Goal: Information Seeking & Learning: Learn about a topic

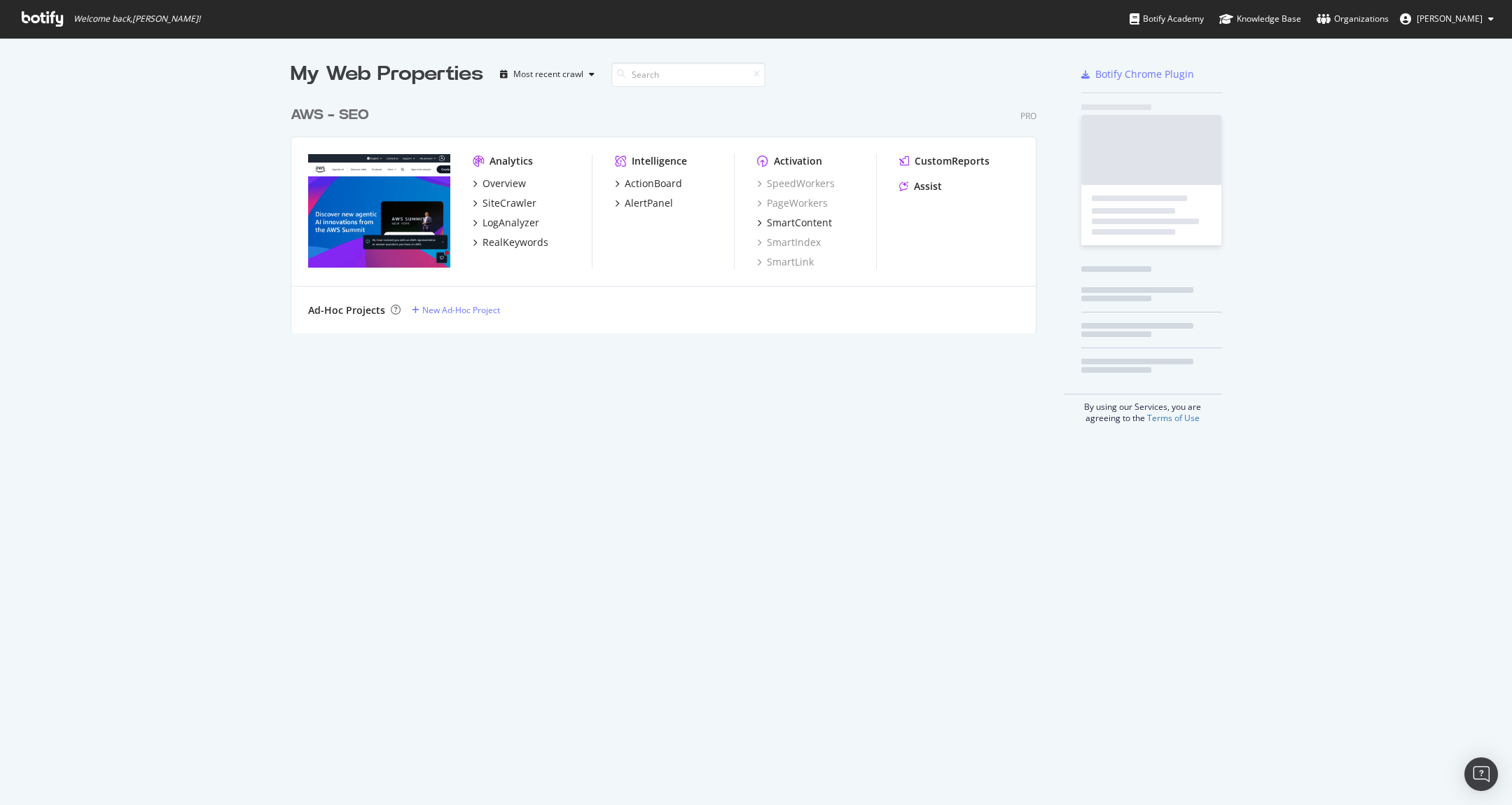
scroll to position [234, 747]
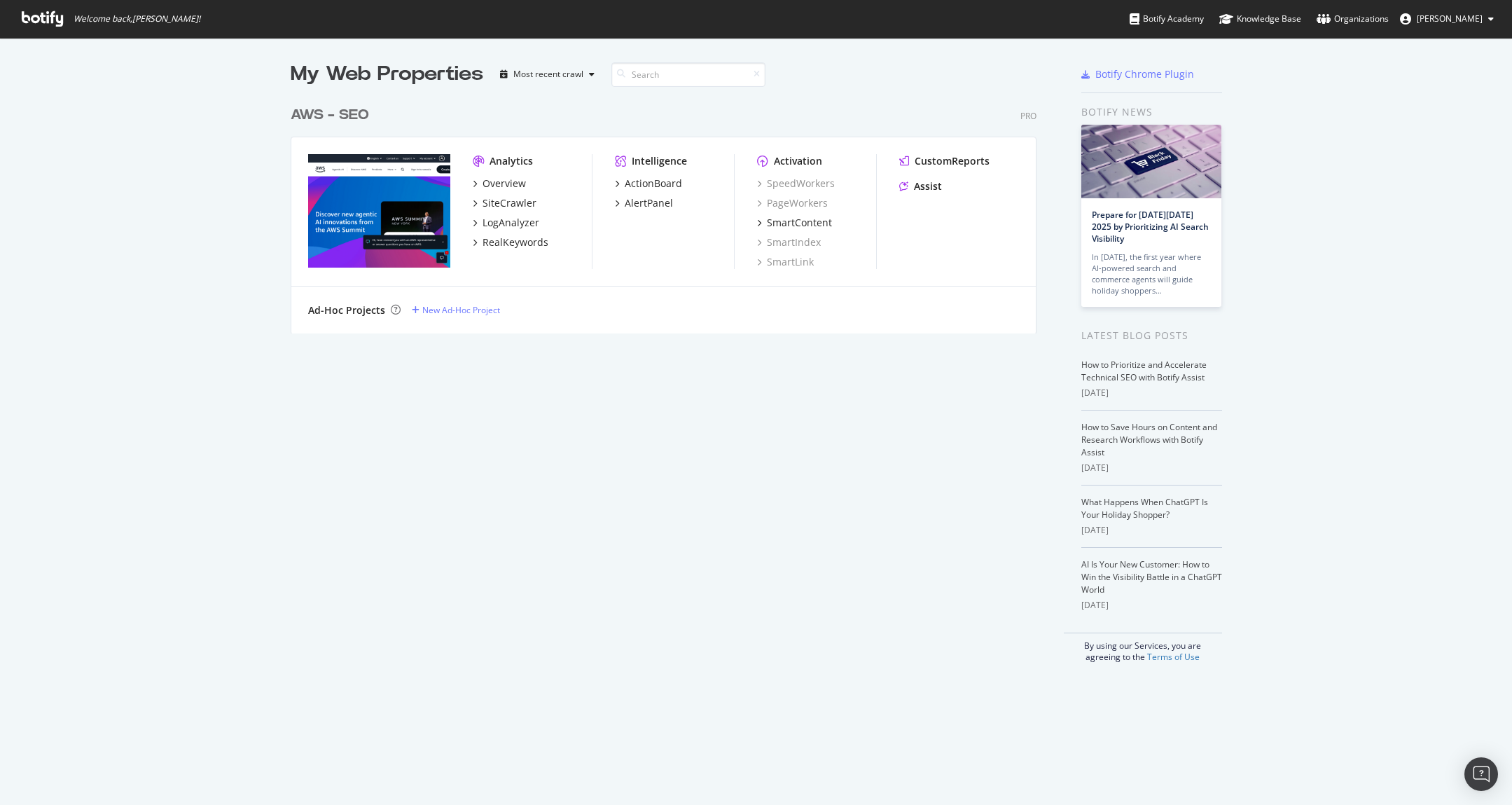
click at [298, 116] on div "AWS - SEO" at bounding box center [329, 115] width 78 height 20
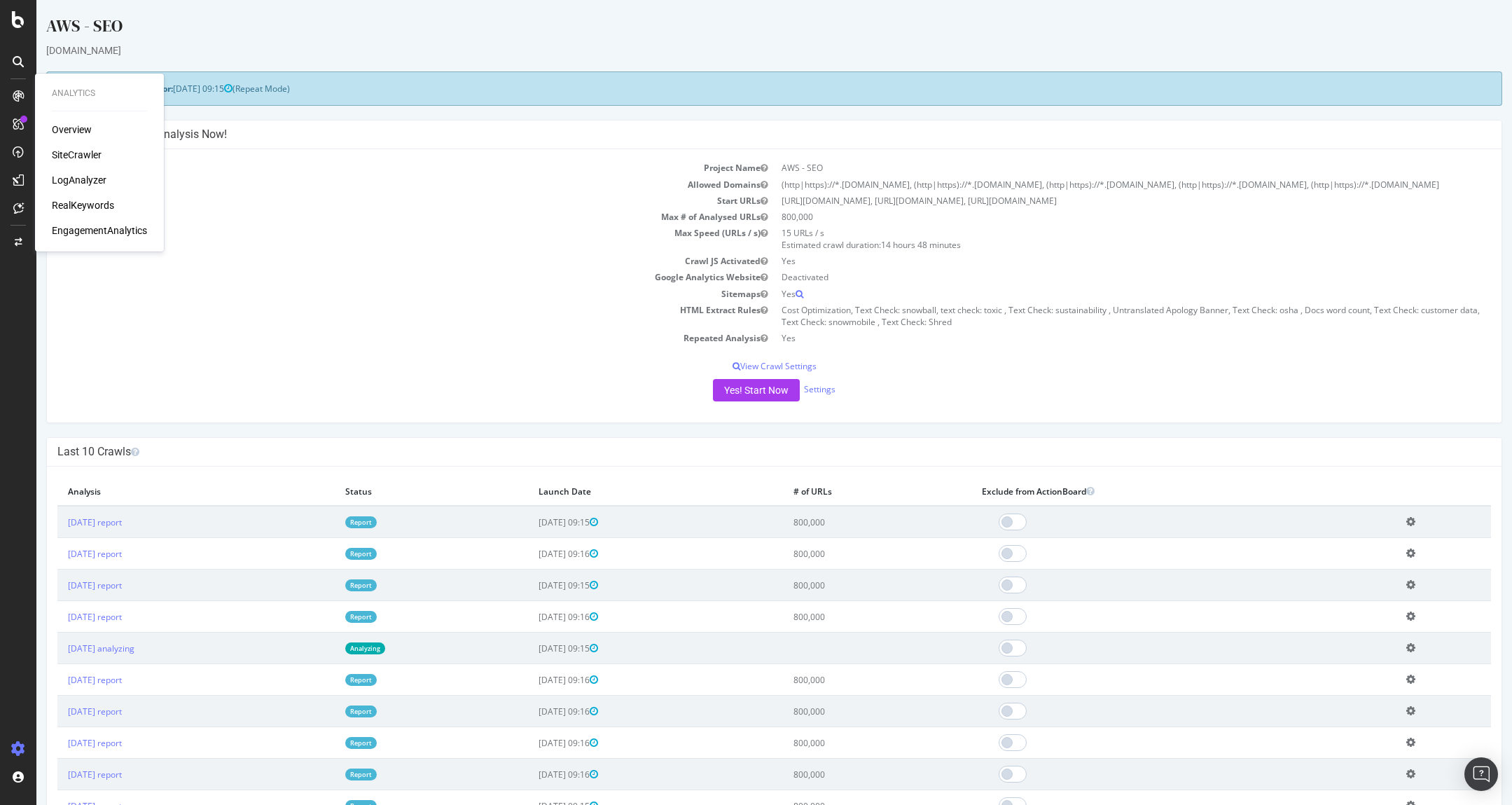
click at [52, 125] on div "Overview" at bounding box center [72, 130] width 40 height 14
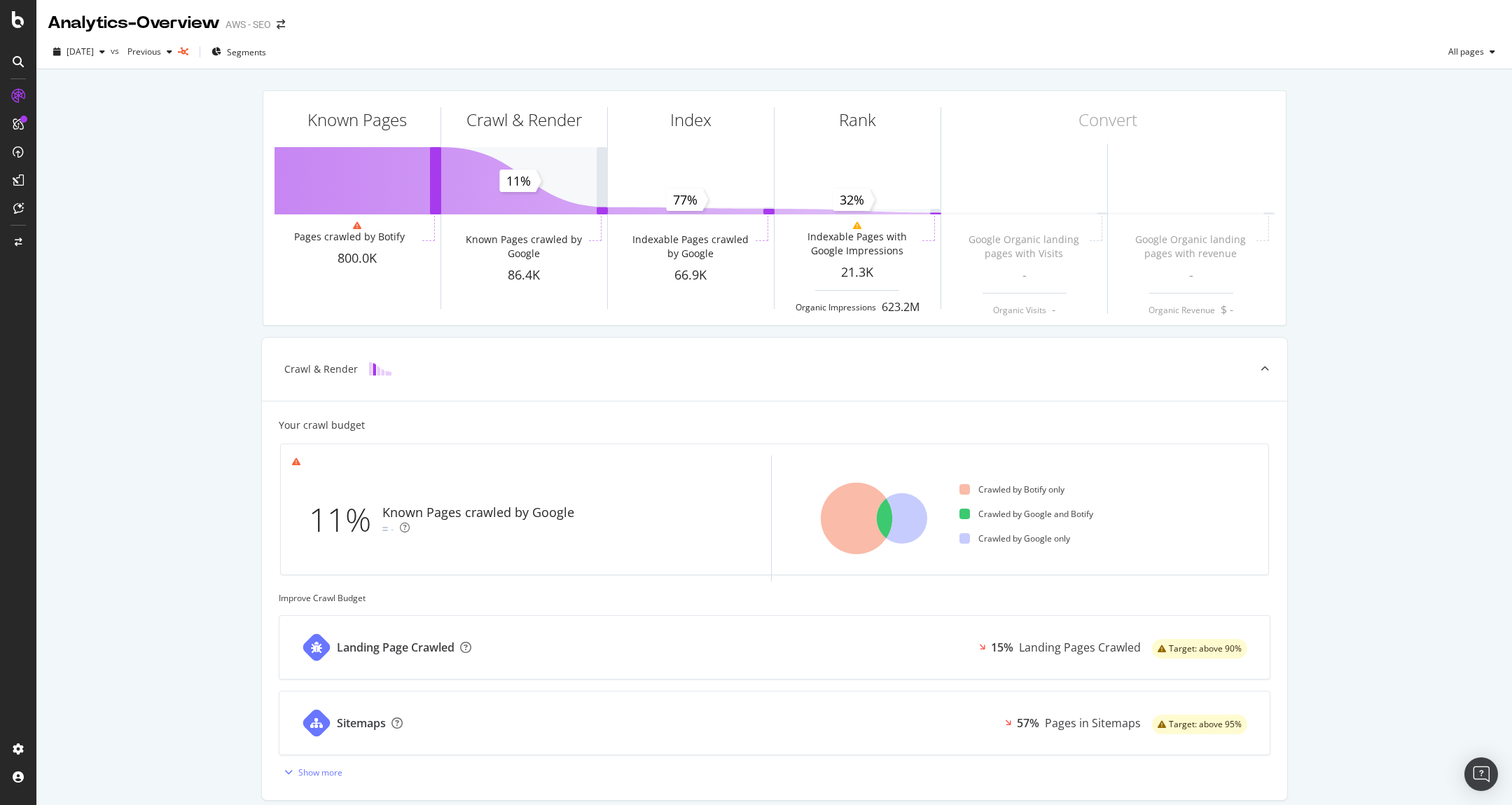
click at [99, 367] on div "Known Pages Pages crawled by Botify 800.0K Crawl & Render Known Pages crawled b…" at bounding box center [774, 541] width 1476 height 943
click at [873, 650] on div "Landing Page Crawled 15% Landing Pages Crawled Target: above 90%" at bounding box center [774, 647] width 990 height 63
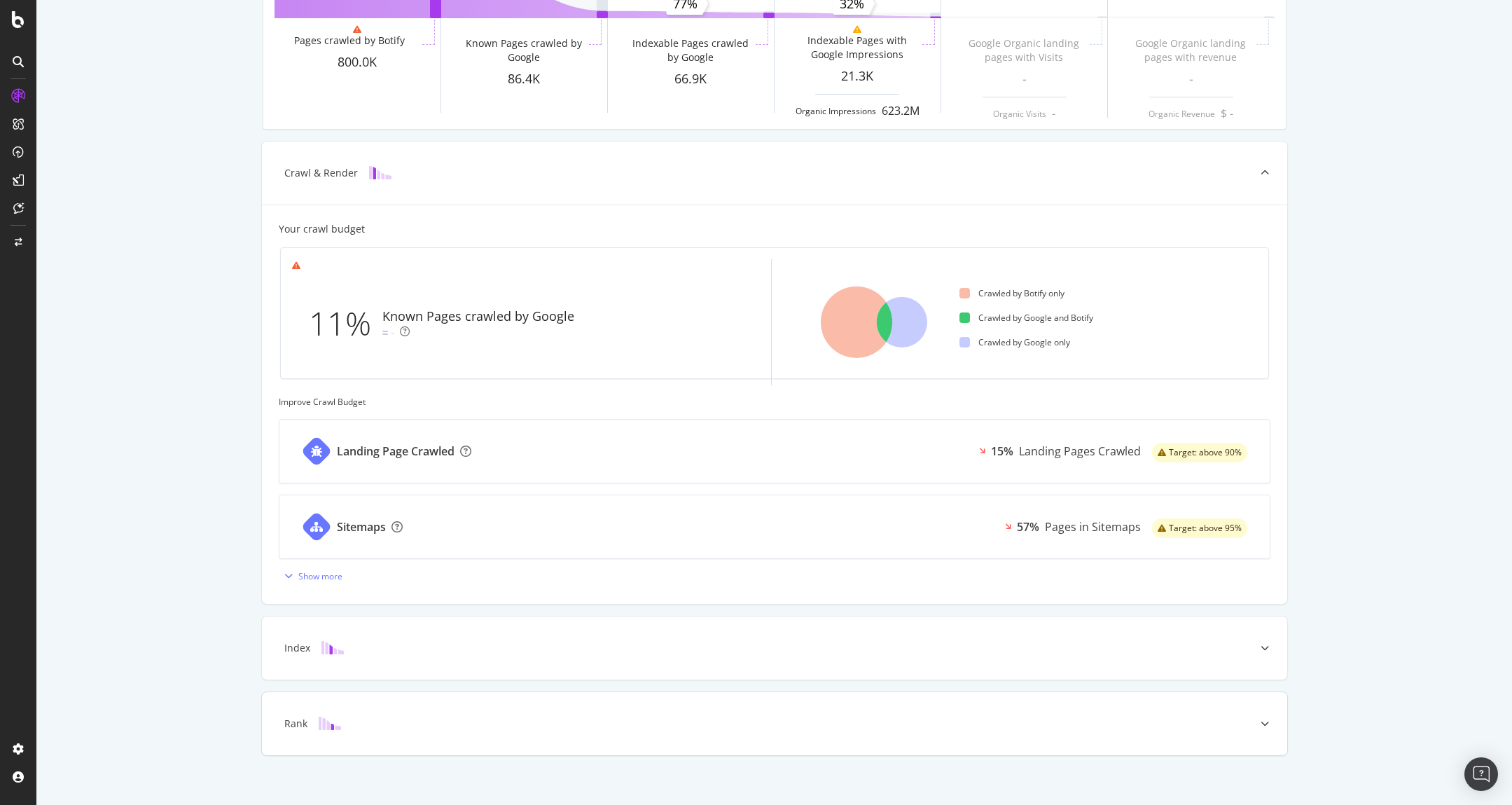
scroll to position [207, 0]
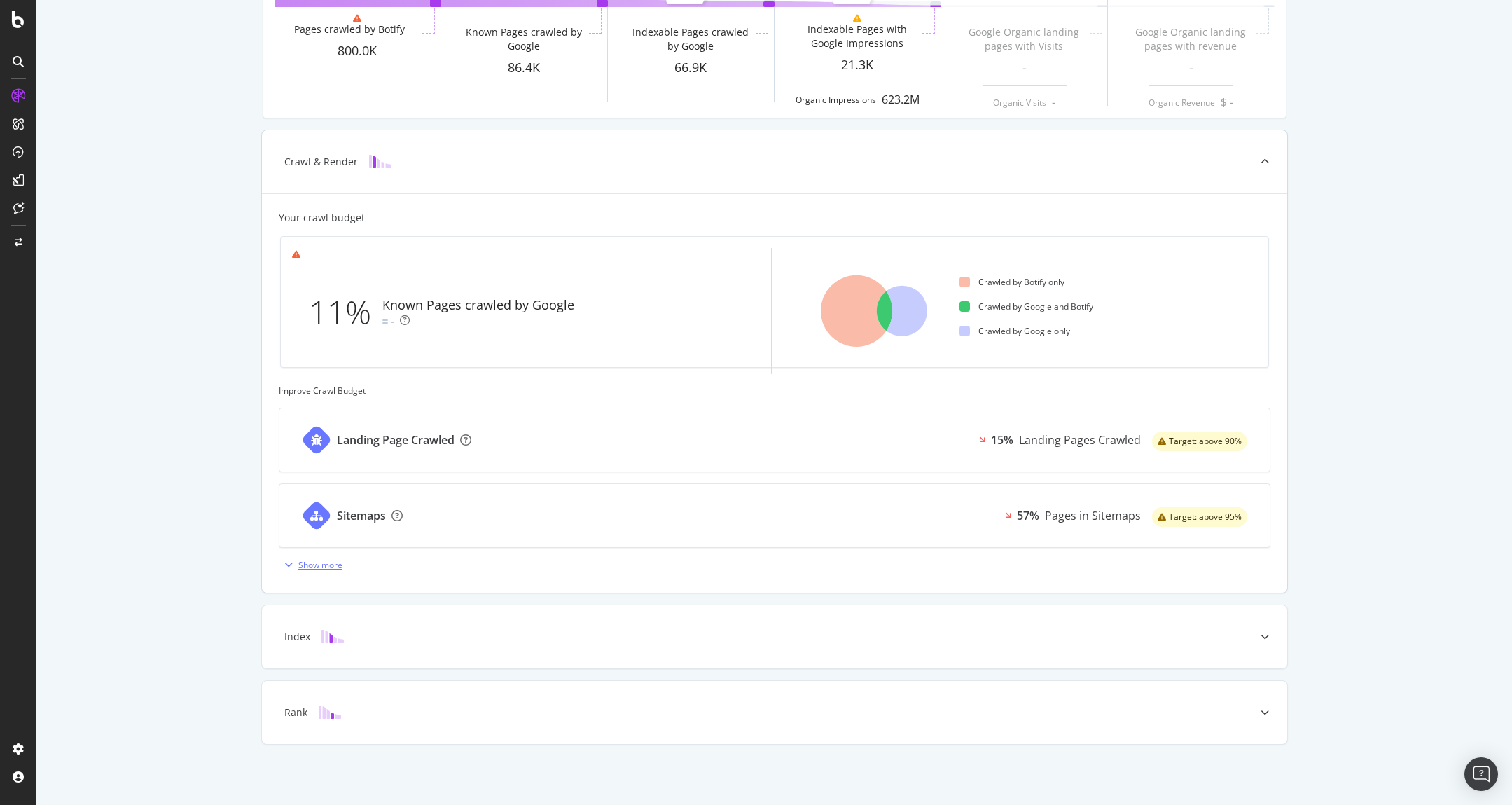
click at [304, 562] on div "Show more" at bounding box center [320, 565] width 44 height 12
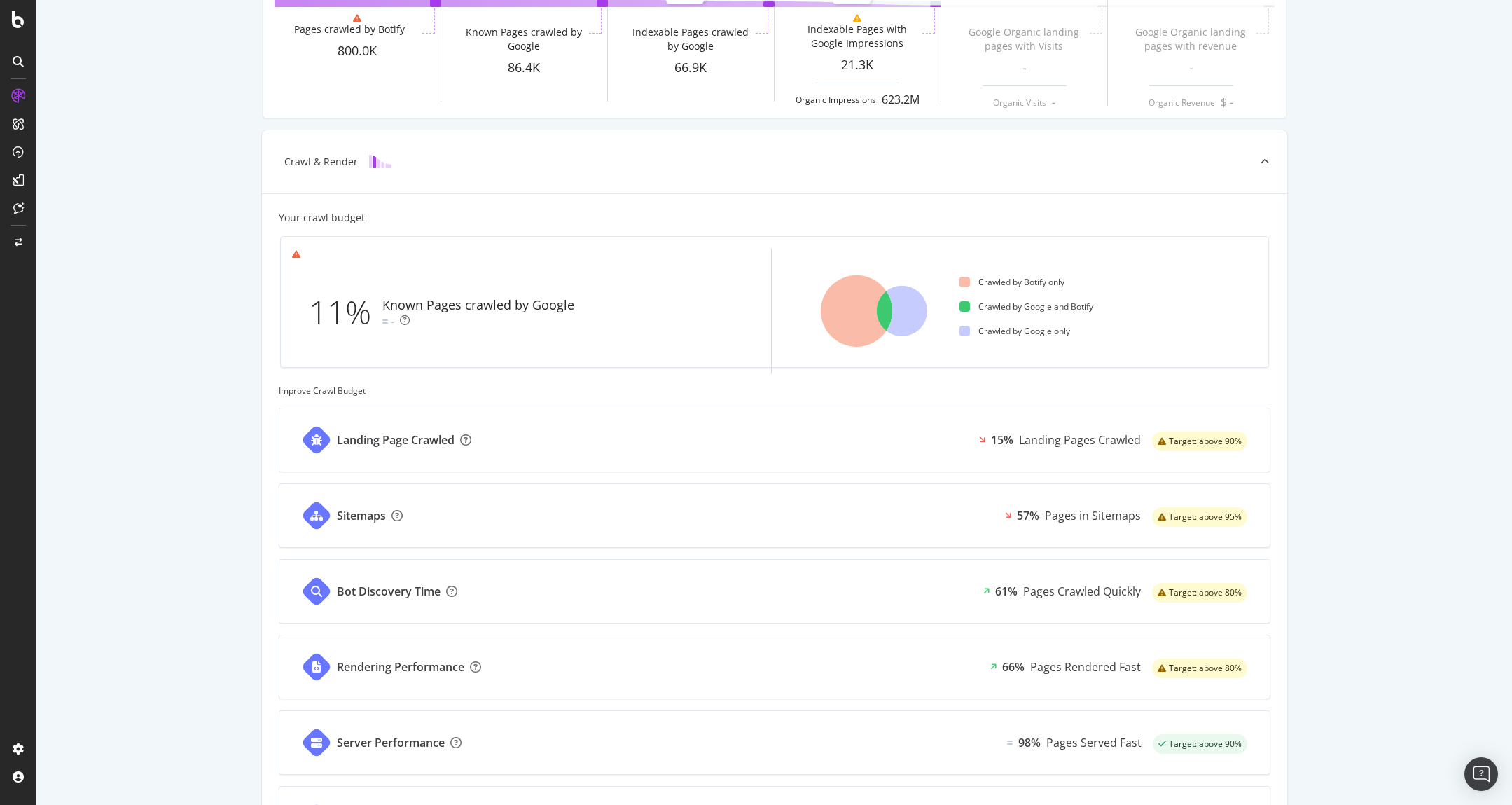
click at [1360, 348] on div "Known Pages Pages crawled by Botify 800.0K Crawl & Render Known Pages crawled b…" at bounding box center [774, 485] width 1476 height 1246
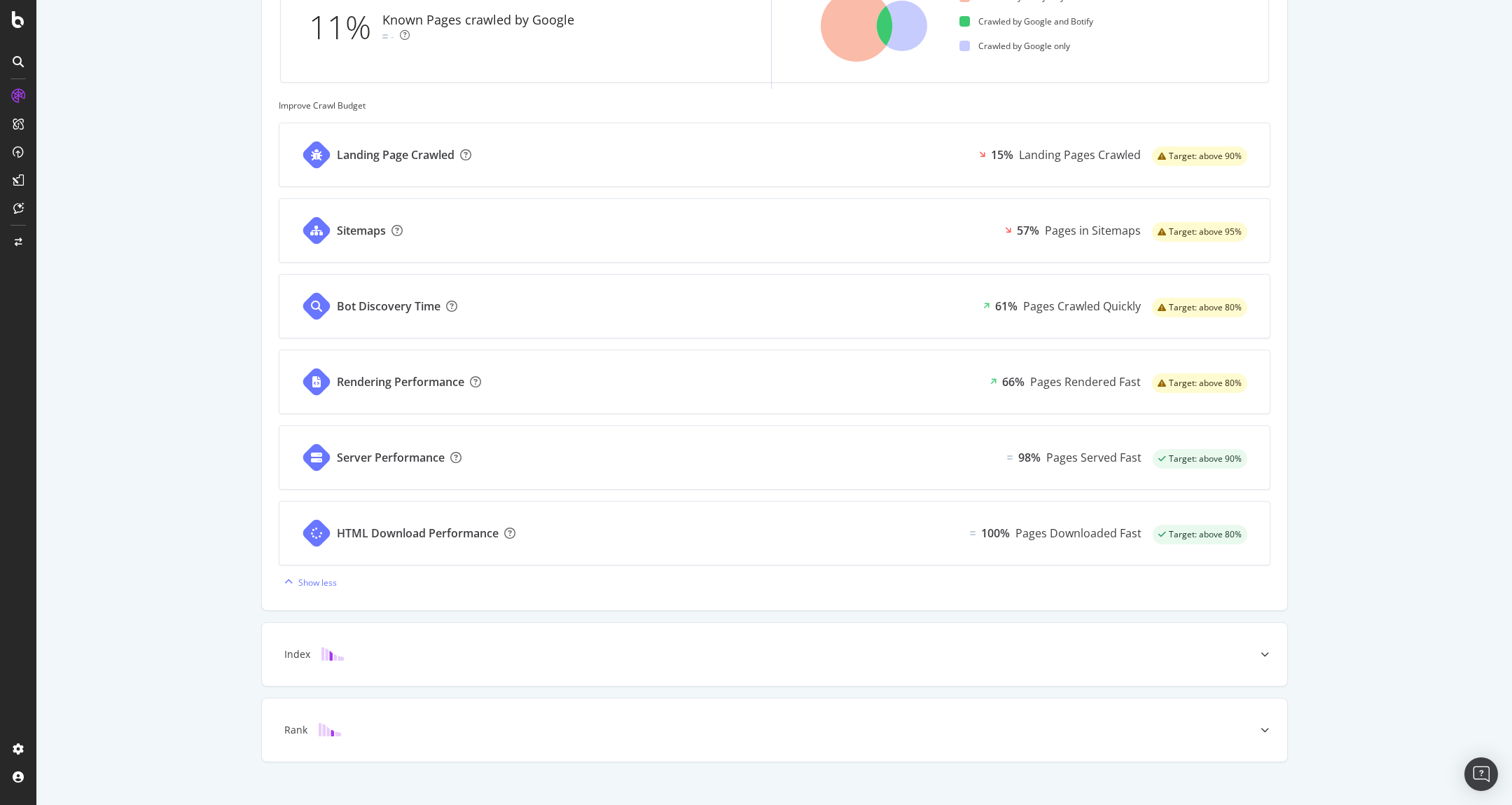
scroll to position [510, 0]
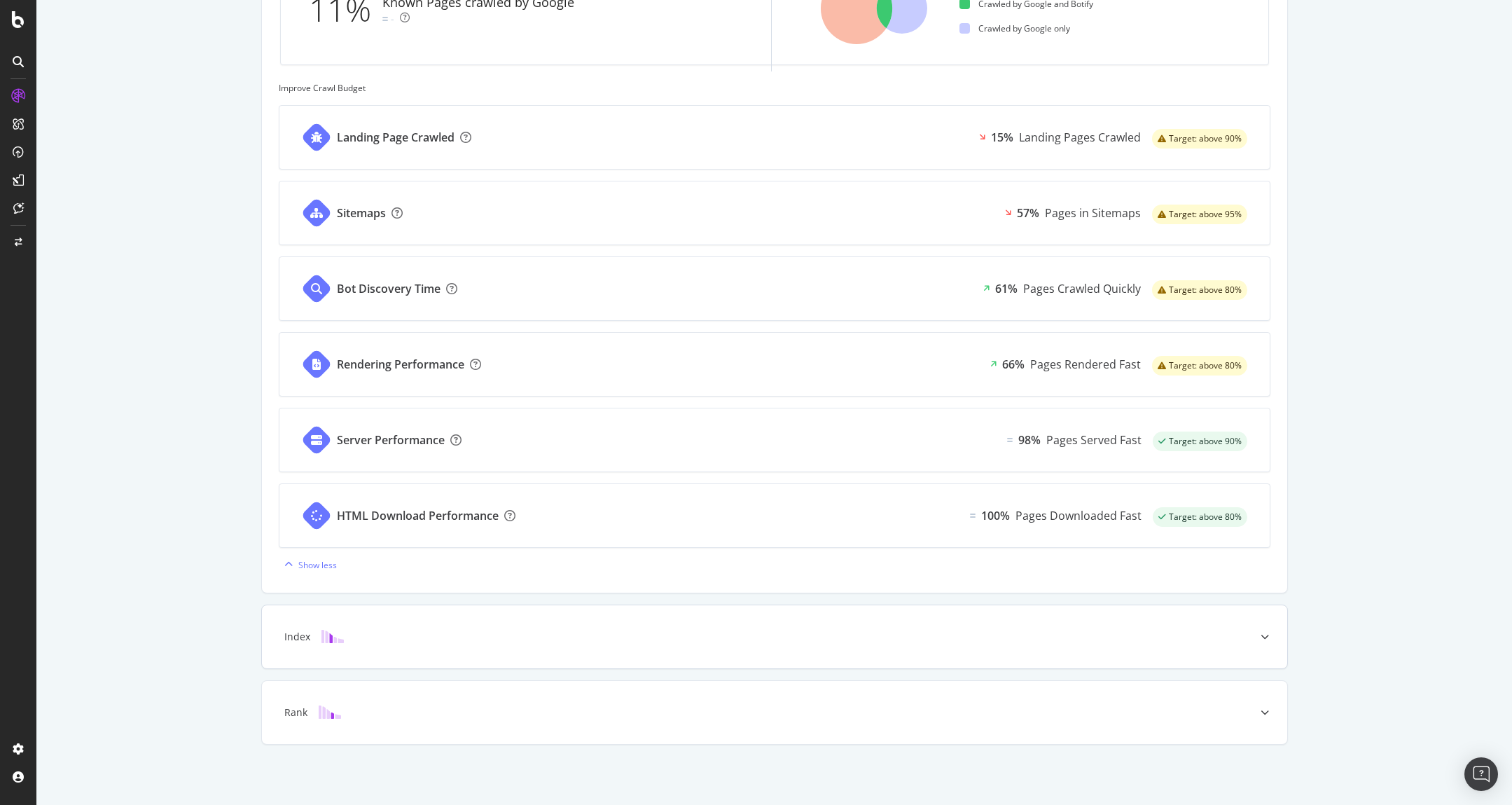
click at [1261, 639] on icon at bounding box center [1265, 636] width 9 height 9
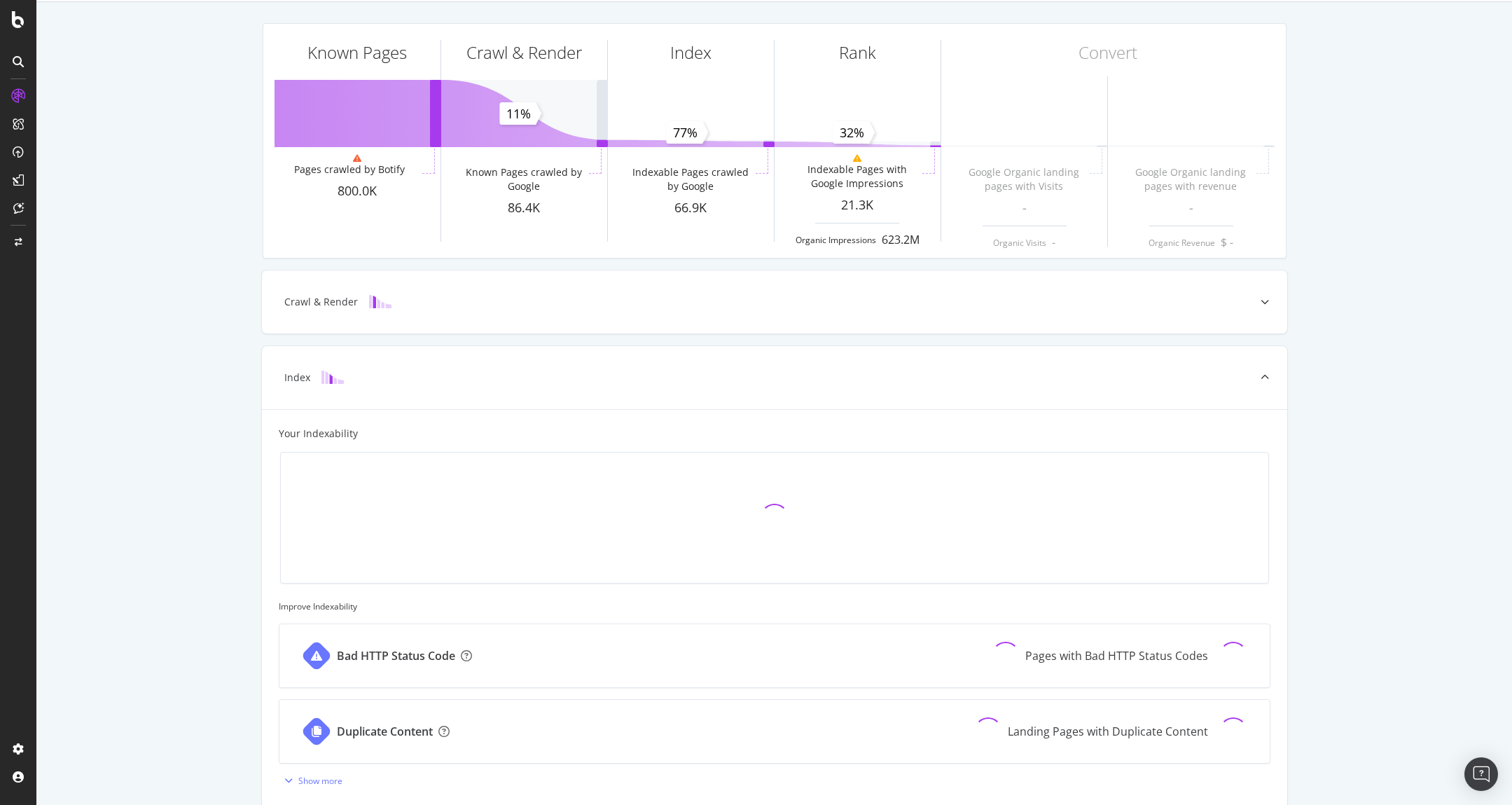
scroll to position [207, 0]
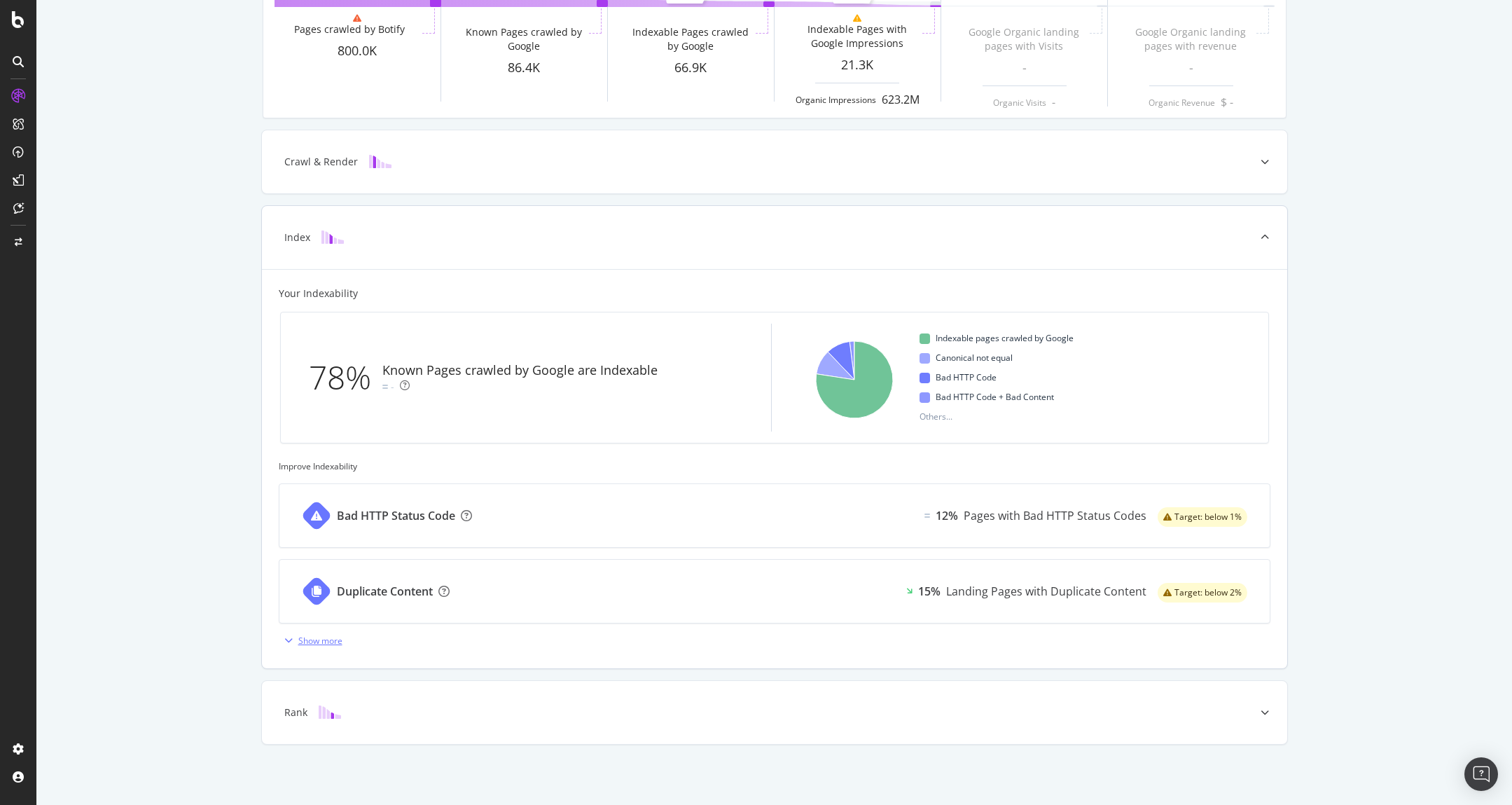
click at [302, 647] on div "Show more" at bounding box center [311, 640] width 63 height 21
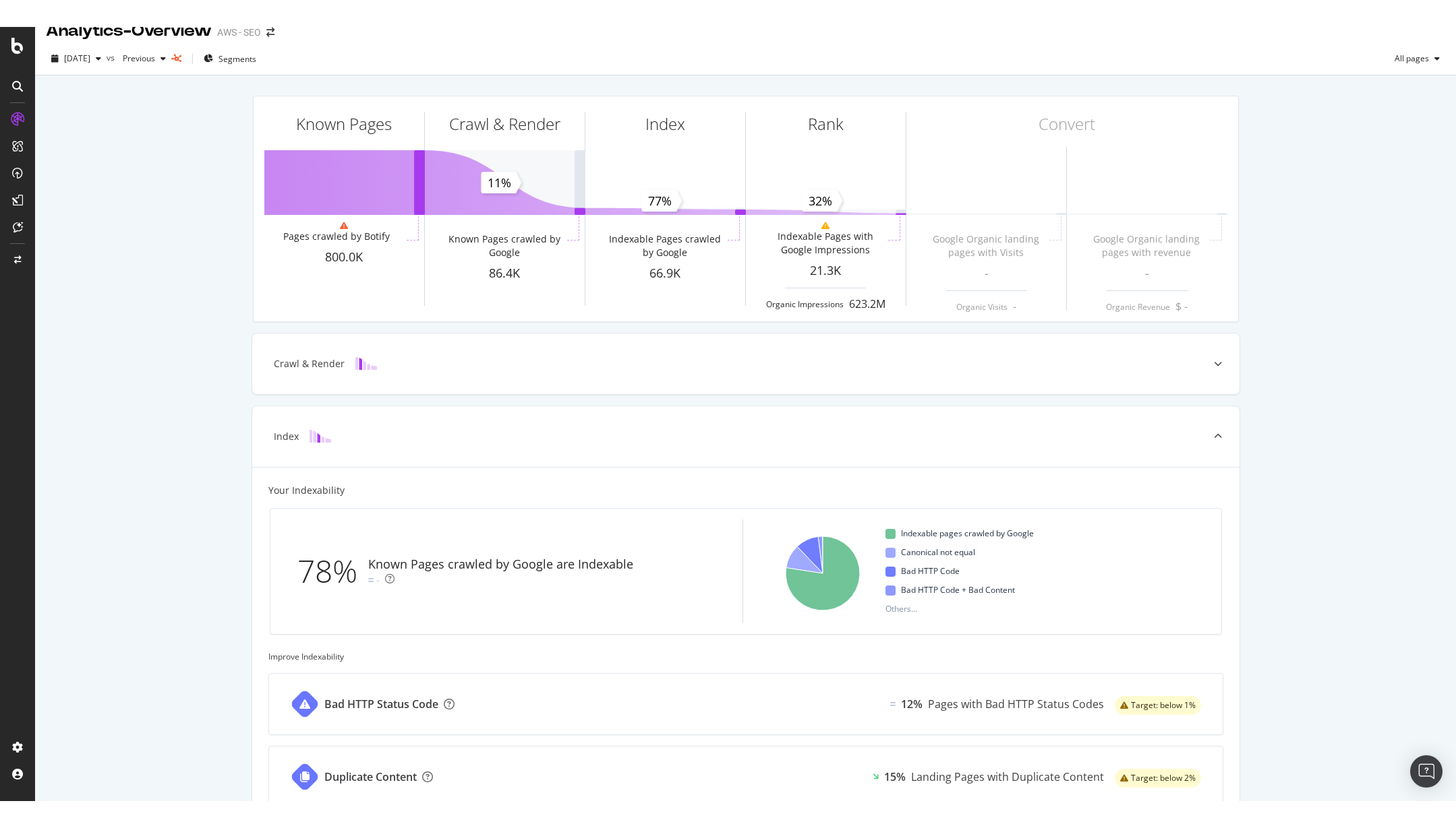
scroll to position [0, 0]
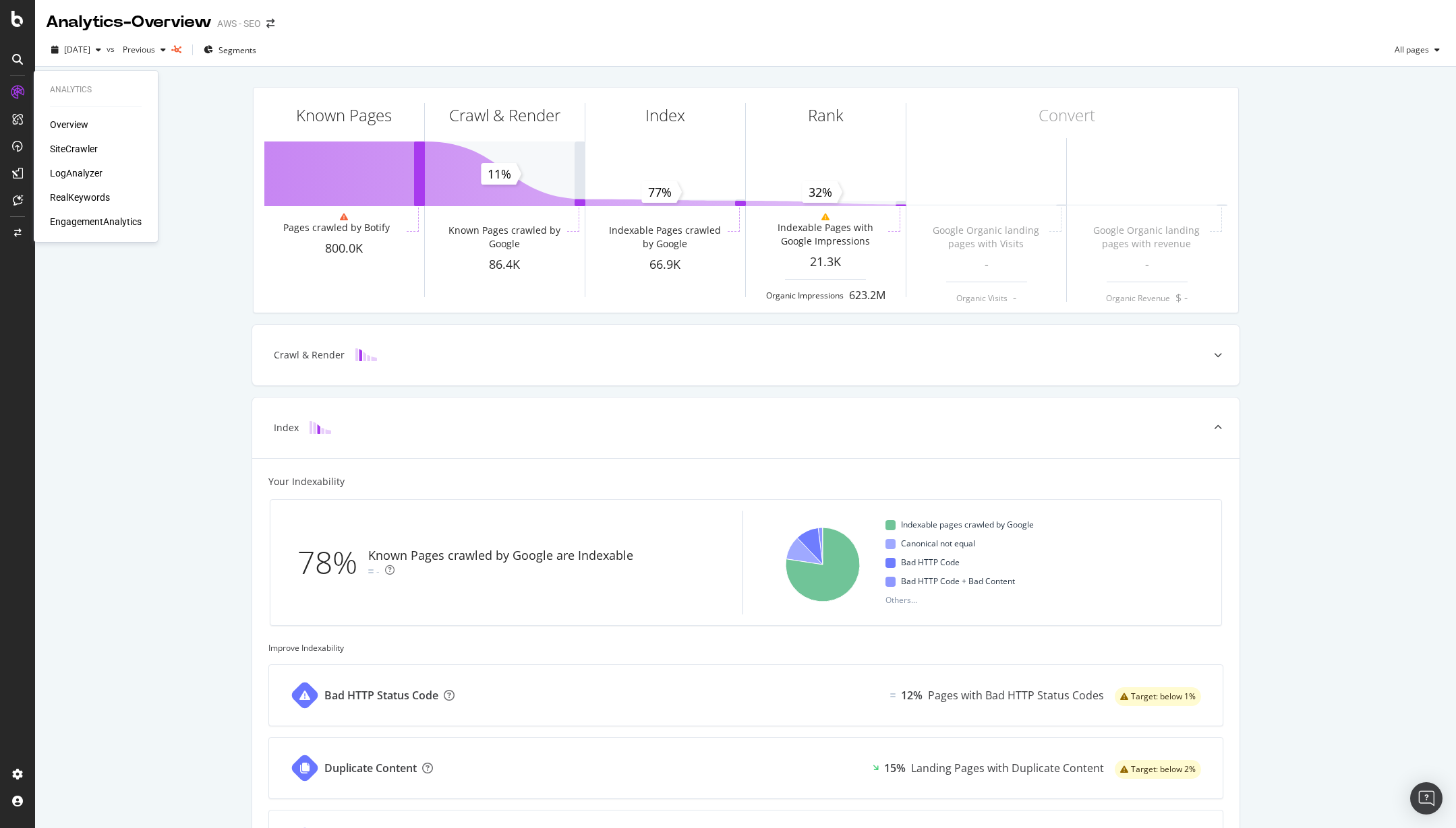
click at [71, 125] on div "Overview" at bounding box center [69, 125] width 39 height 13
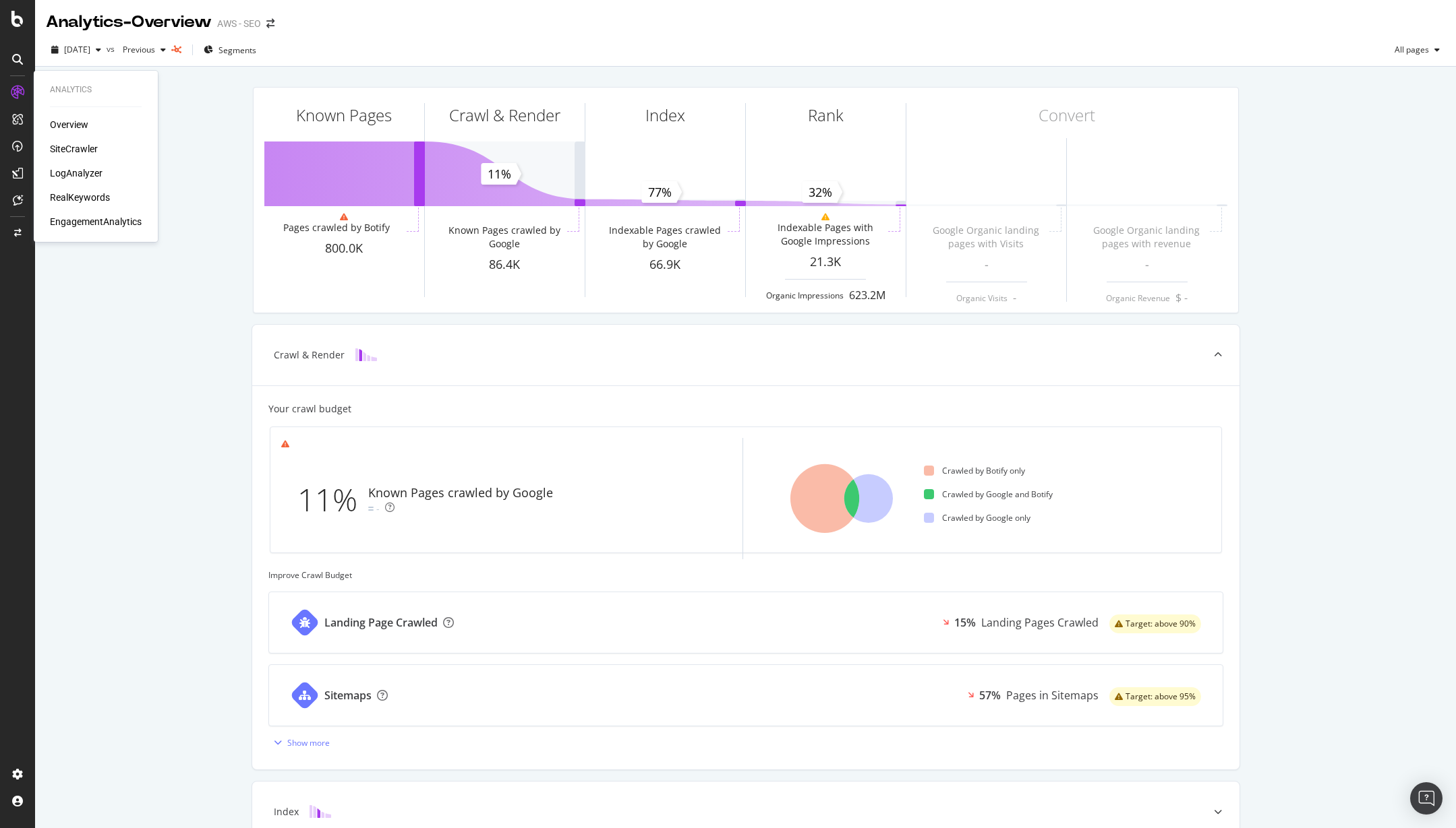
click at [81, 151] on div "SiteCrawler" at bounding box center [74, 149] width 48 height 13
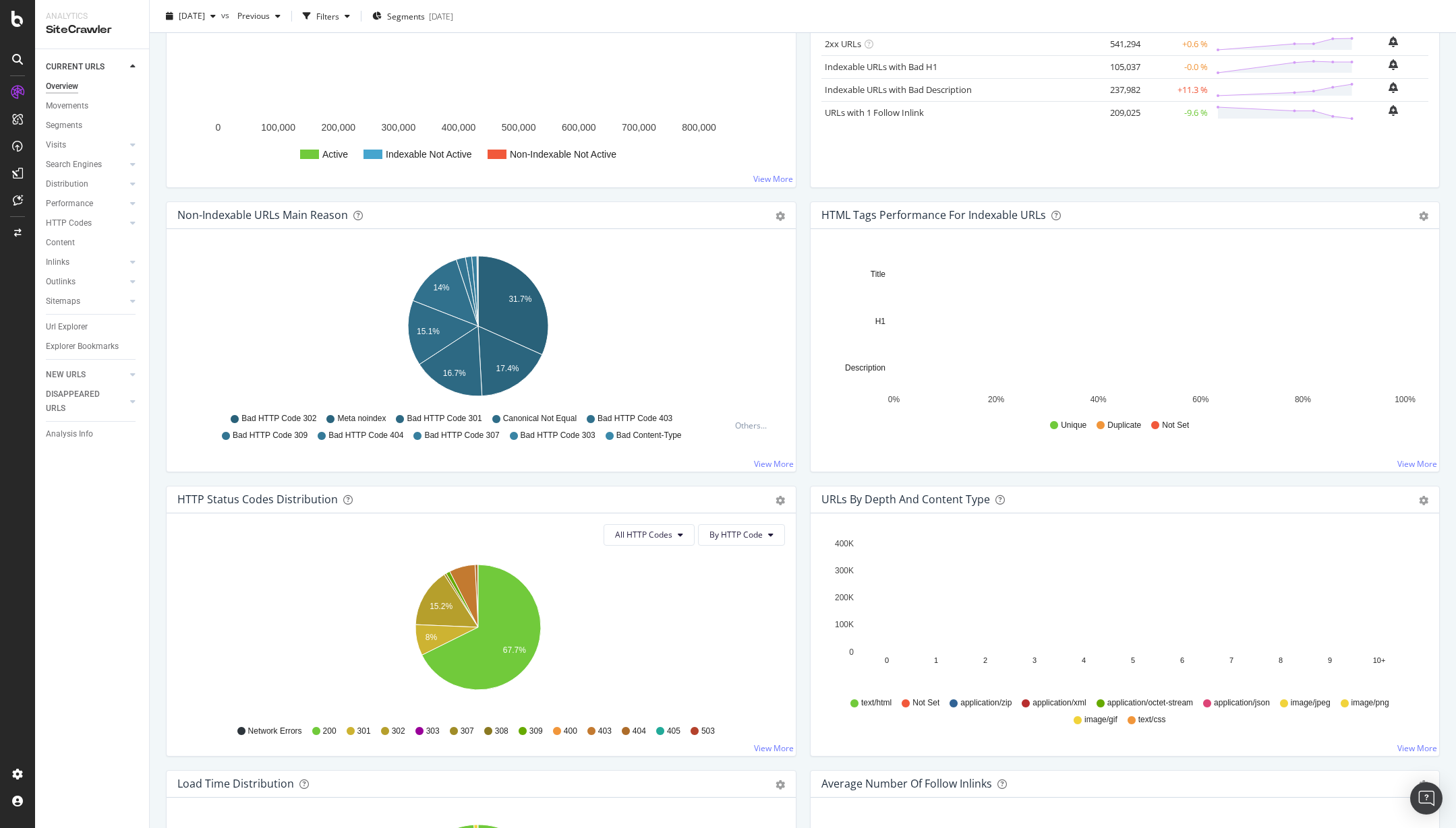
scroll to position [287, 0]
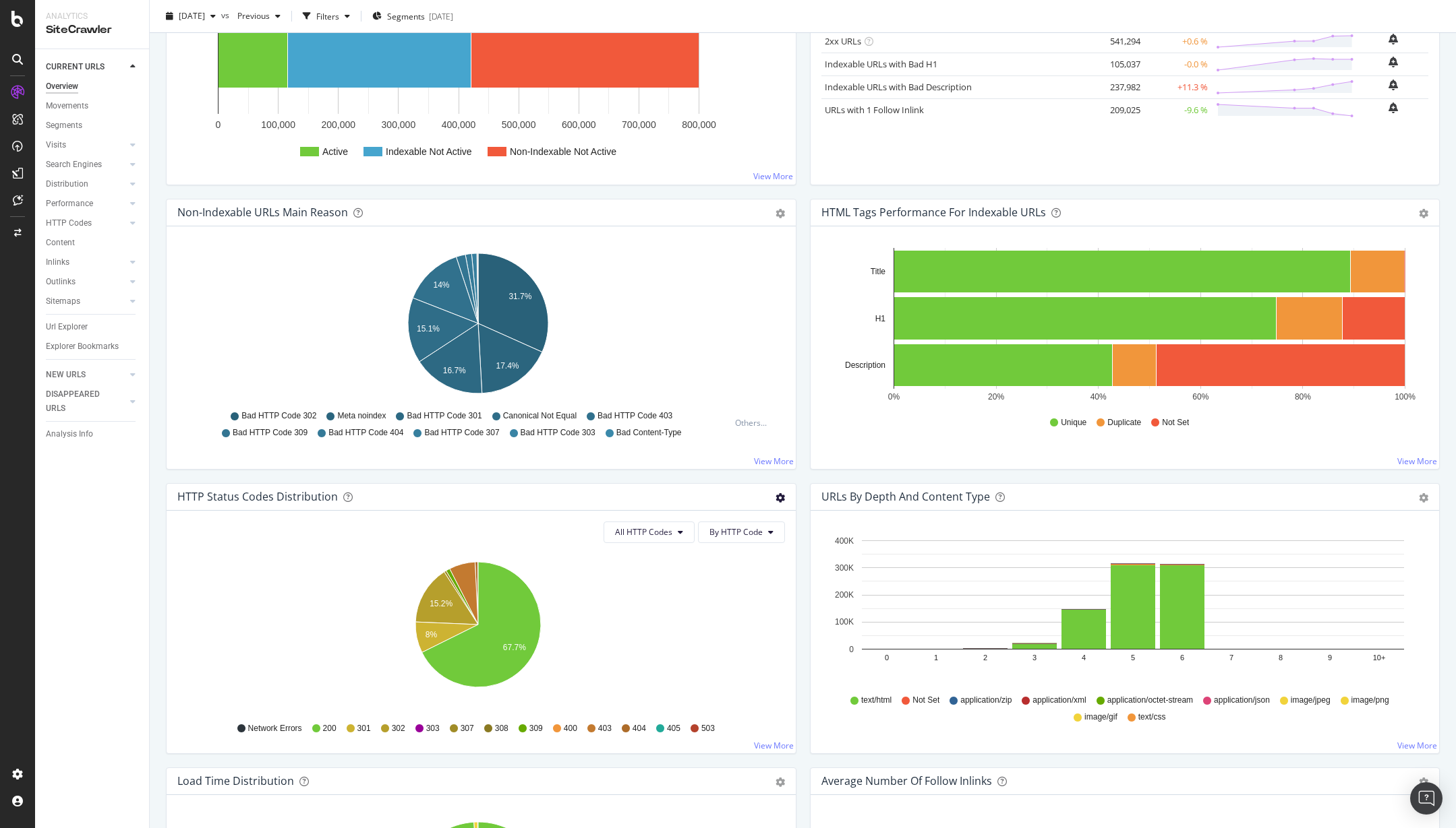
click at [776, 495] on icon "gear" at bounding box center [780, 498] width 10 height 10
click at [750, 574] on span "Export as CSV" at bounding box center [733, 574] width 123 height 18
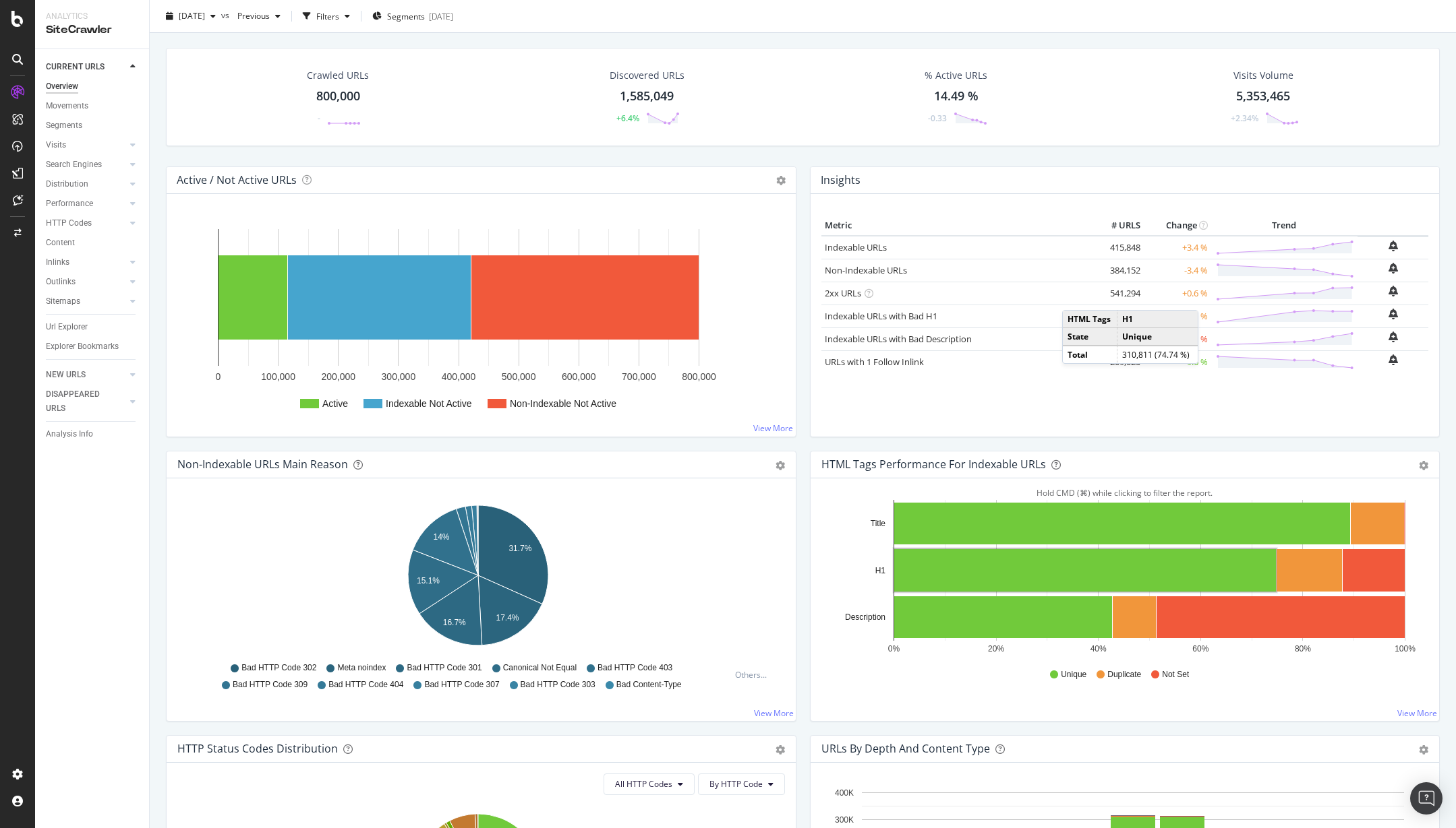
scroll to position [0, 0]
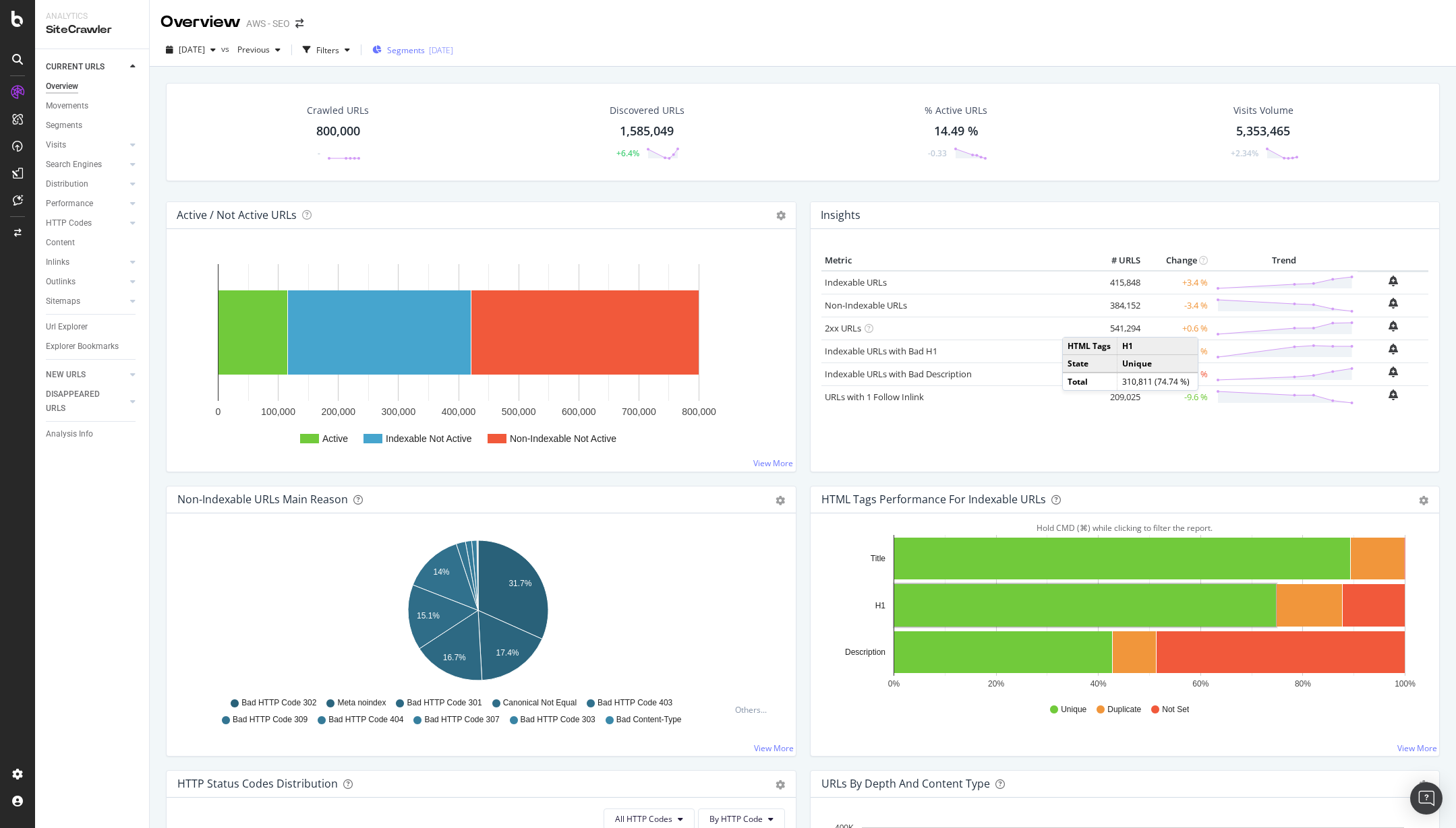
click at [425, 54] on span "Segments" at bounding box center [406, 50] width 38 height 11
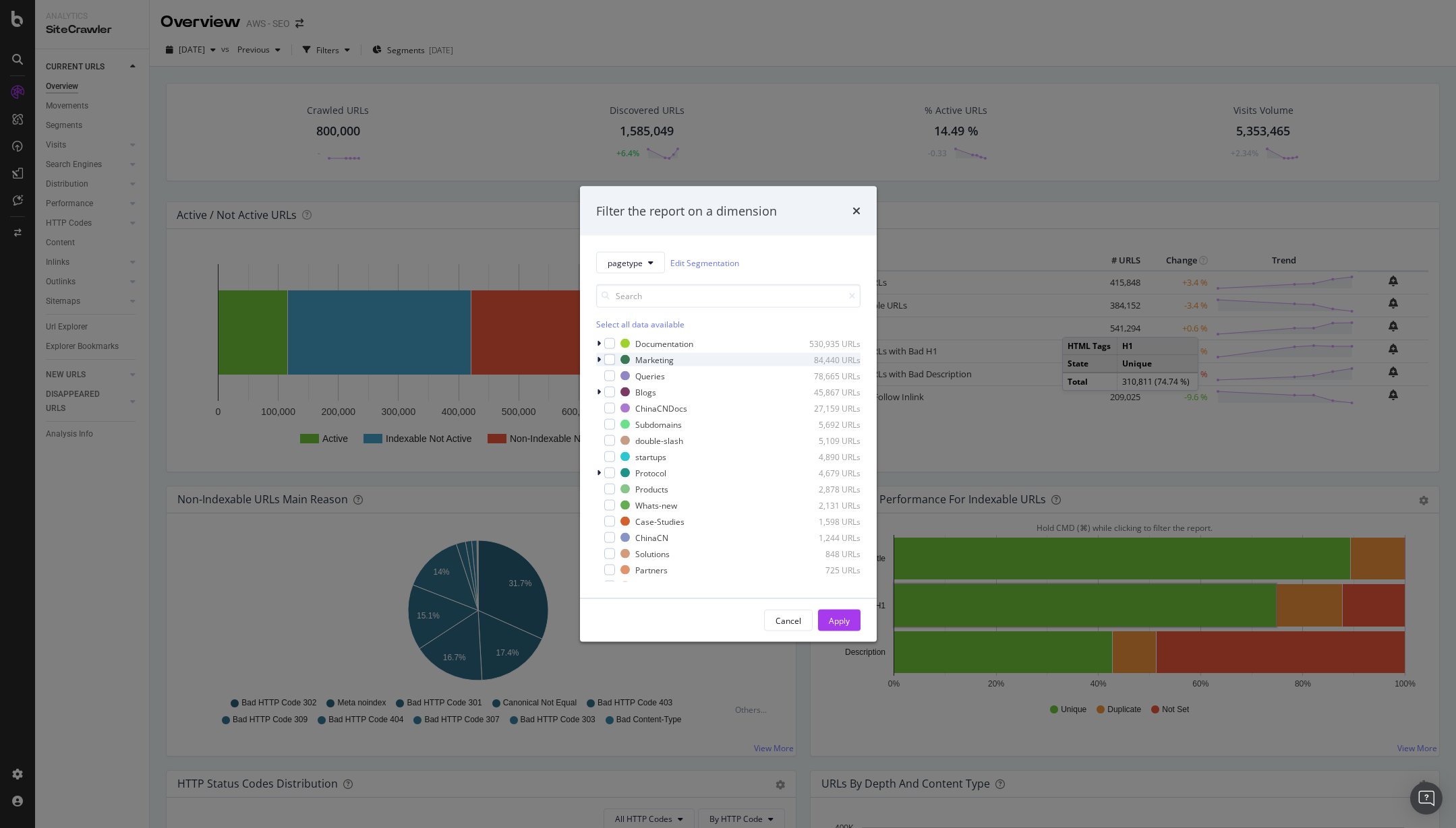
click at [601, 360] on div "modal" at bounding box center [600, 360] width 8 height 13
click at [619, 359] on div "Marketing 84,440 URLs" at bounding box center [728, 360] width 264 height 13
click at [610, 360] on div "modal" at bounding box center [610, 360] width 10 height 10
click at [597, 362] on icon "modal" at bounding box center [598, 359] width 4 height 8
click at [607, 455] on div "modal" at bounding box center [610, 454] width 10 height 10
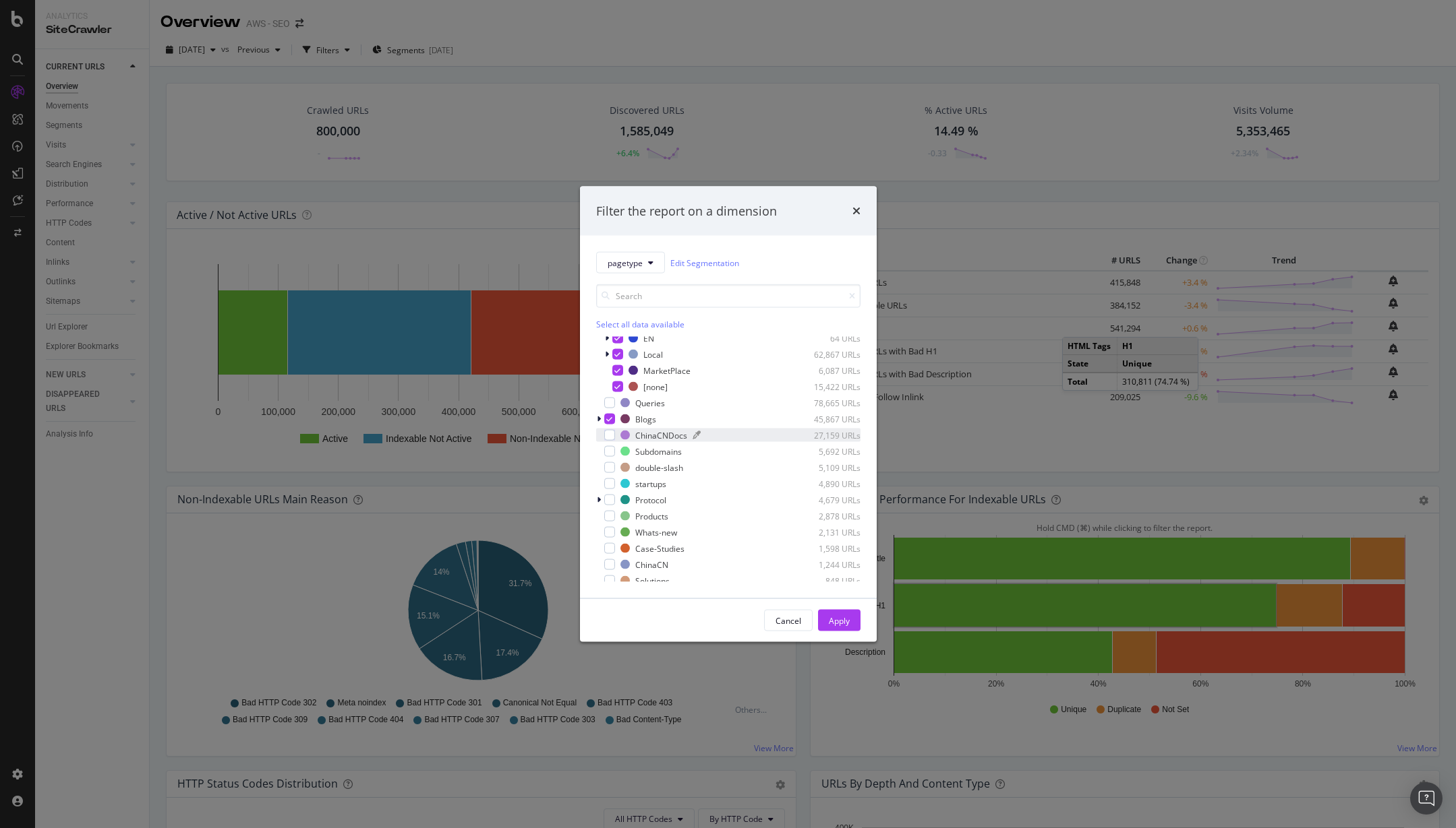
scroll to position [37, 0]
click at [610, 529] on div "modal" at bounding box center [610, 530] width 10 height 10
click at [610, 514] on div "modal" at bounding box center [610, 514] width 10 height 10
click at [793, 625] on div "Cancel" at bounding box center [788, 620] width 25 height 11
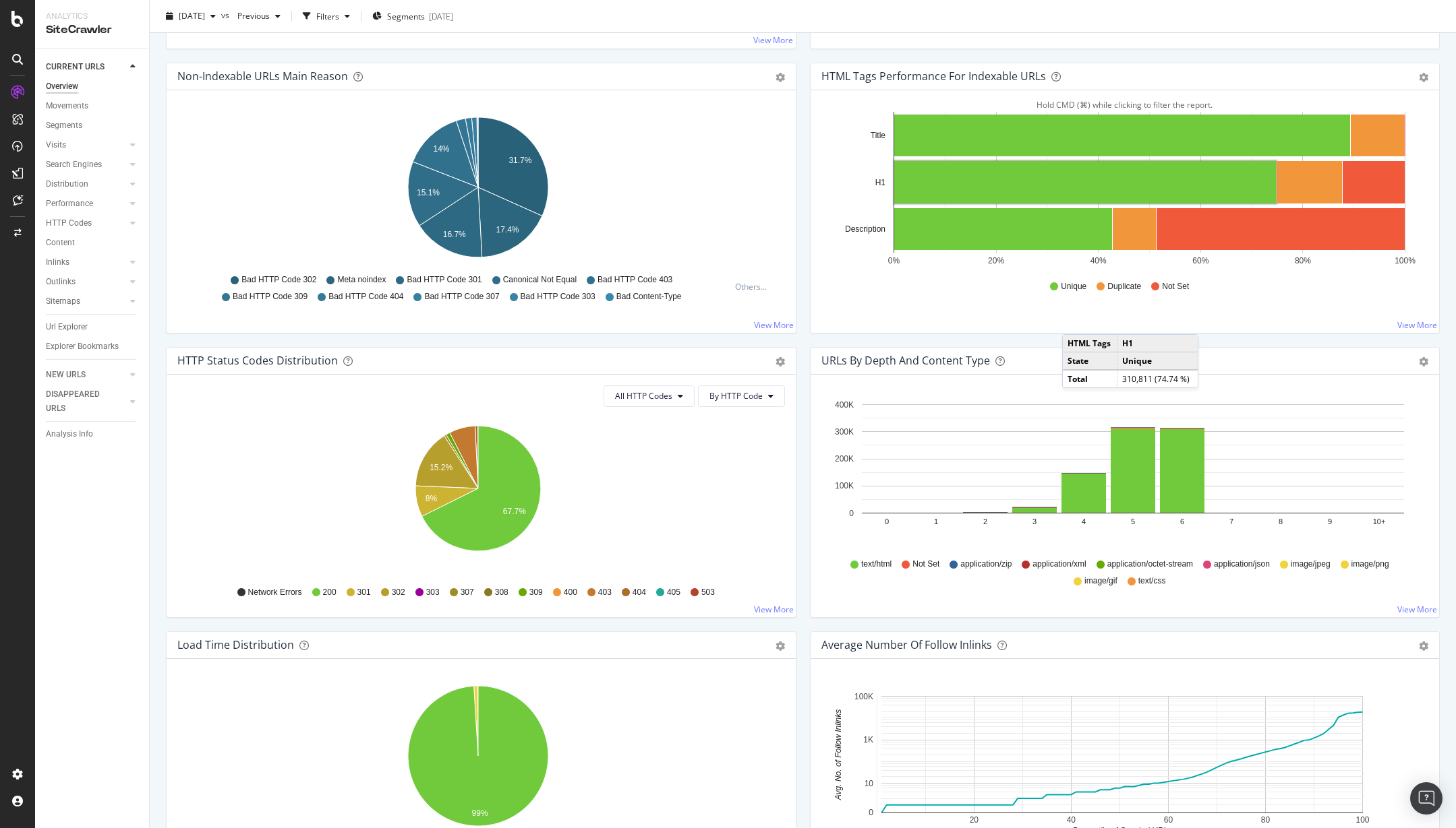
scroll to position [0, 0]
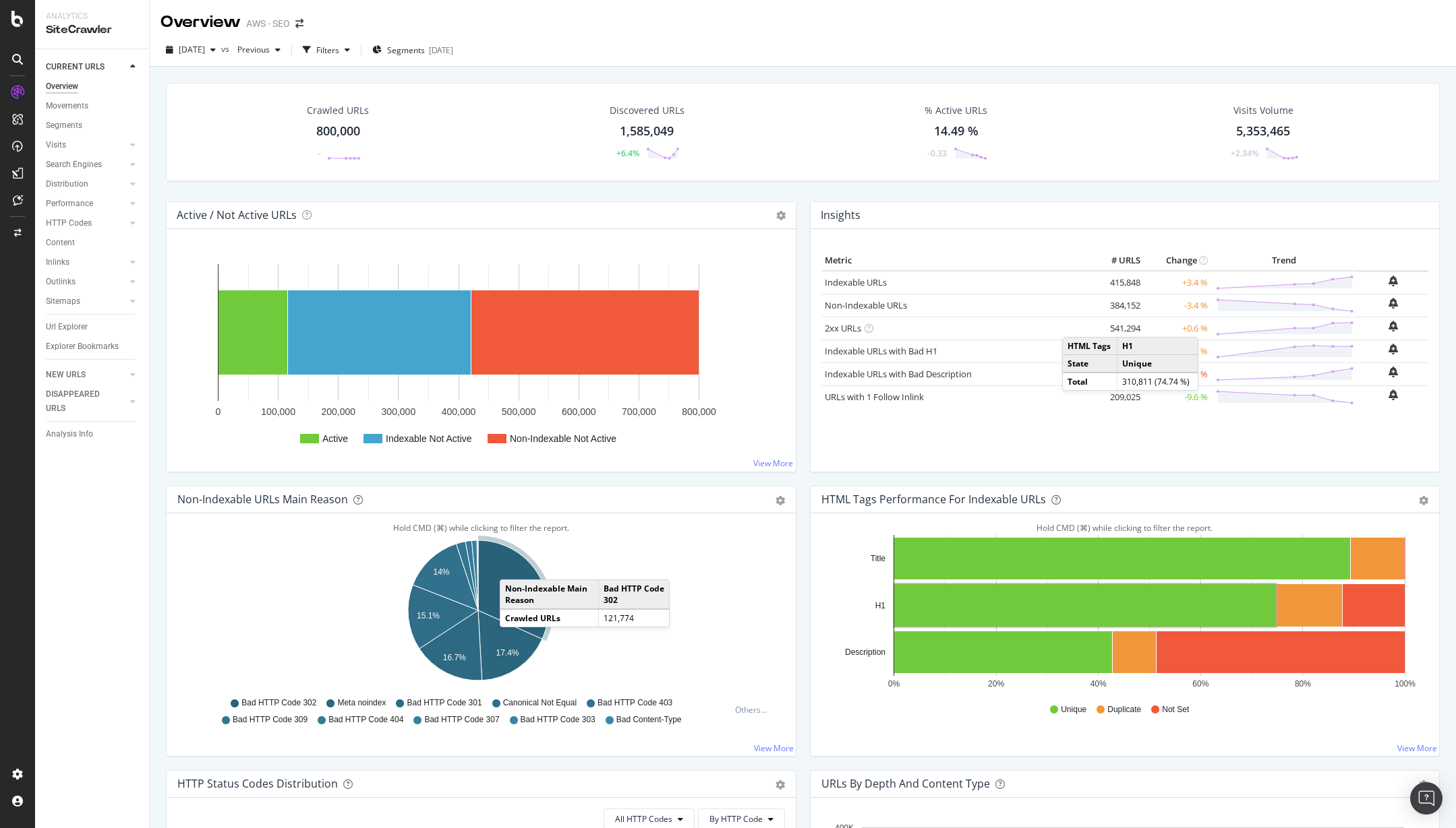
click at [513, 566] on icon "A chart." at bounding box center [513, 590] width 70 height 98
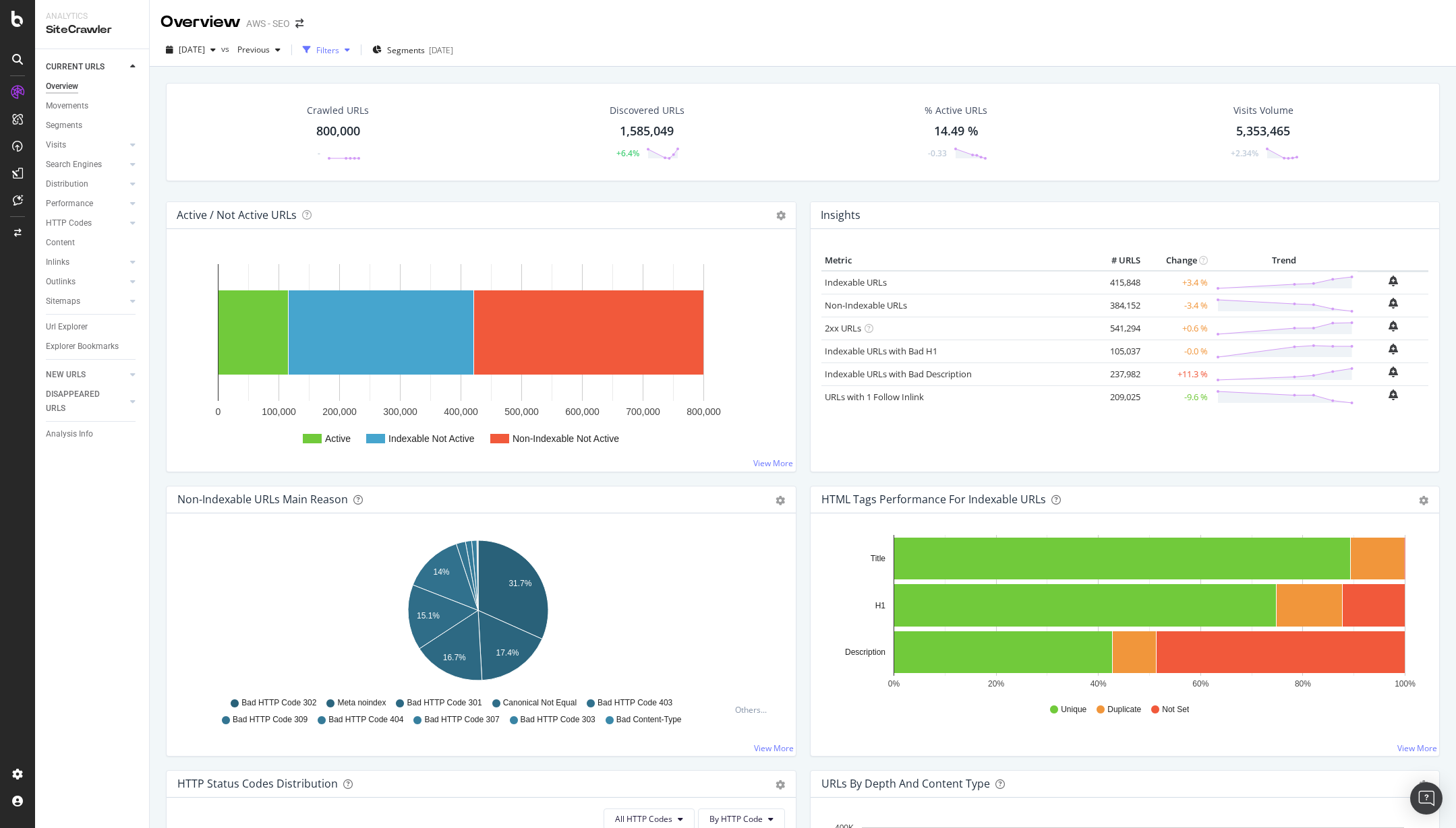
click at [316, 46] on div "button" at bounding box center [307, 49] width 19 height 19
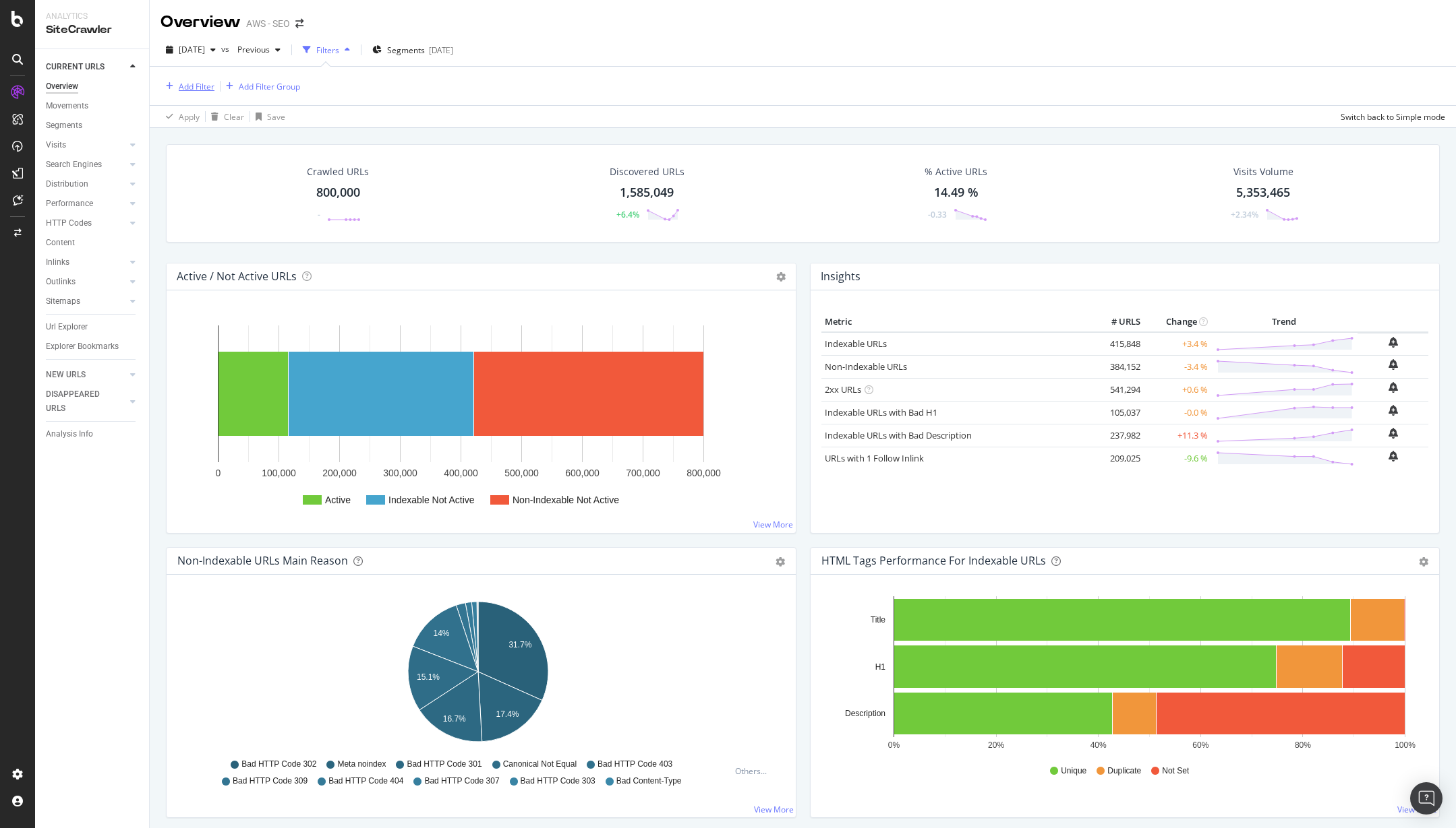
click at [202, 89] on div "Add Filter" at bounding box center [197, 86] width 36 height 11
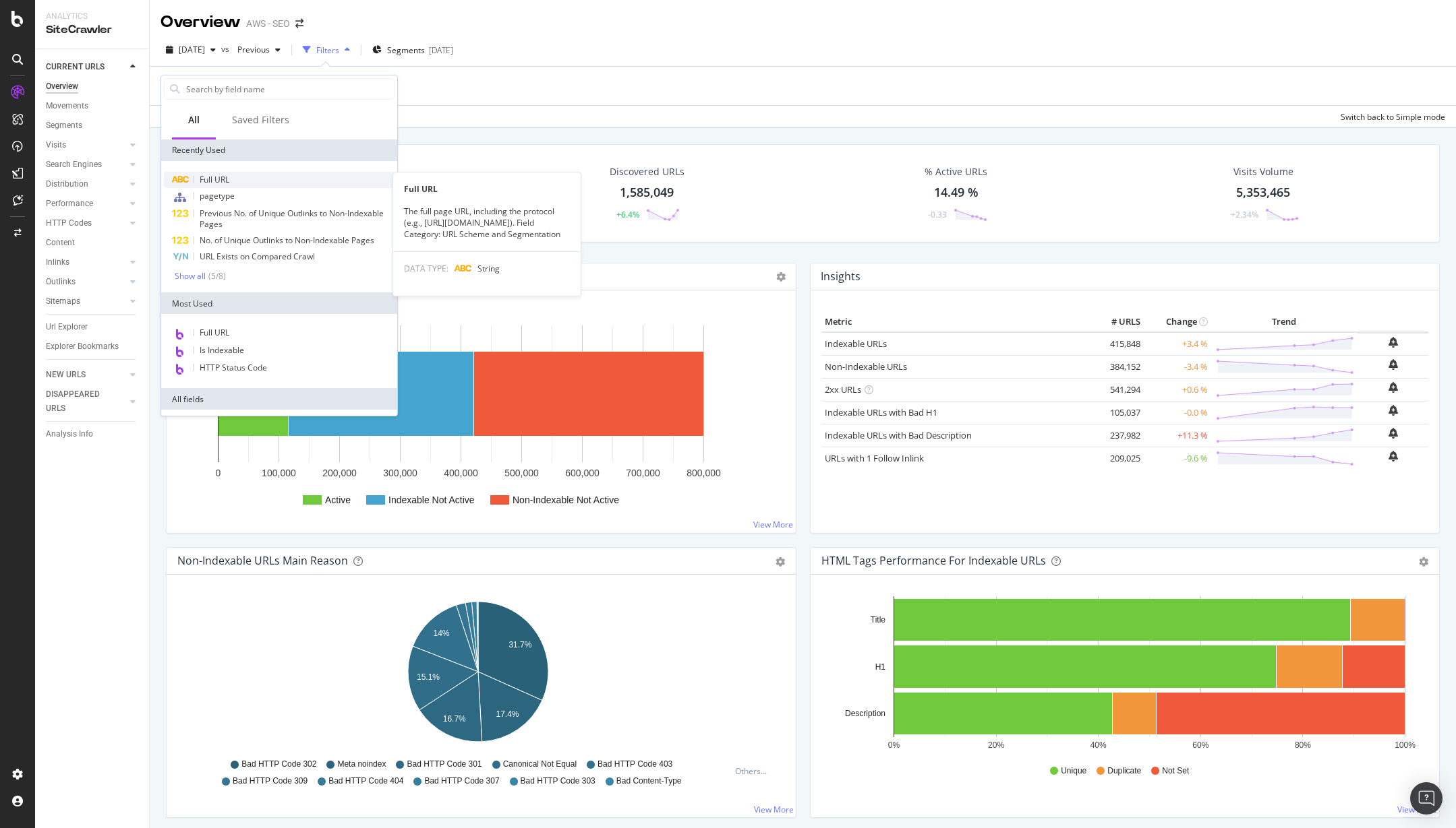
click at [227, 178] on span "Full URL" at bounding box center [214, 179] width 30 height 11
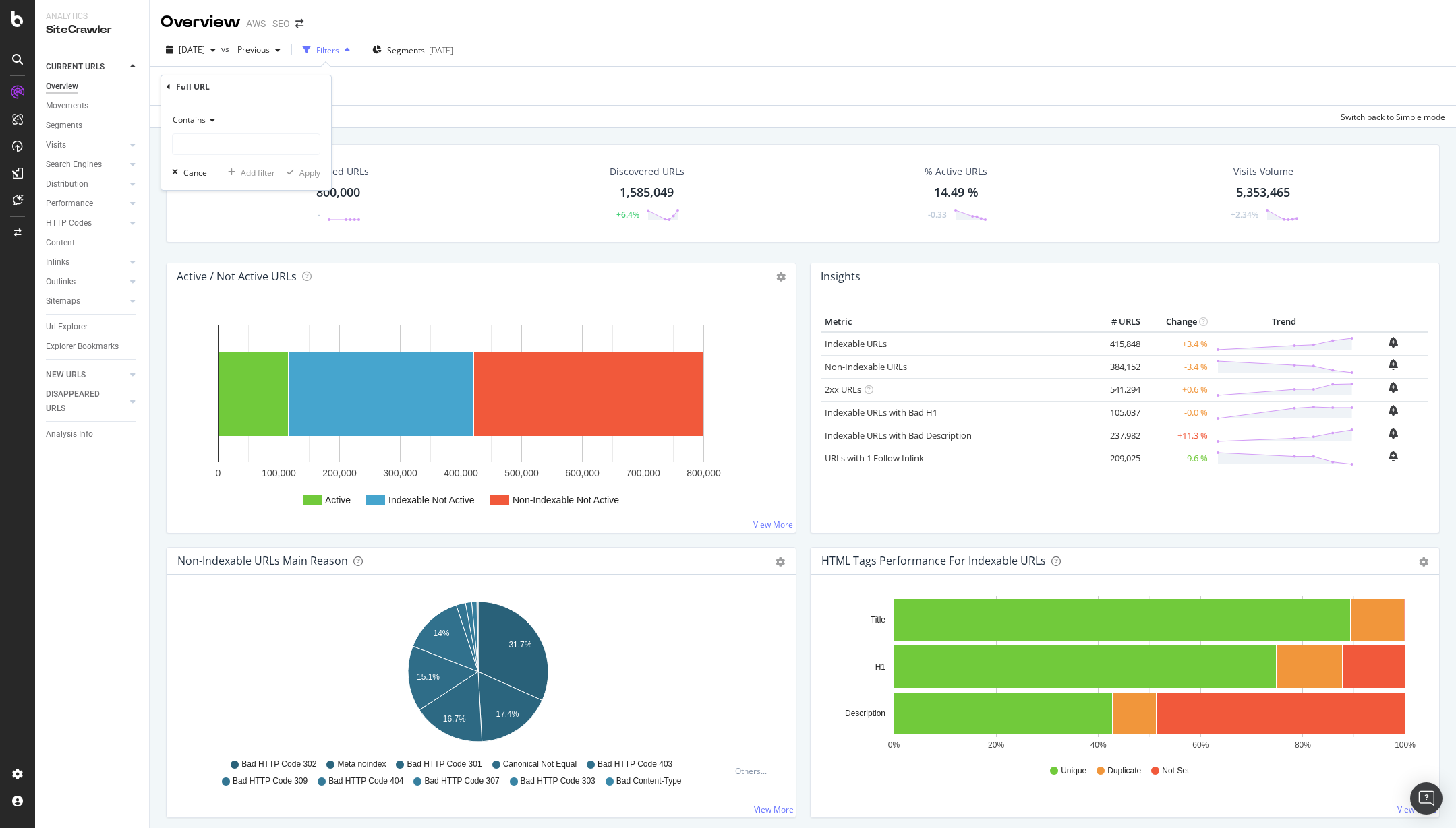
click at [208, 115] on div "Contains" at bounding box center [246, 120] width 148 height 22
click at [225, 192] on div "Doesn't start with" at bounding box center [248, 200] width 144 height 18
click at [214, 145] on input "text" at bounding box center [246, 144] width 147 height 22
type input "https://docs."
click at [312, 174] on div "Apply" at bounding box center [310, 173] width 21 height 11
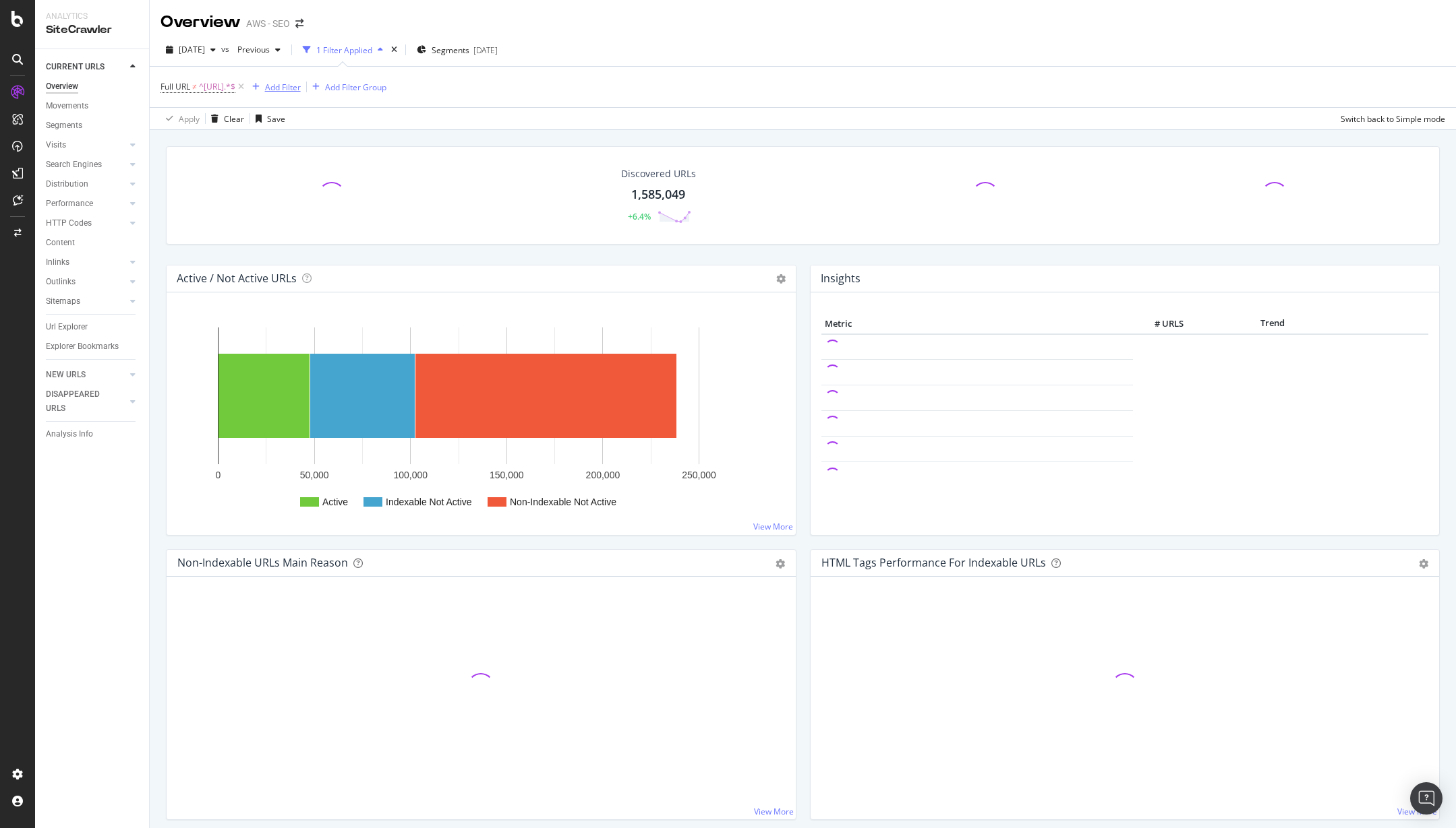
click at [301, 89] on div "Add Filter" at bounding box center [283, 87] width 36 height 11
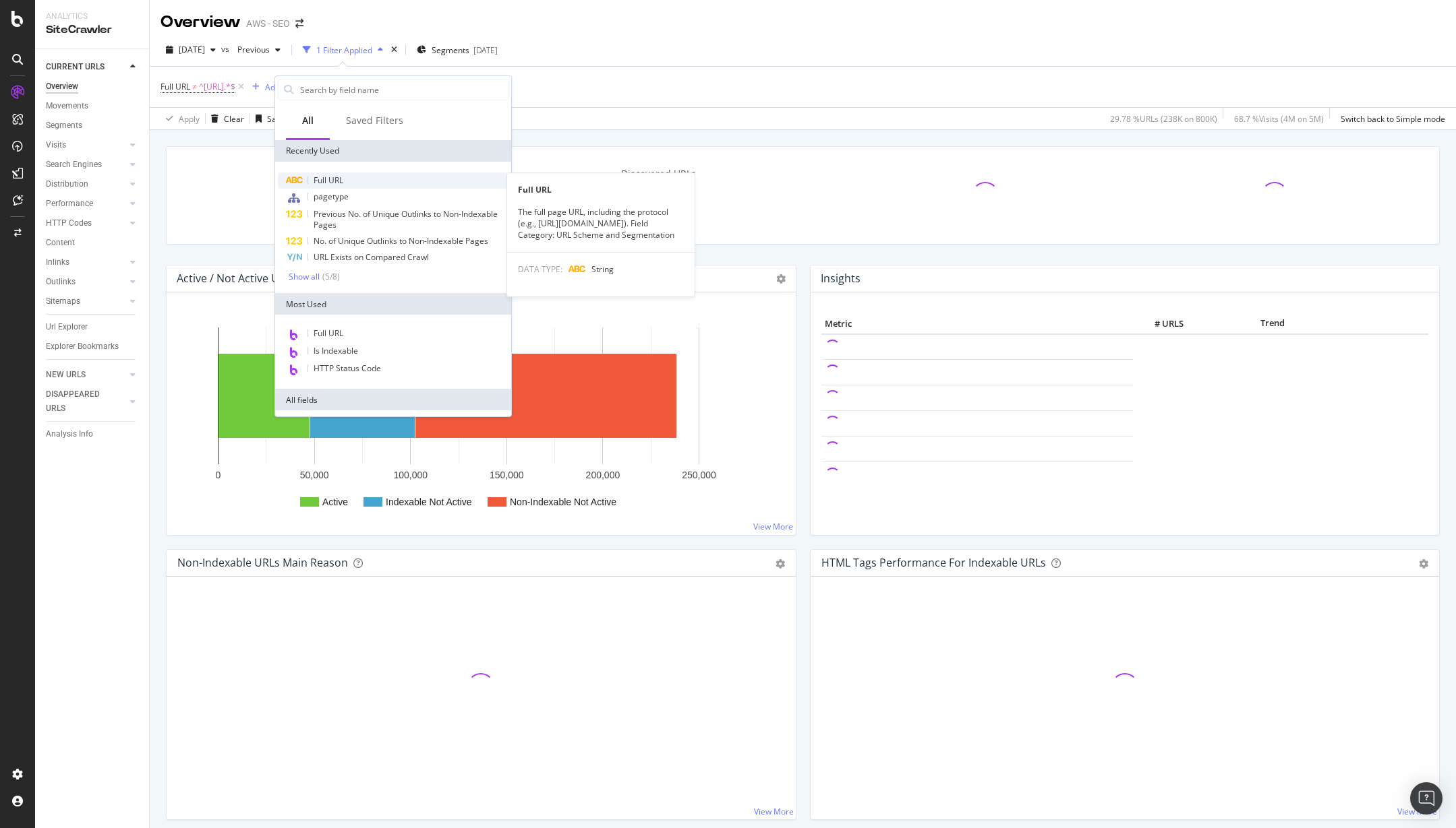
click at [328, 179] on span "Full URL" at bounding box center [328, 180] width 30 height 11
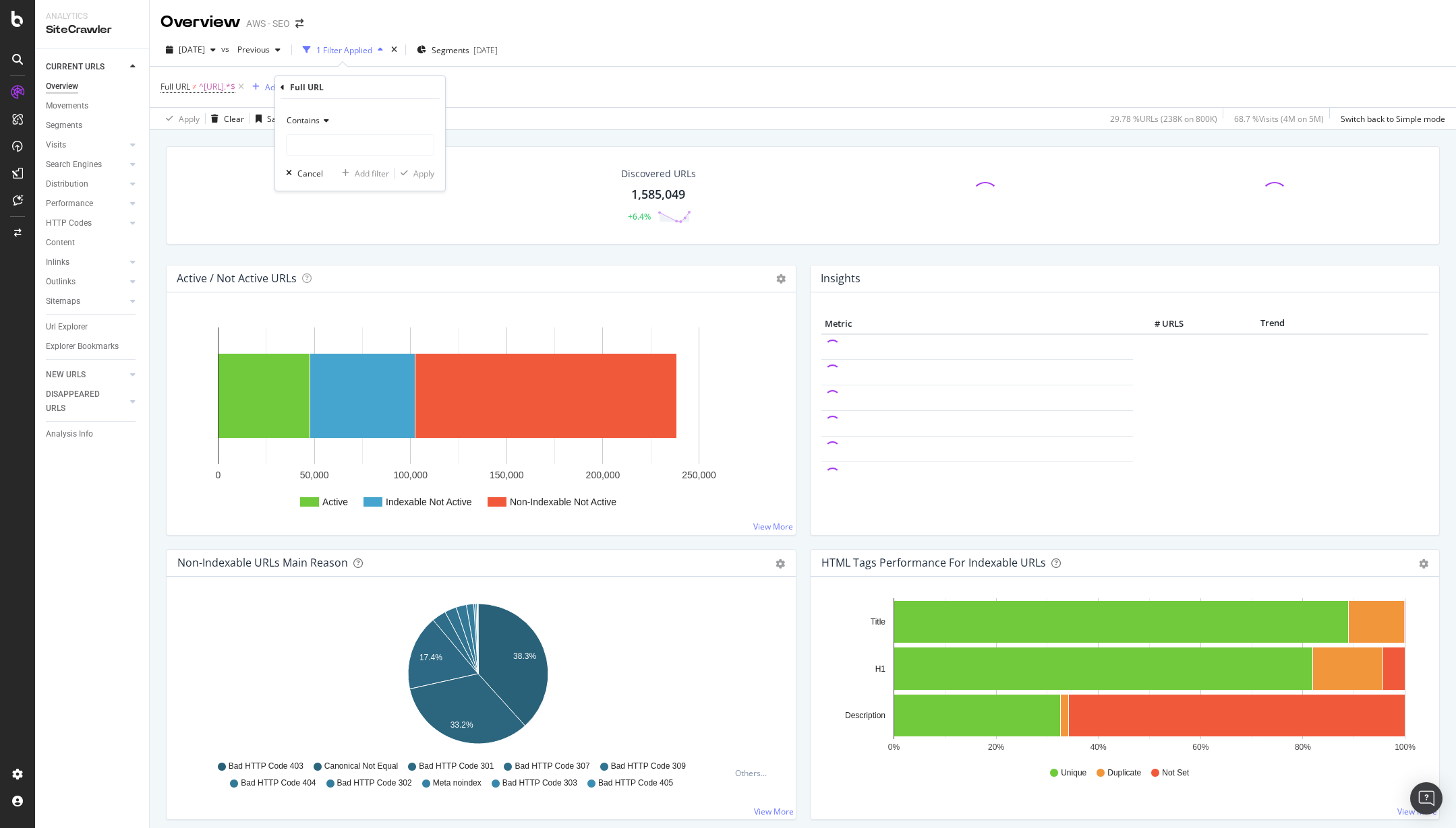
click at [319, 121] on span "Contains" at bounding box center [303, 120] width 33 height 11
click at [344, 278] on div "Doesn't contain" at bounding box center [362, 271] width 144 height 18
click at [351, 141] on input "text" at bounding box center [360, 144] width 147 height 22
type input "/marketplace"
click at [434, 172] on div "Doesn't contain /marketplace Cancel Add filter Apply" at bounding box center [360, 144] width 170 height 92
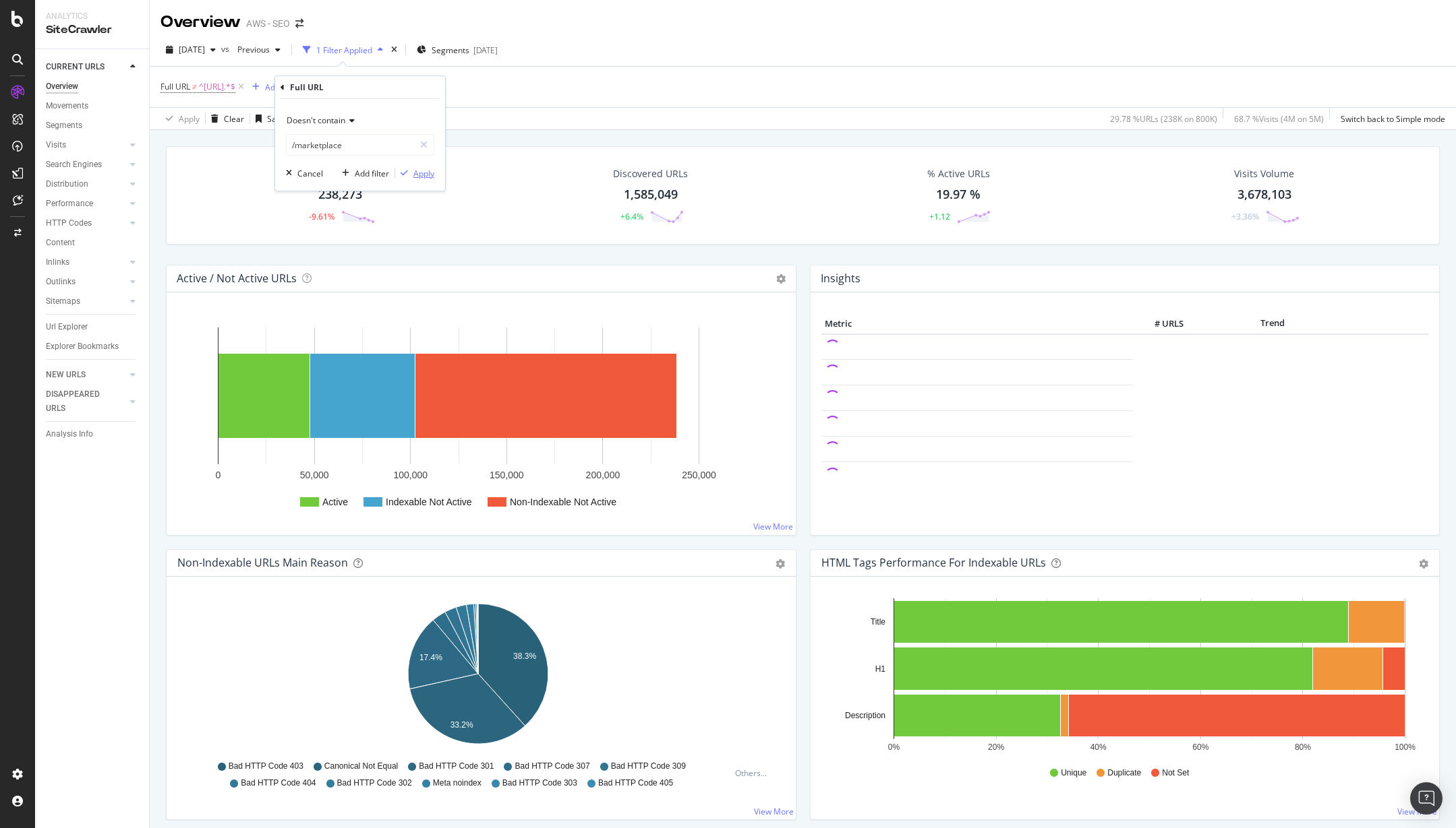
click at [415, 170] on div "Apply" at bounding box center [424, 173] width 21 height 11
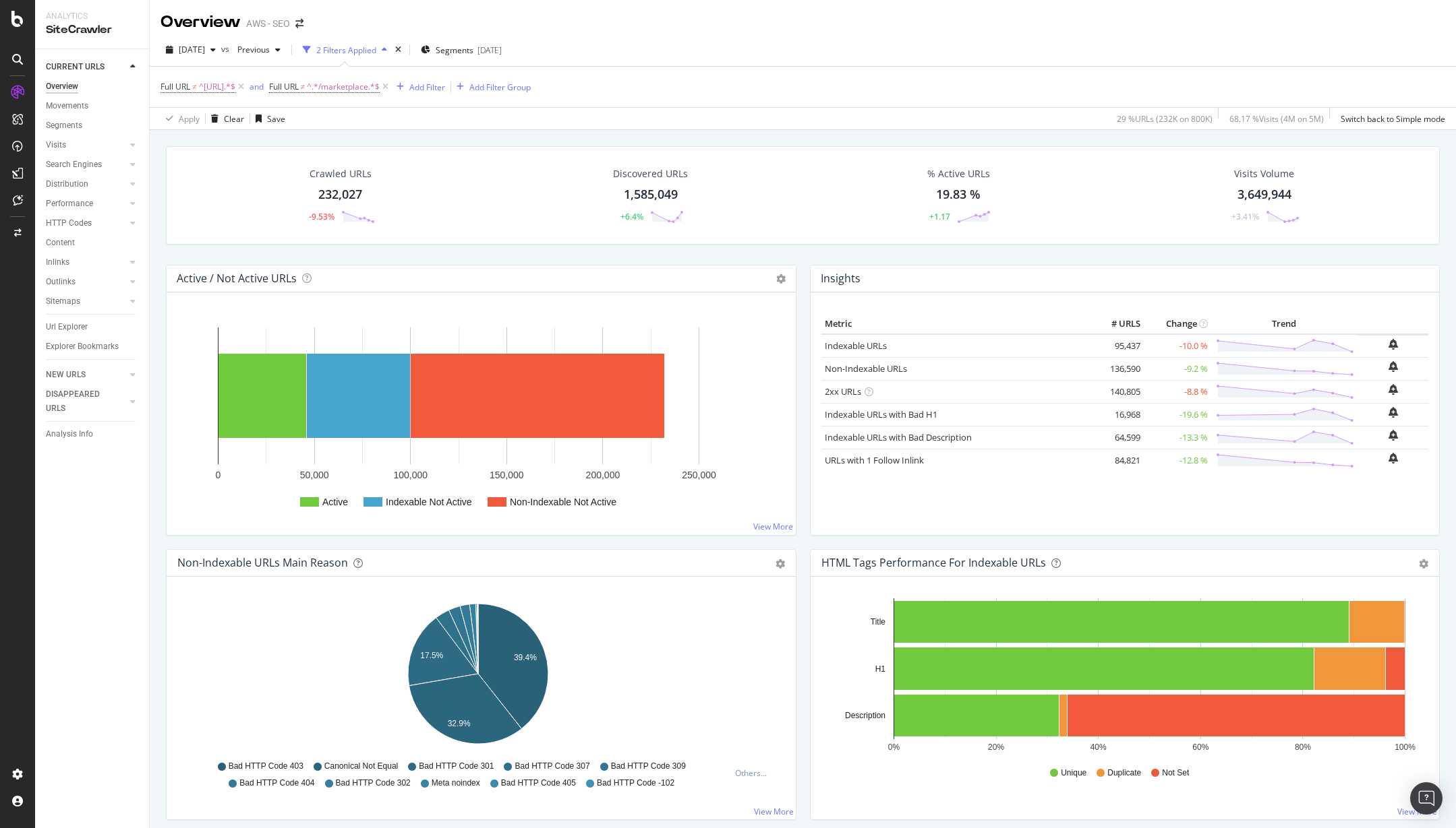
click at [612, 550] on div "Non-Indexable URLs Main Reason Pie Table Export as CSV Add to Custom Report" at bounding box center [481, 563] width 629 height 27
click at [505, 635] on icon "A chart." at bounding box center [513, 667] width 70 height 126
click at [445, 87] on div "Add Filter" at bounding box center [427, 87] width 36 height 11
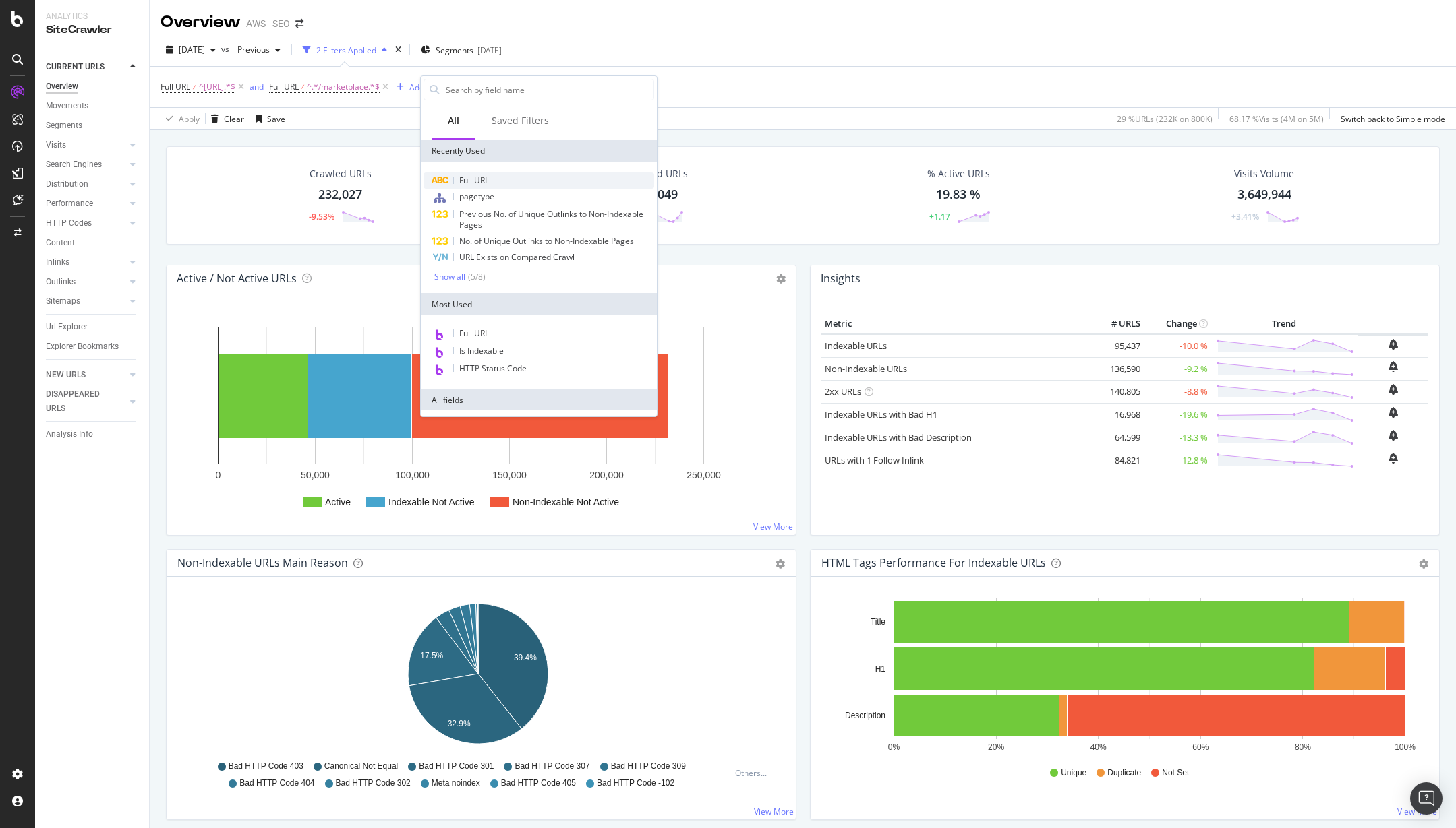
click at [484, 175] on span "Full URL" at bounding box center [474, 180] width 30 height 11
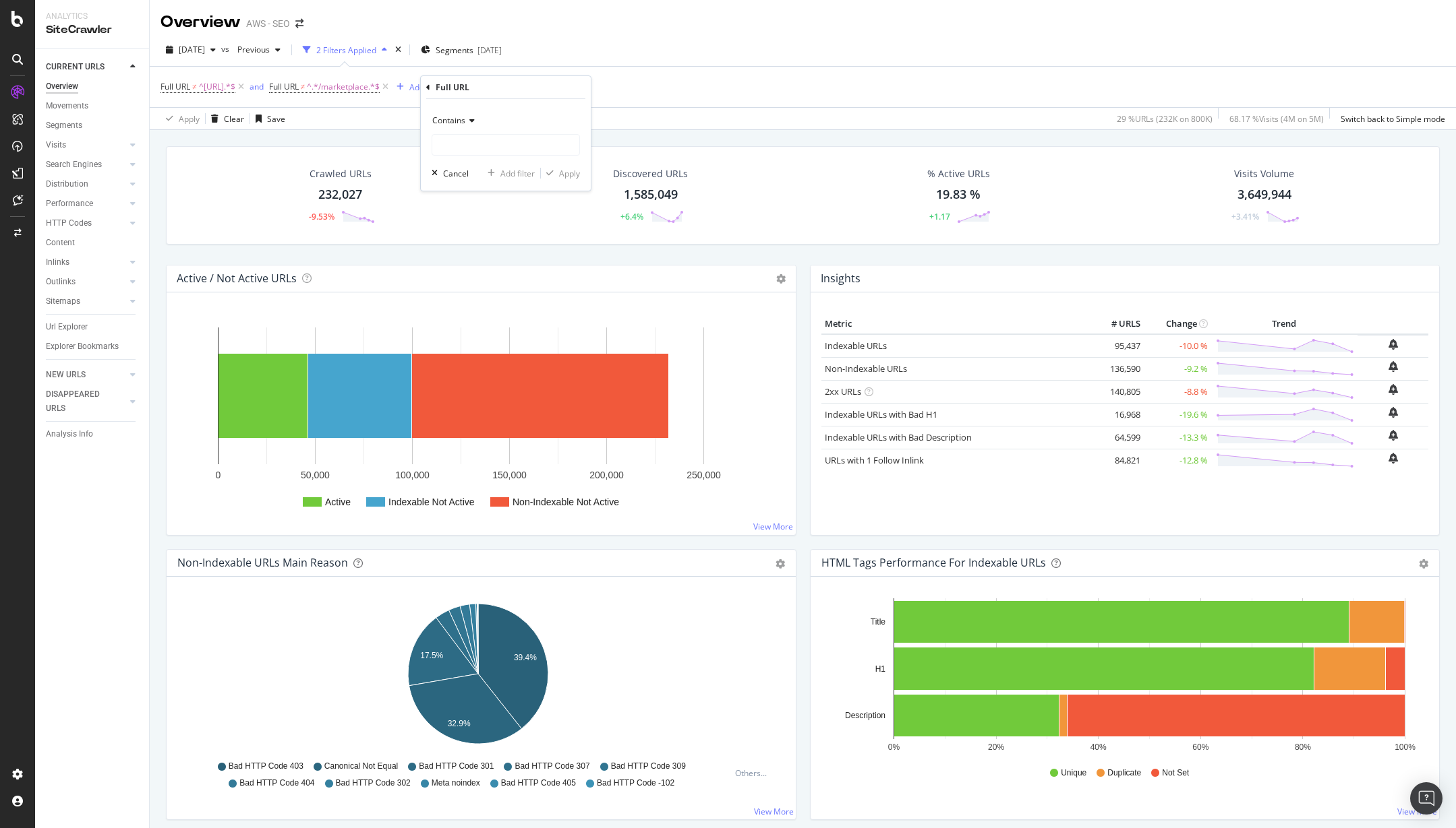
click at [461, 123] on span "Contains" at bounding box center [449, 120] width 33 height 11
click at [487, 199] on span "Doesn't start with" at bounding box center [471, 201] width 66 height 11
click at [491, 148] on input "text" at bounding box center [505, 144] width 147 height 22
type input "https://auth."
click at [565, 176] on div "Apply" at bounding box center [569, 173] width 21 height 11
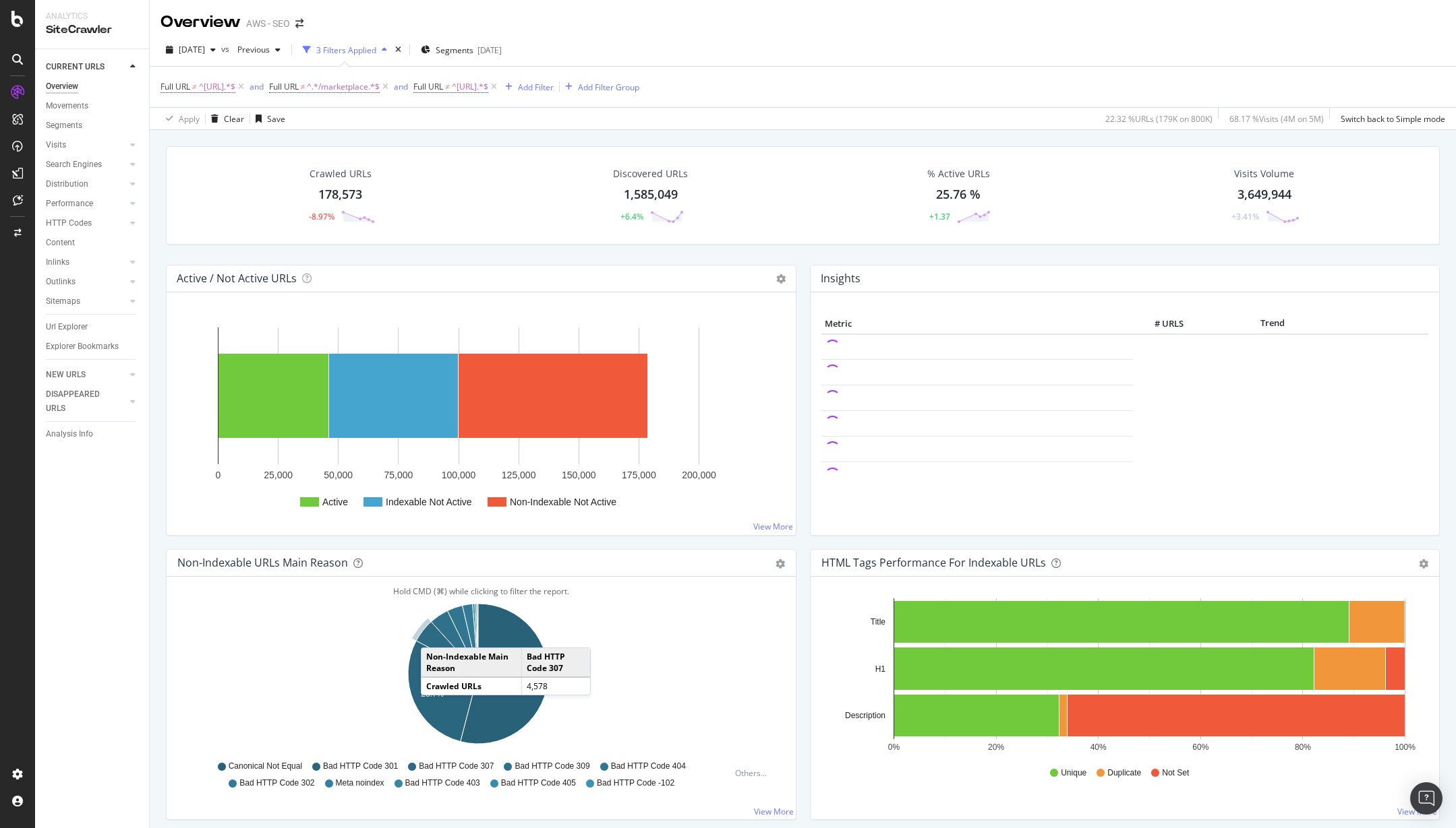
click at [434, 634] on icon "A chart." at bounding box center [447, 648] width 62 height 52
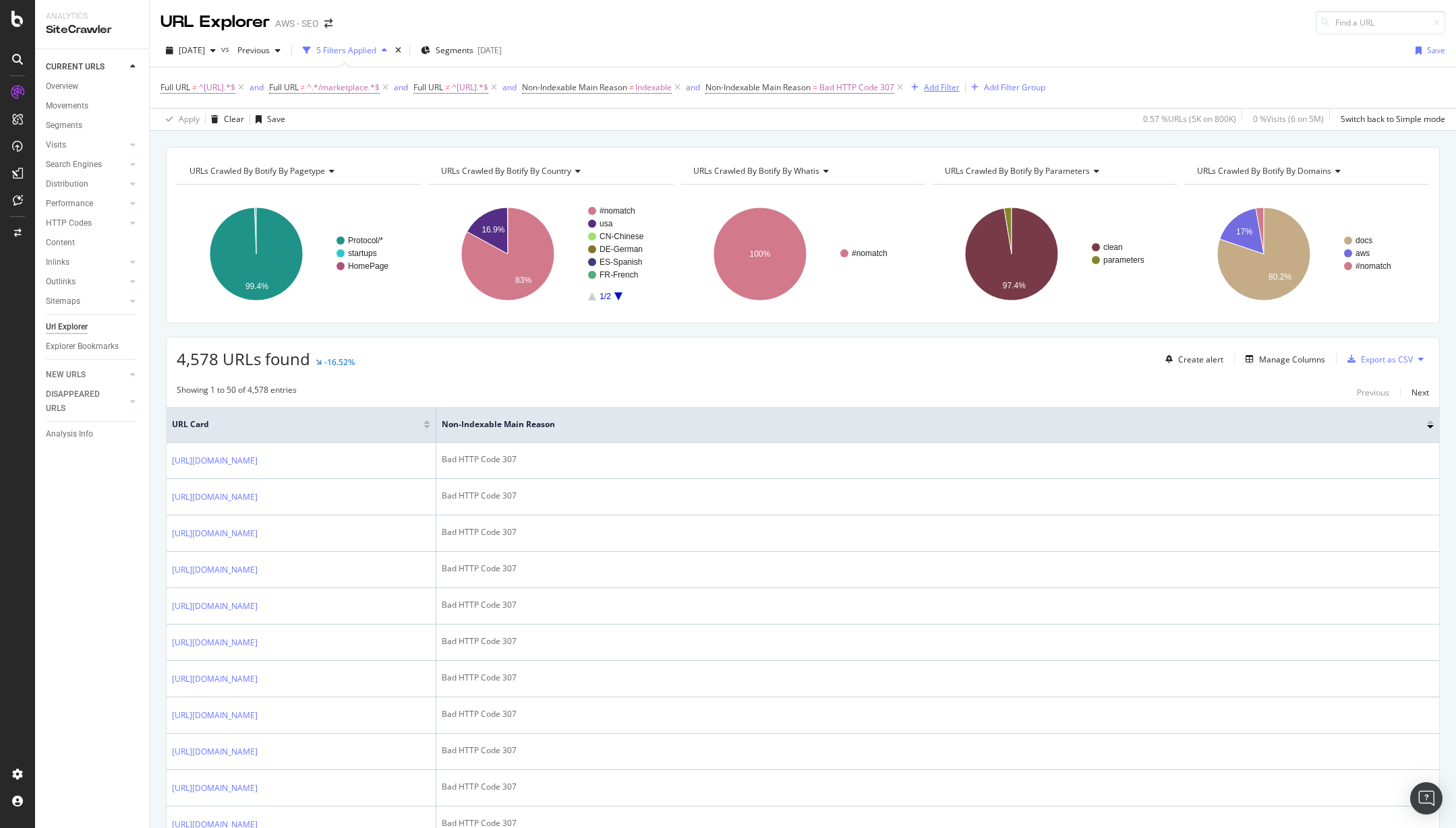
drag, startPoint x: 983, startPoint y: 89, endPoint x: 313, endPoint y: 32, distance: 672.4
click at [764, 46] on div "2025 Sep. 17th vs Previous 5 Filters Applied Segments 2025-04-21 Save Full URL …" at bounding box center [802, 83] width 1306 height 97
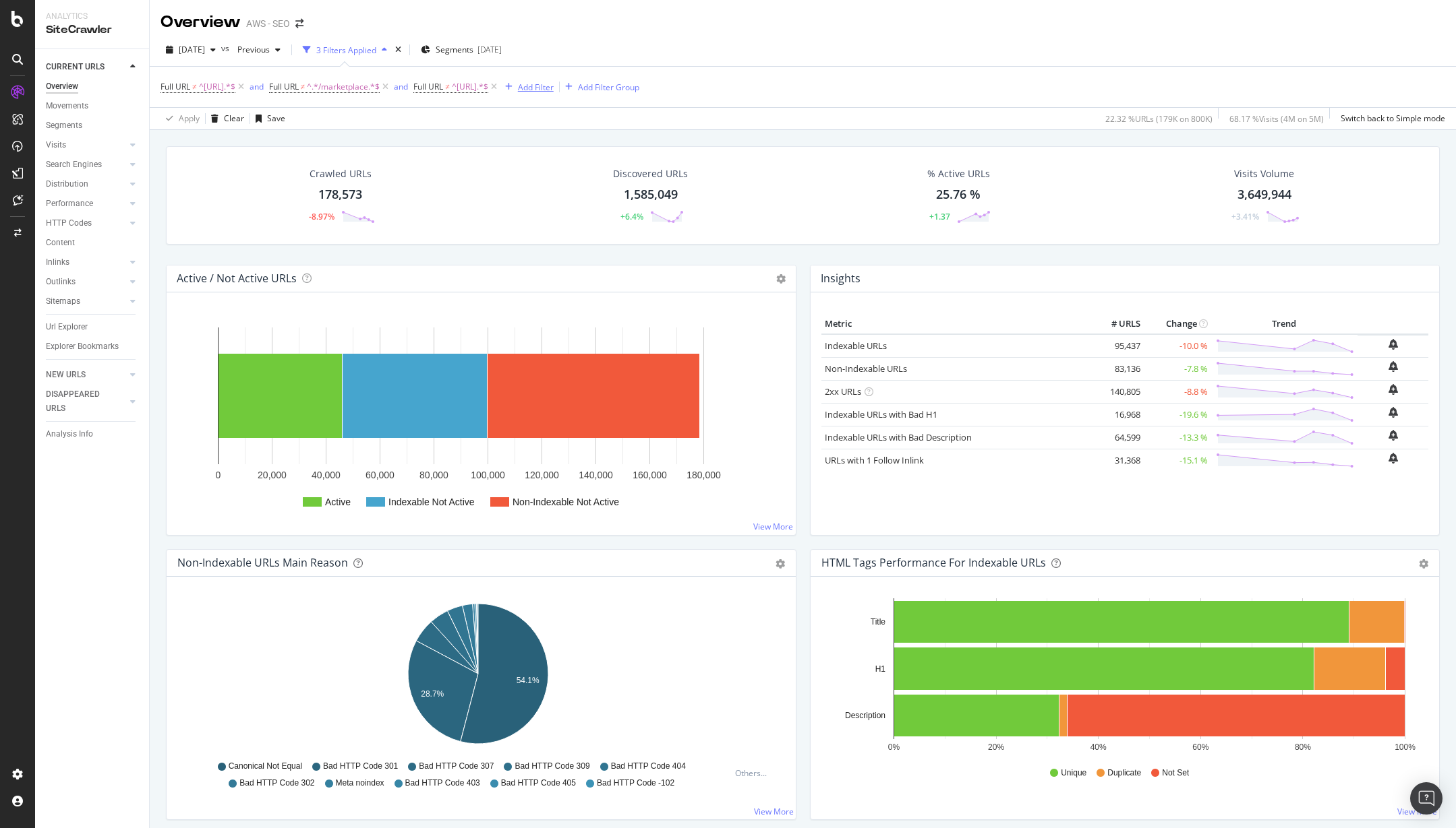
click at [554, 89] on div "Add Filter" at bounding box center [536, 87] width 36 height 11
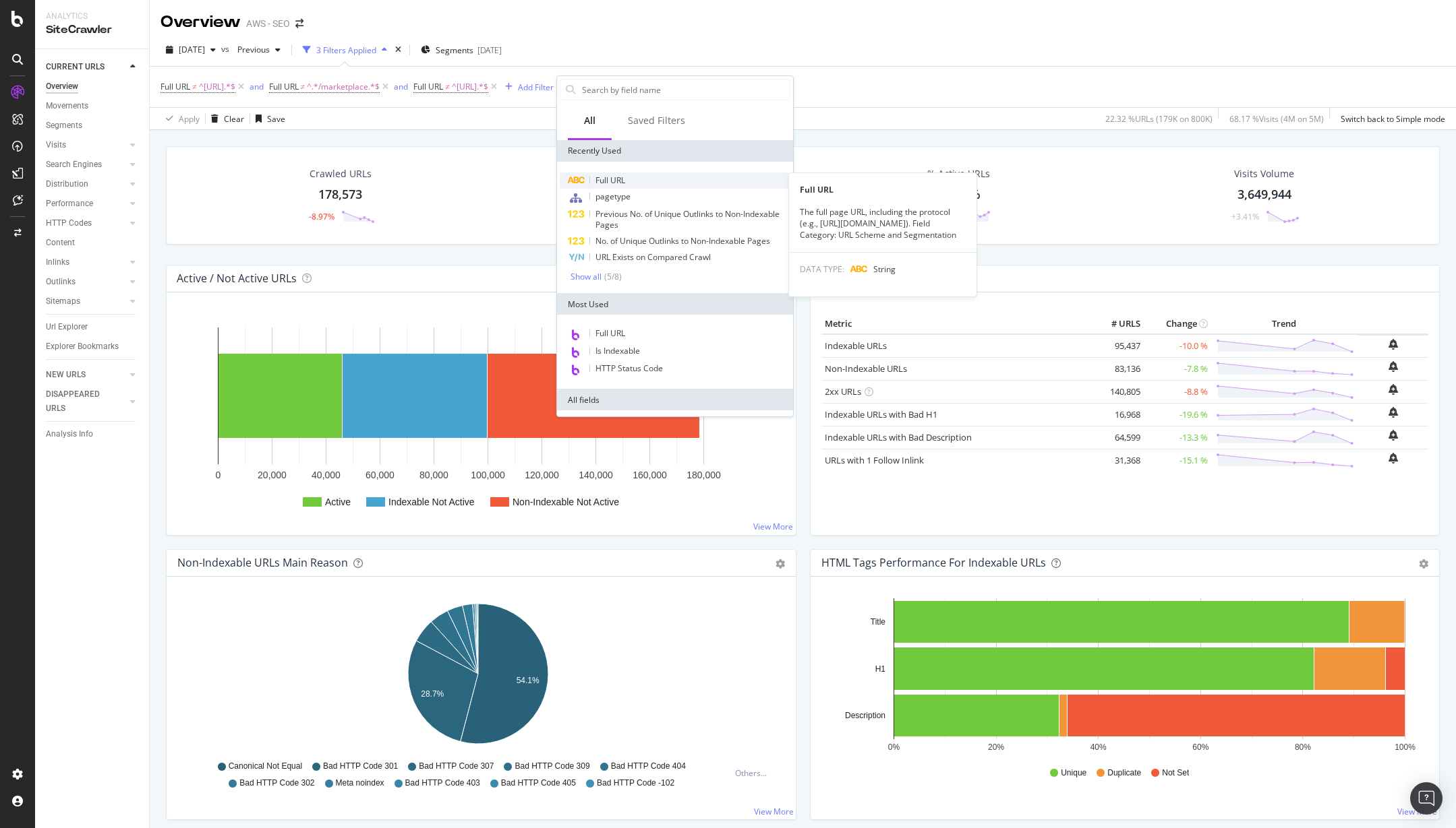
click at [617, 182] on span "Full URL" at bounding box center [610, 180] width 30 height 11
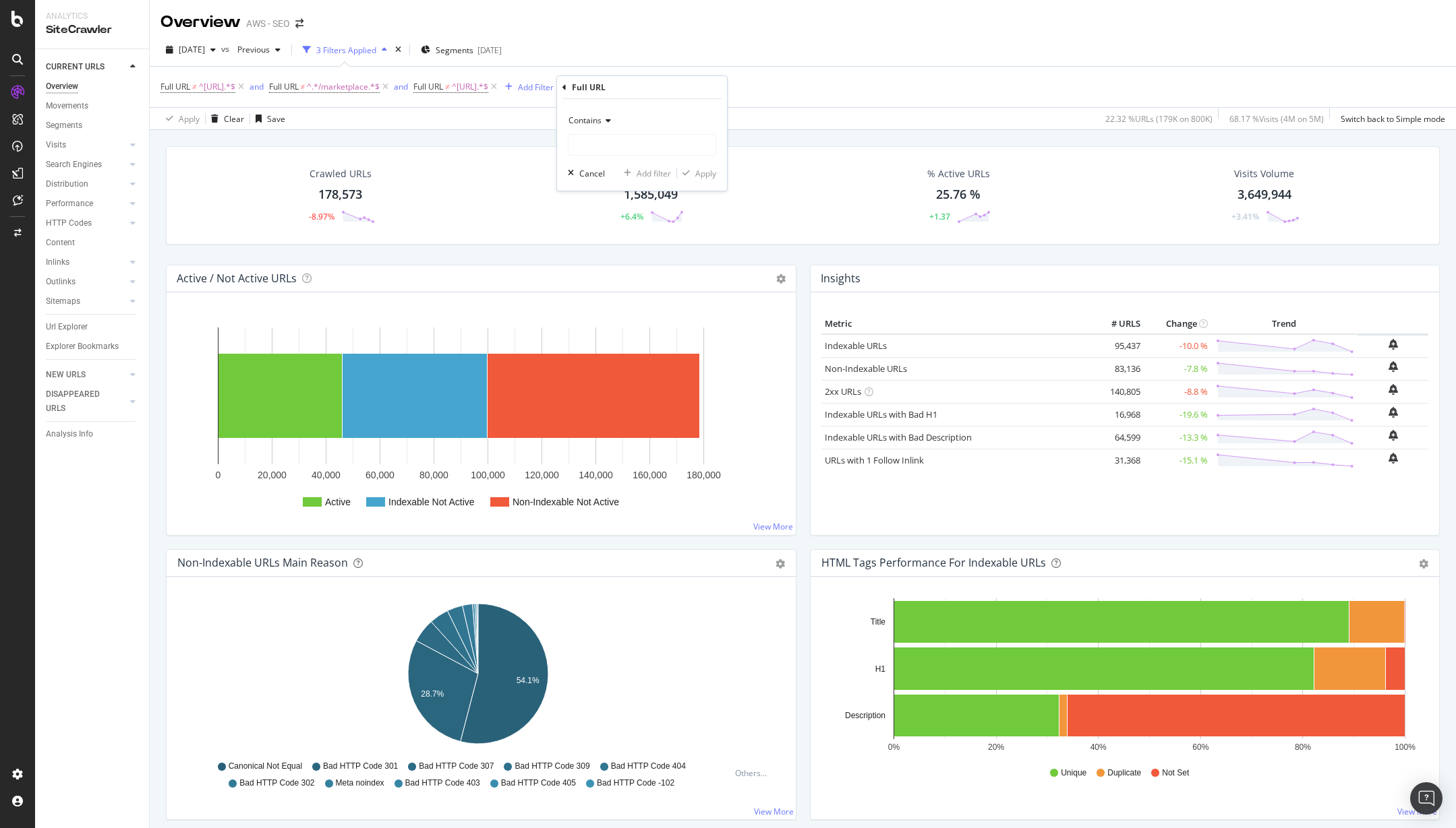
click at [596, 118] on span "Contains" at bounding box center [585, 120] width 33 height 11
click at [624, 192] on div "Doesn't start with" at bounding box center [643, 201] width 144 height 18
click at [606, 147] on input "text" at bounding box center [642, 144] width 147 height 22
type input "http://docs."
click at [706, 170] on div "Apply" at bounding box center [706, 173] width 21 height 11
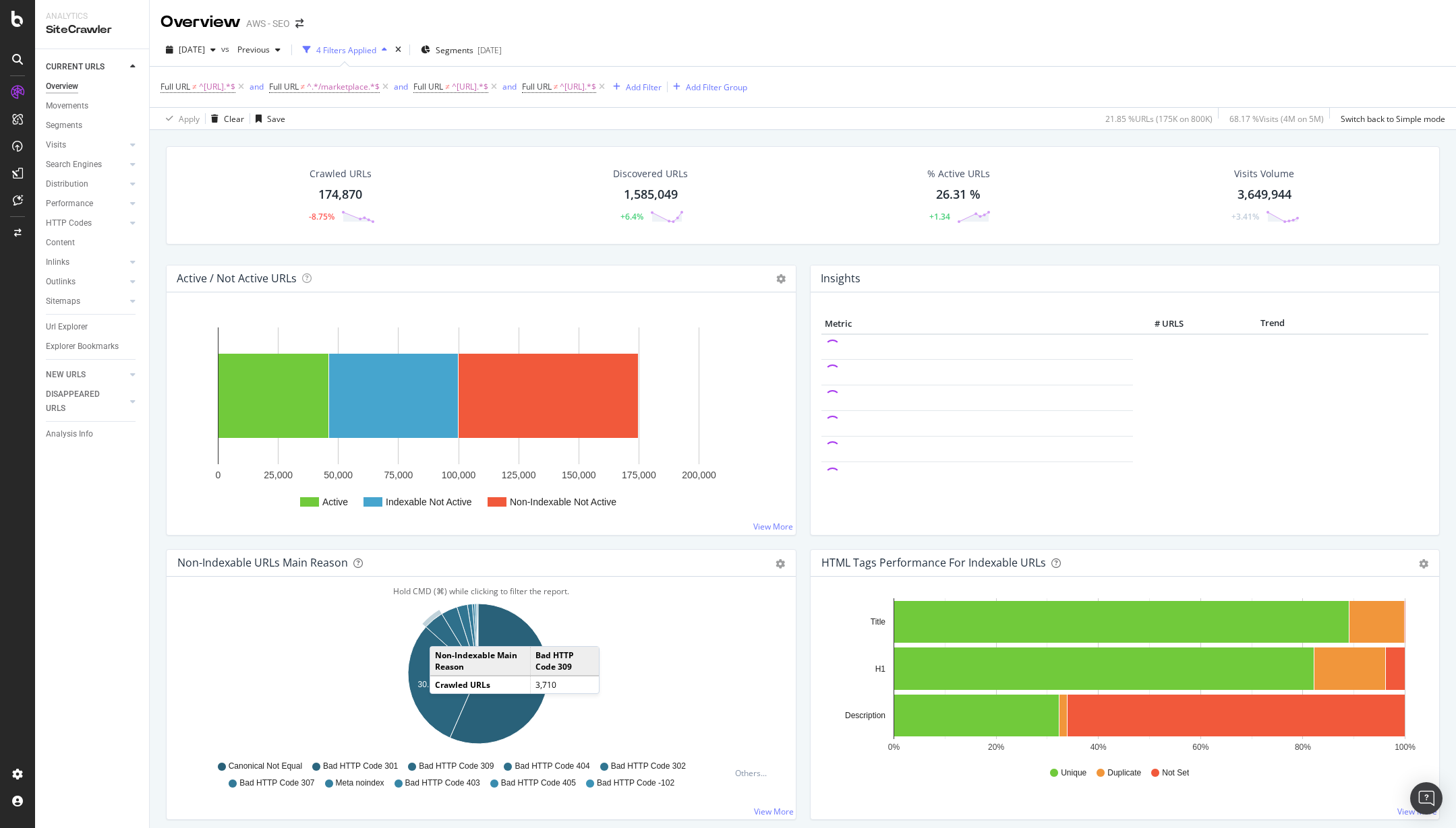
click at [443, 633] on icon "A chart." at bounding box center [453, 644] width 52 height 60
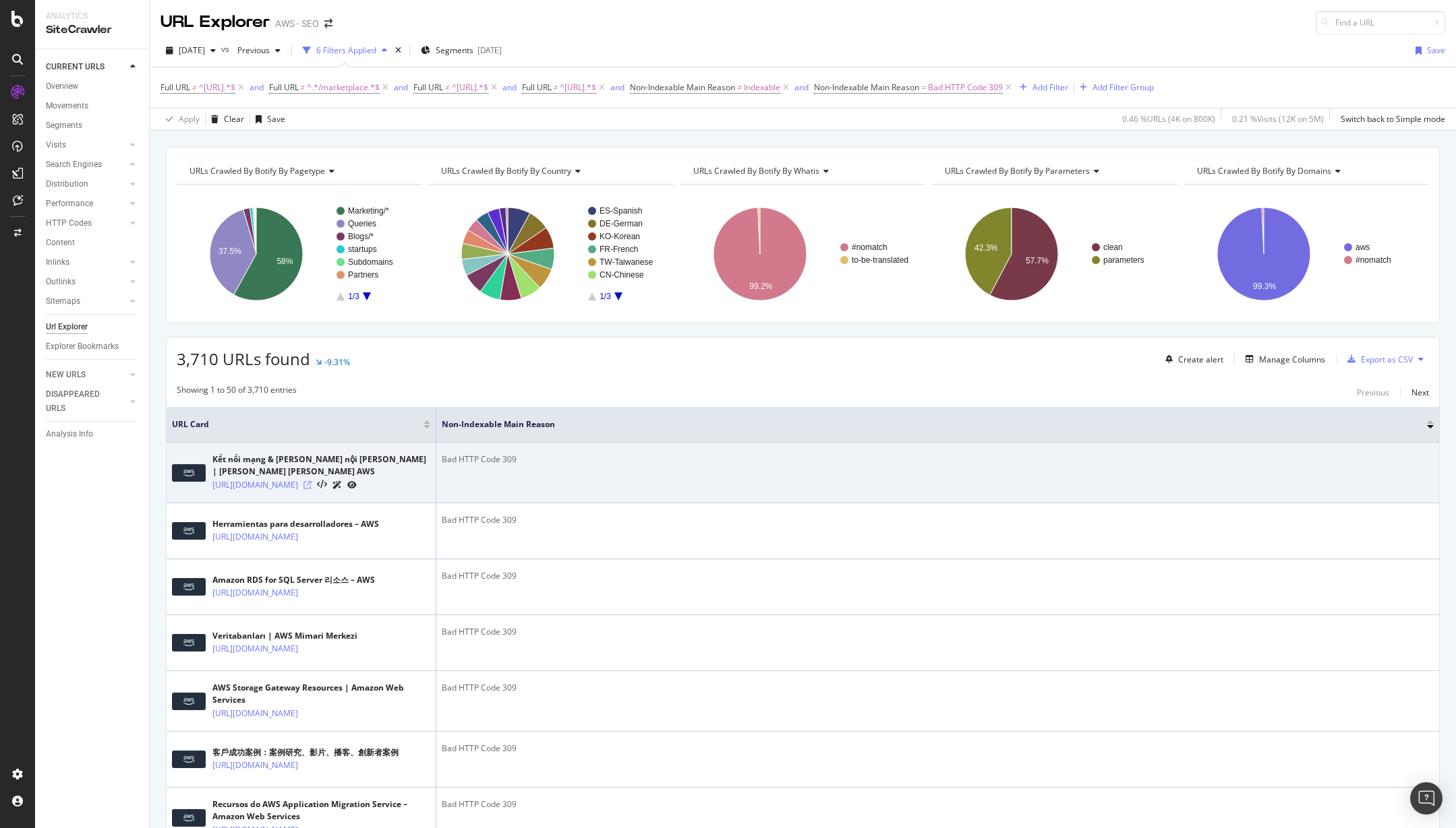
click at [312, 490] on icon at bounding box center [307, 485] width 8 height 8
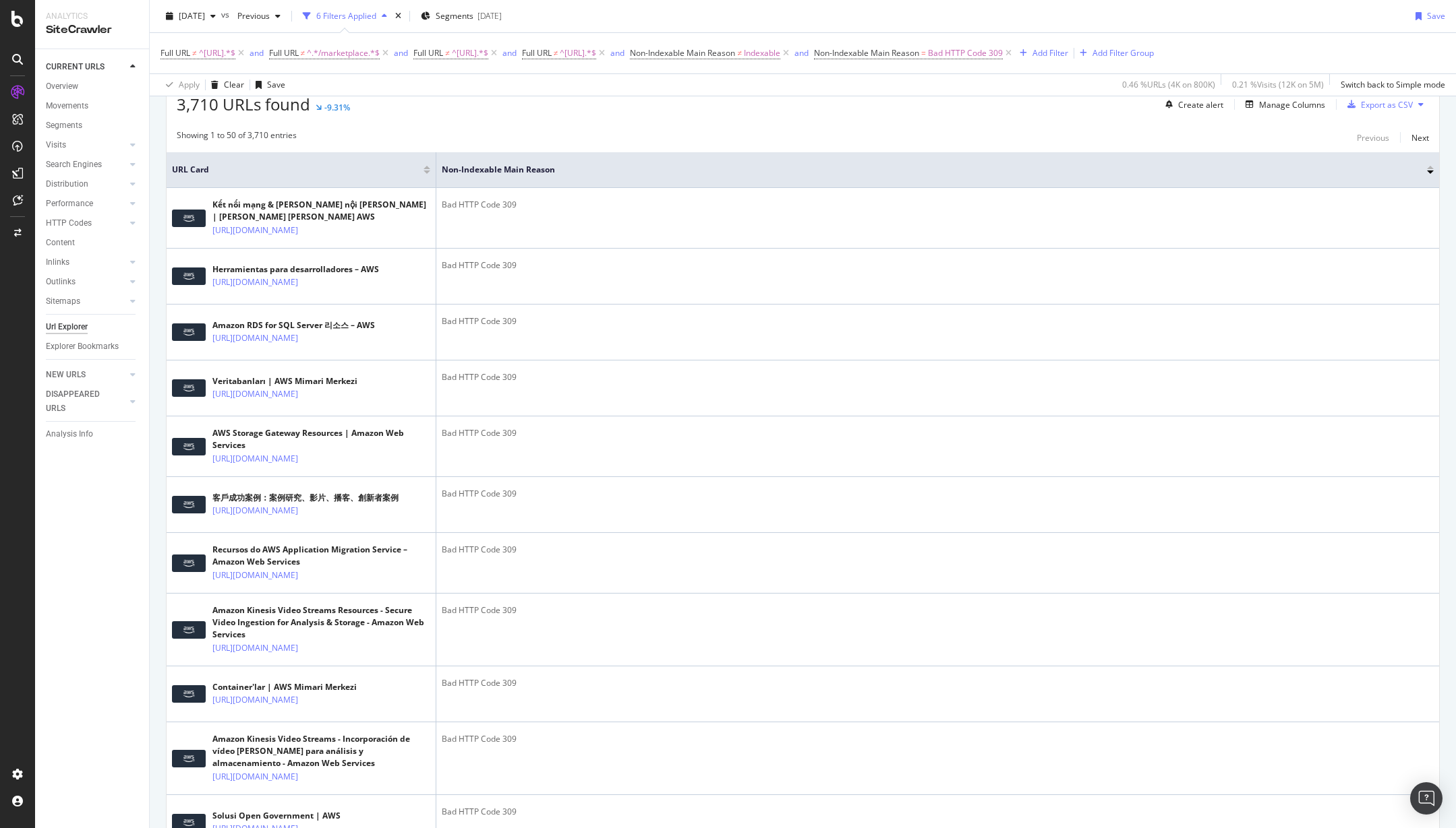
scroll to position [616, 0]
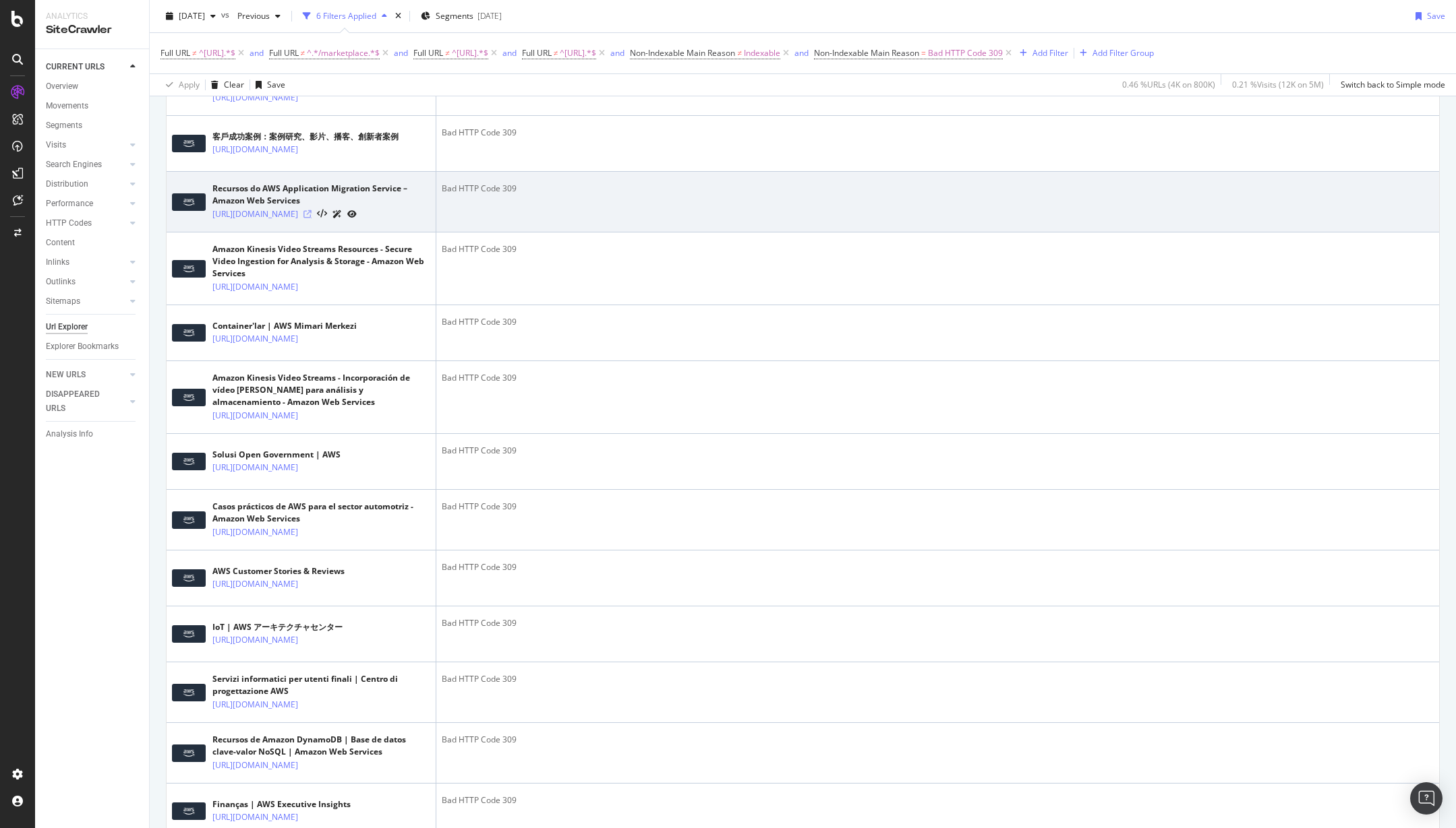
click at [312, 219] on icon at bounding box center [307, 214] width 8 height 8
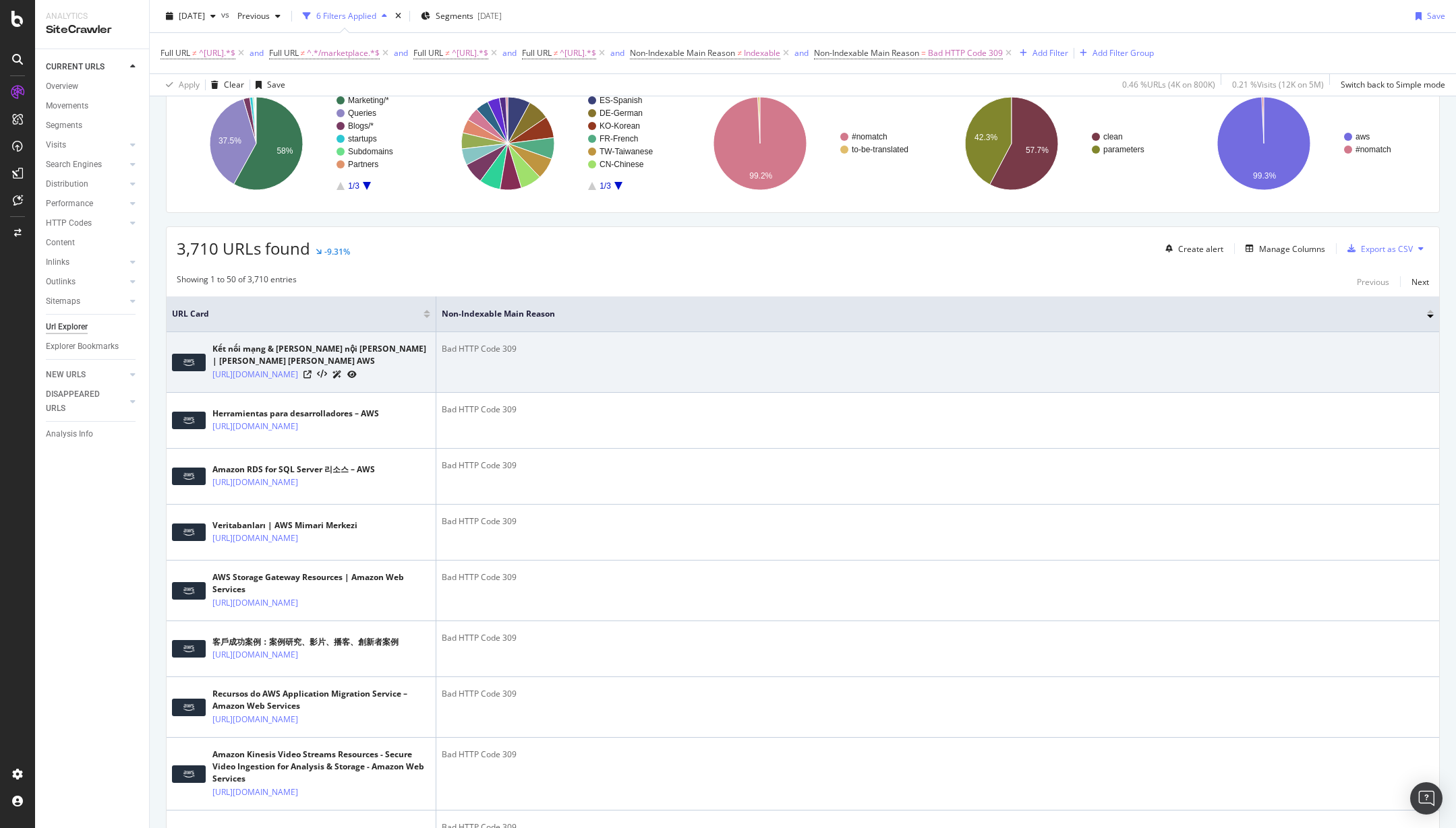
scroll to position [0, 0]
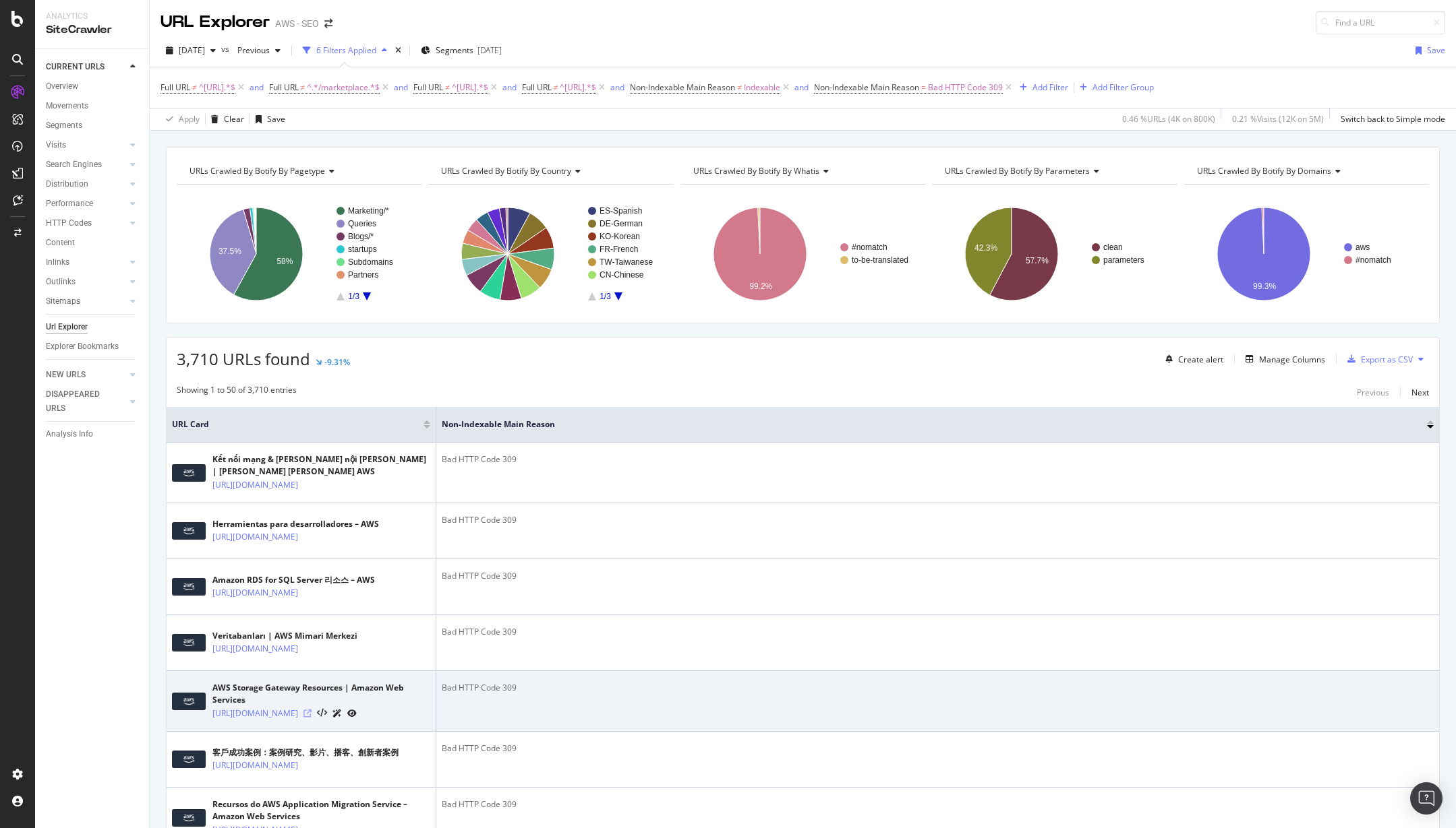
click at [312, 718] on icon at bounding box center [307, 713] width 8 height 8
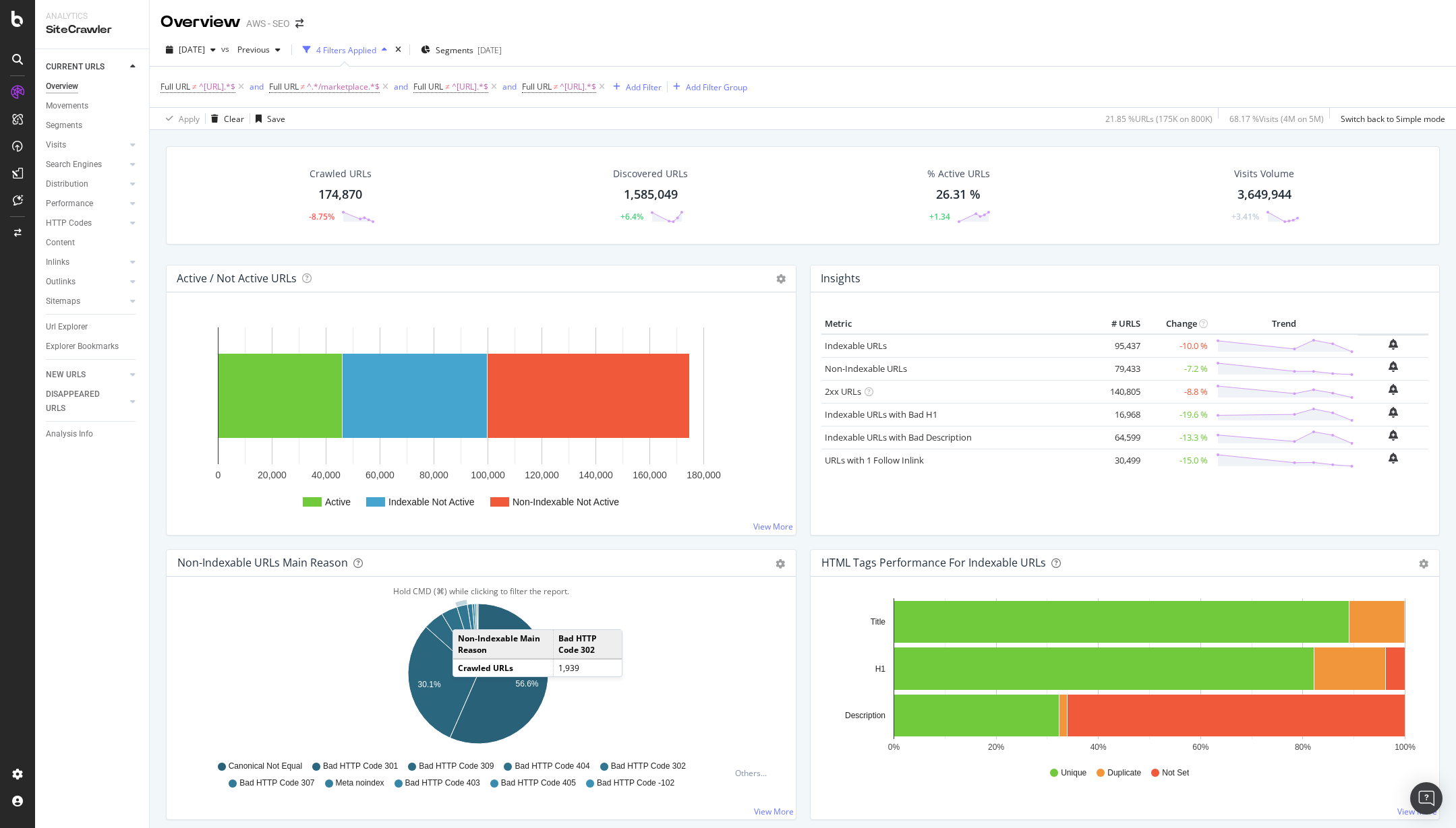
click at [466, 616] on icon "A chart." at bounding box center [467, 639] width 22 height 69
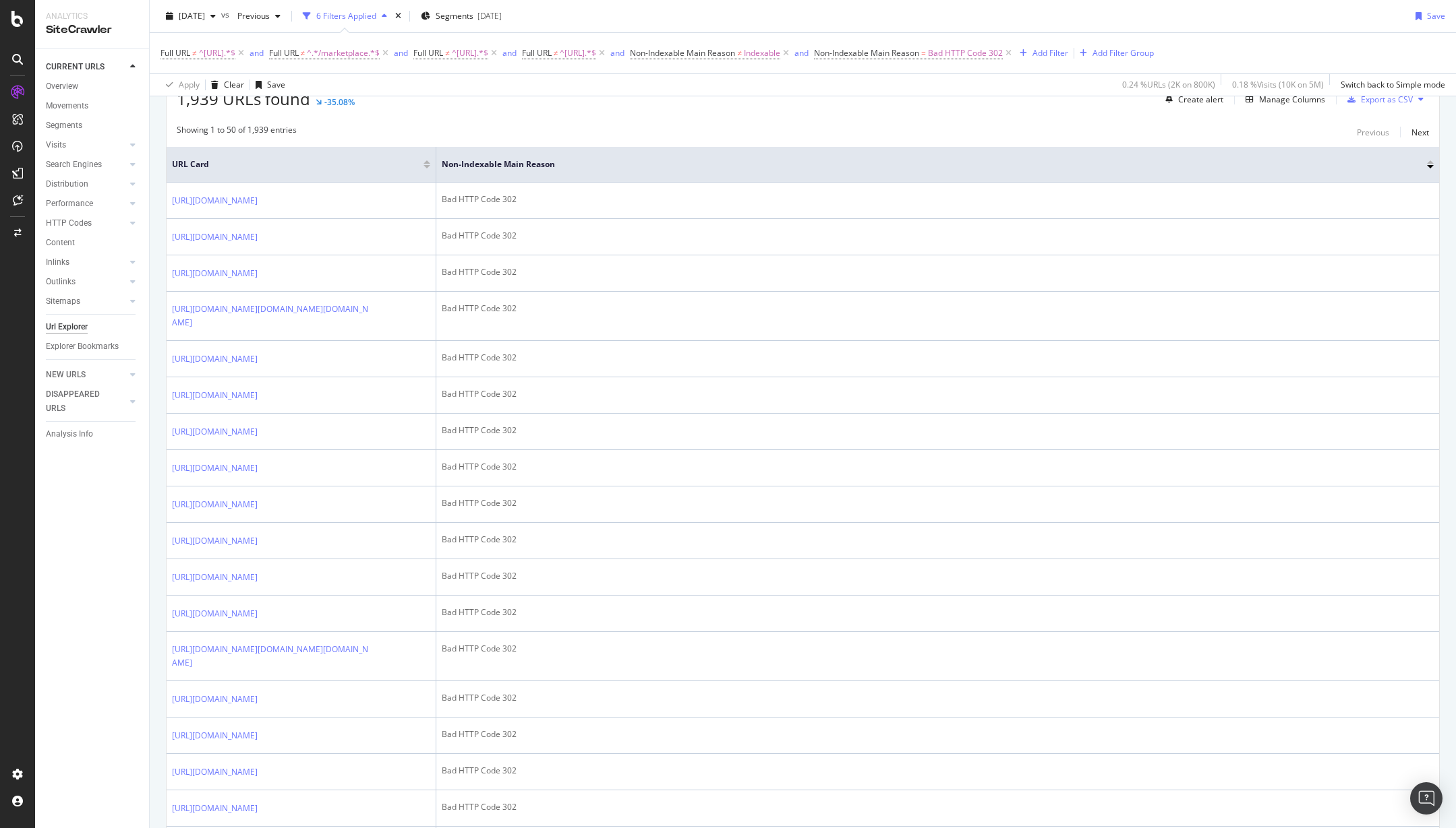
scroll to position [340, 0]
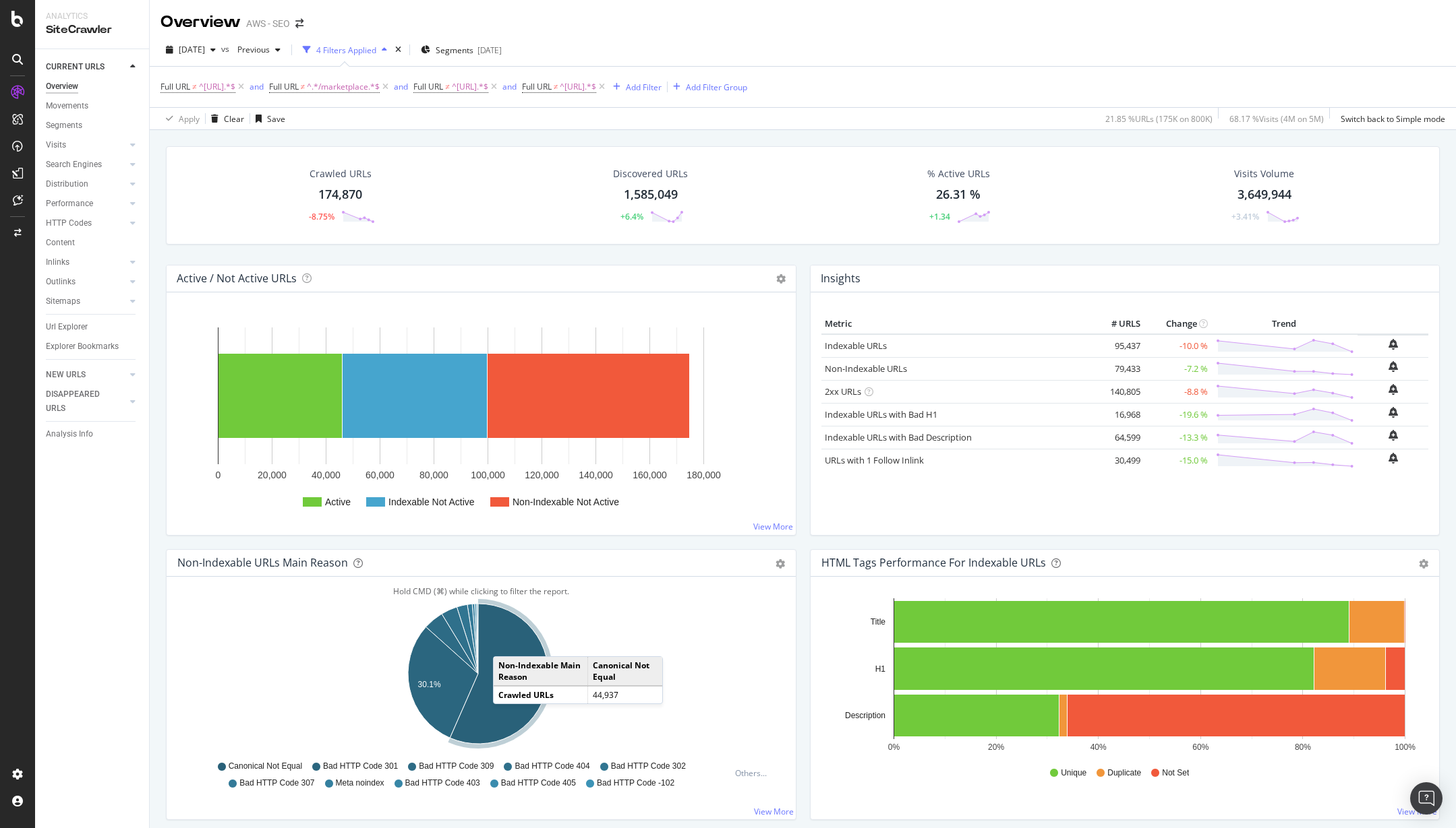
click at [506, 643] on icon "A chart." at bounding box center [499, 674] width 98 height 140
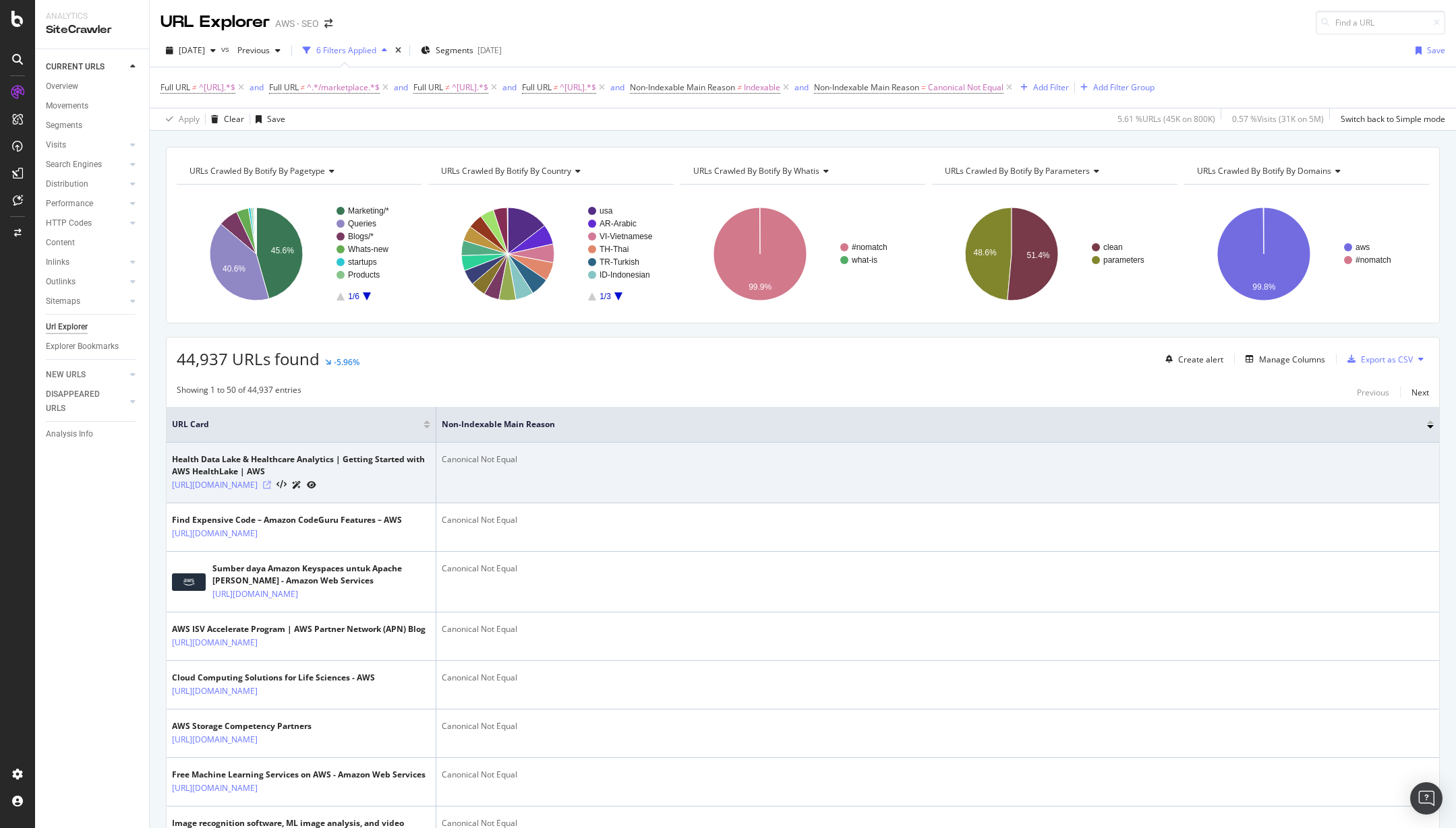
click at [271, 490] on icon at bounding box center [266, 485] width 8 height 8
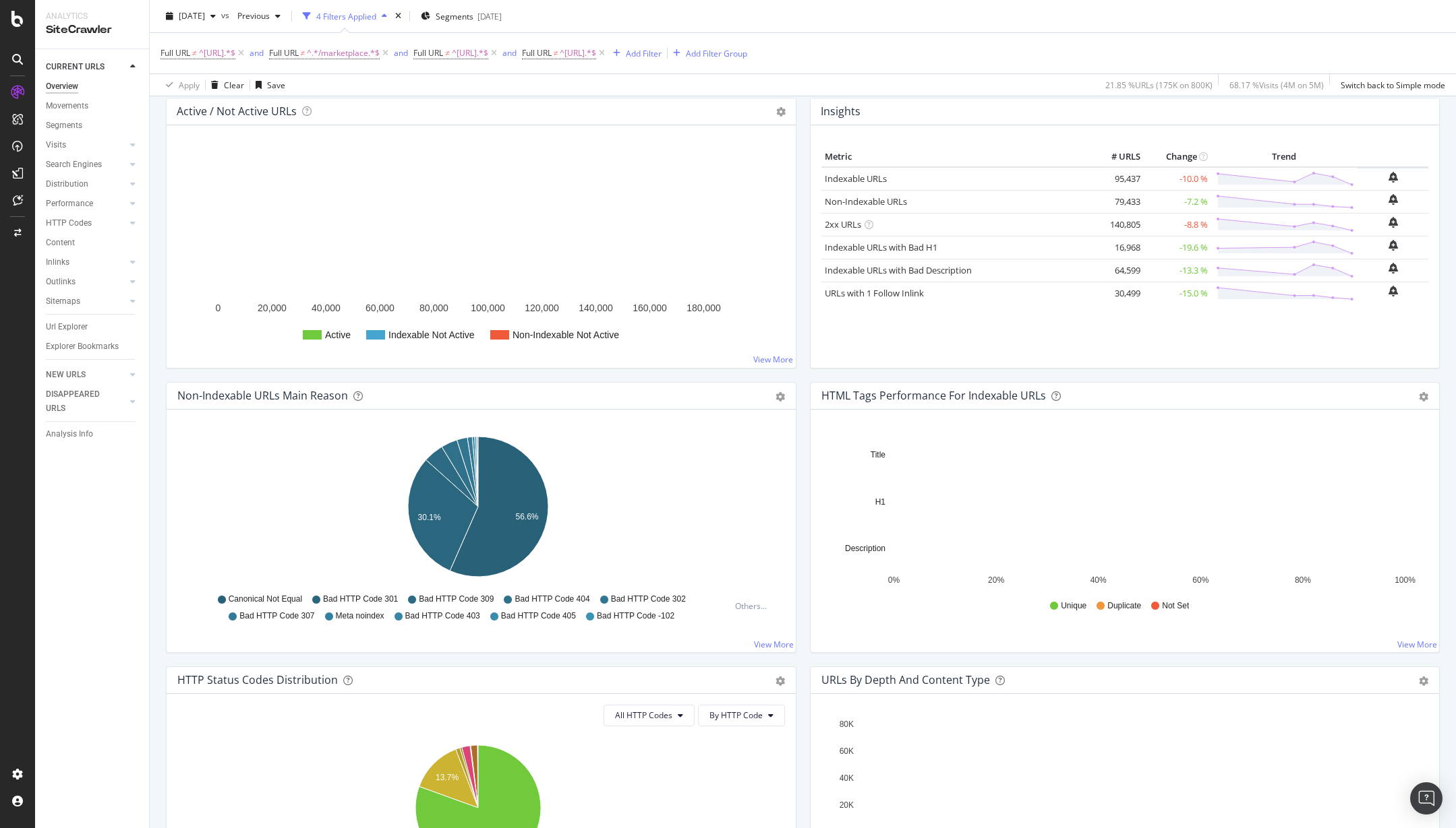
scroll to position [170, 0]
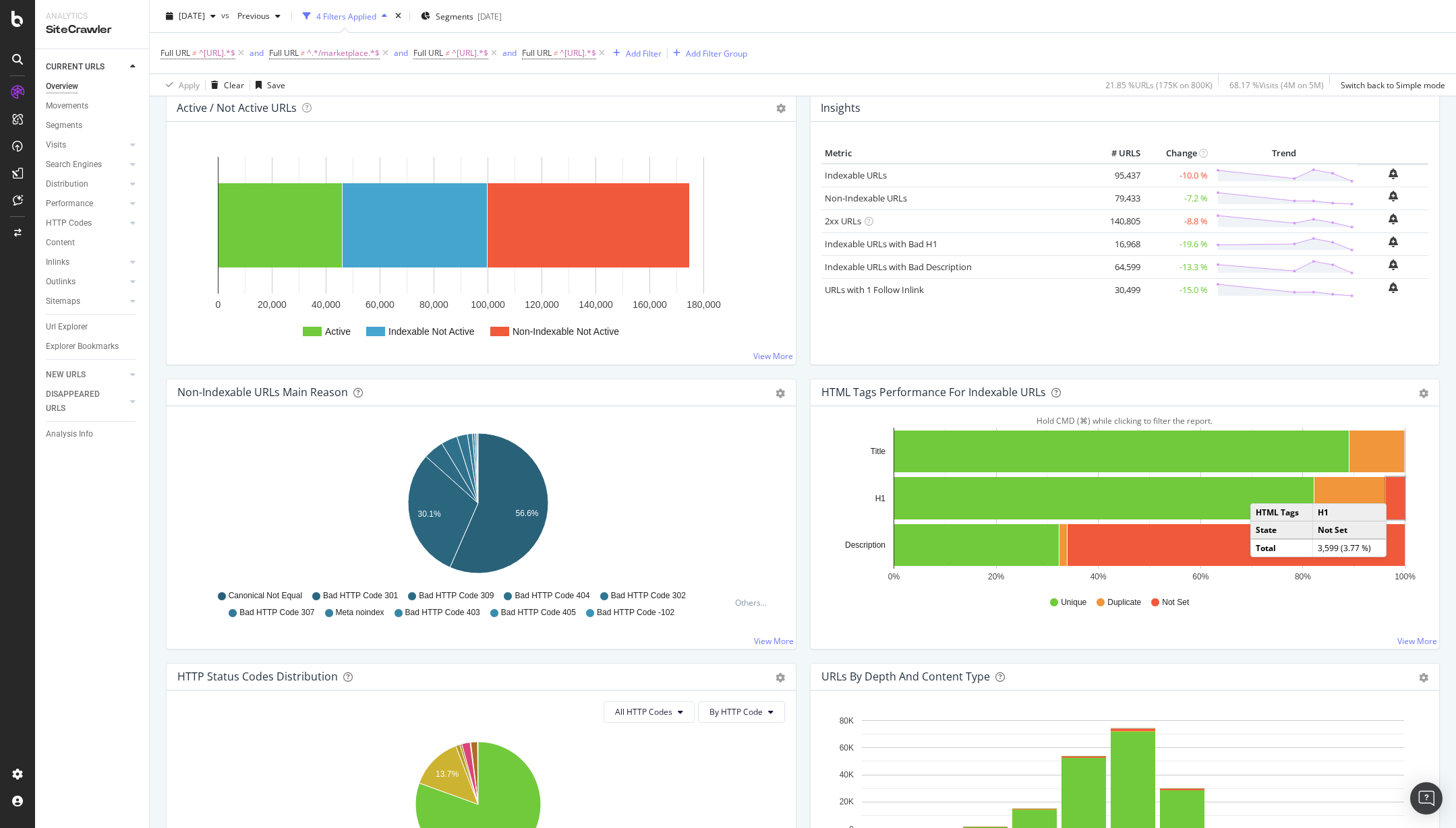
click at [1390, 490] on rect "A chart." at bounding box center [1395, 498] width 19 height 42
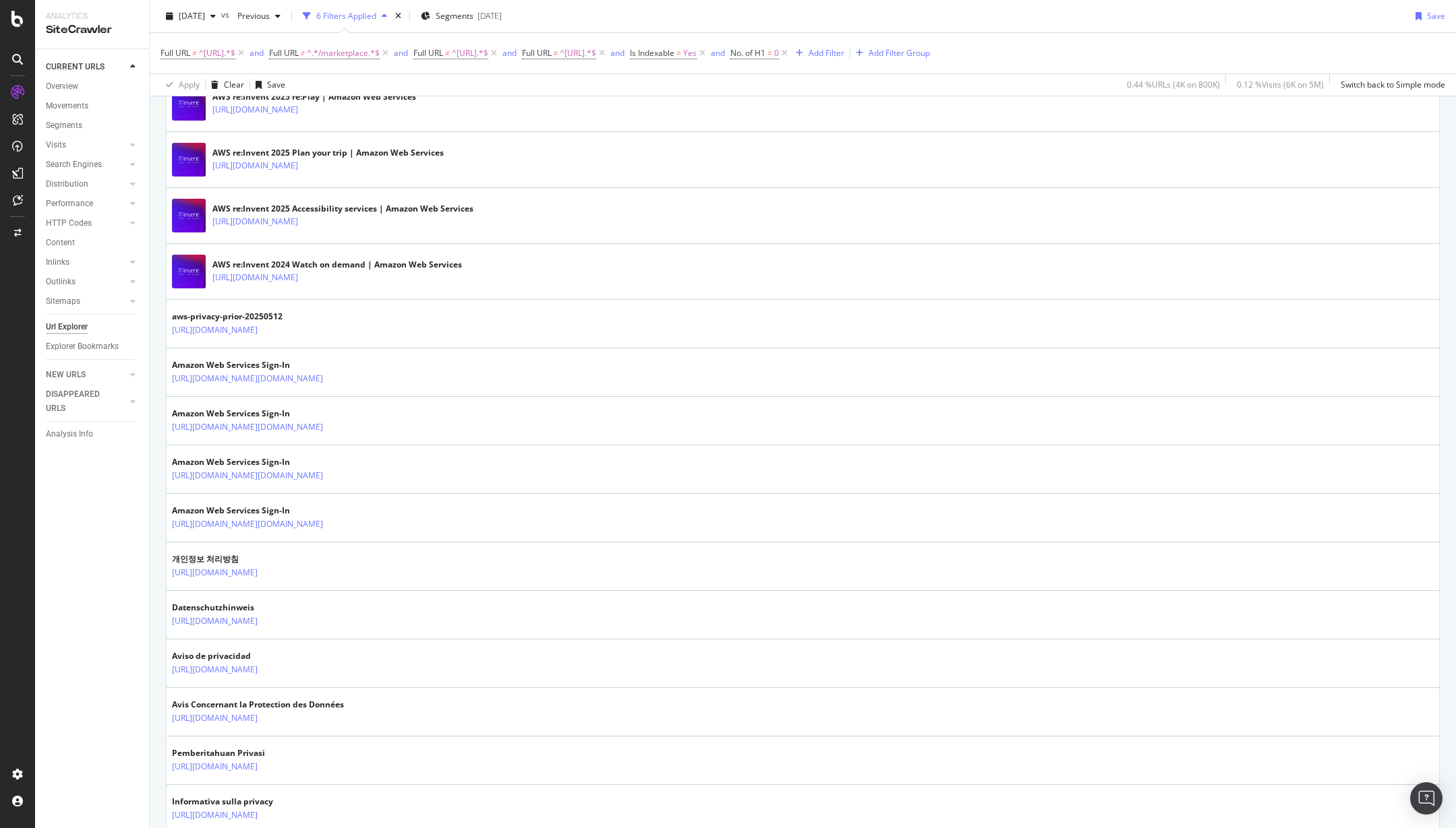
scroll to position [1728, 0]
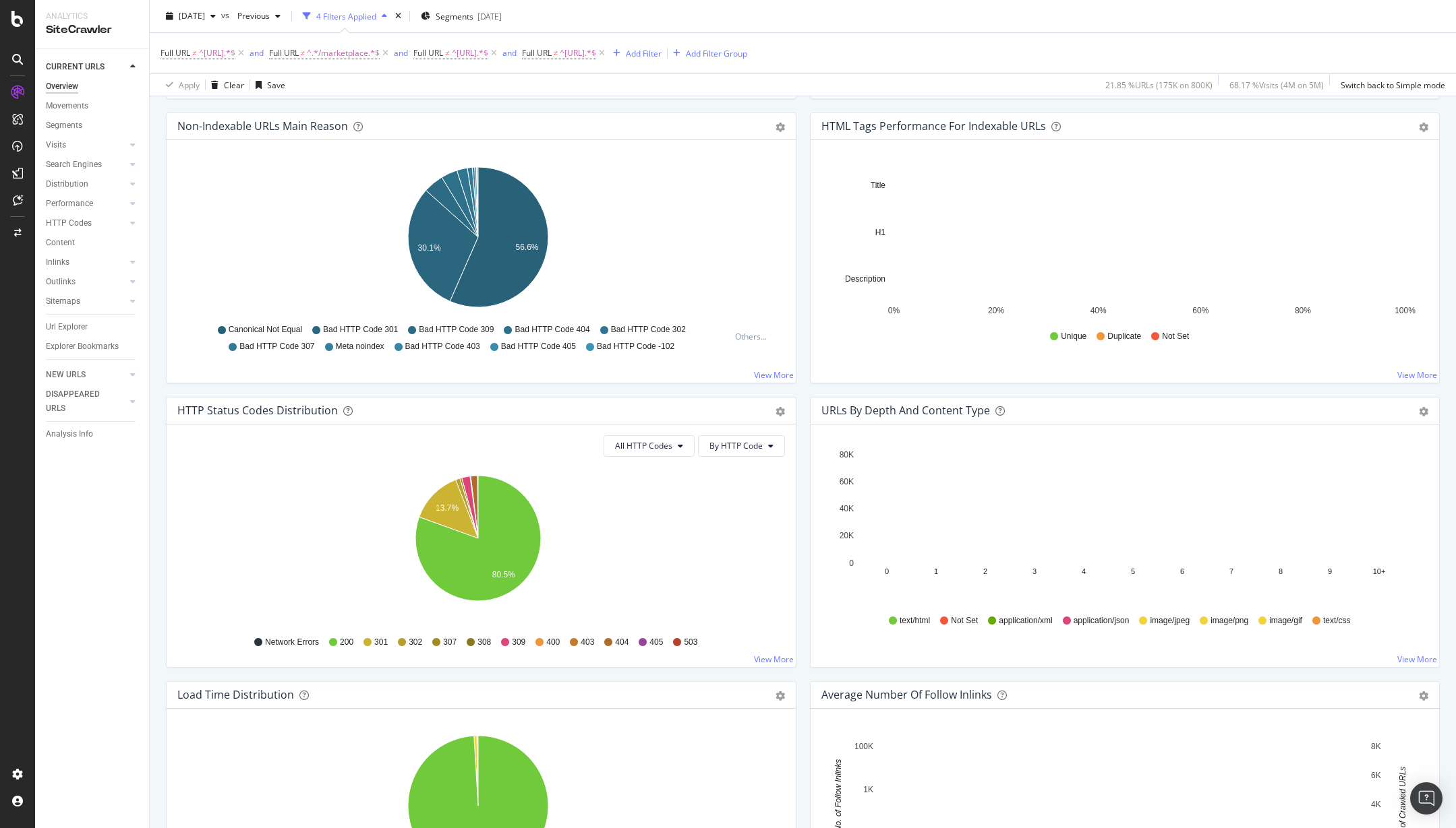
scroll to position [533, 0]
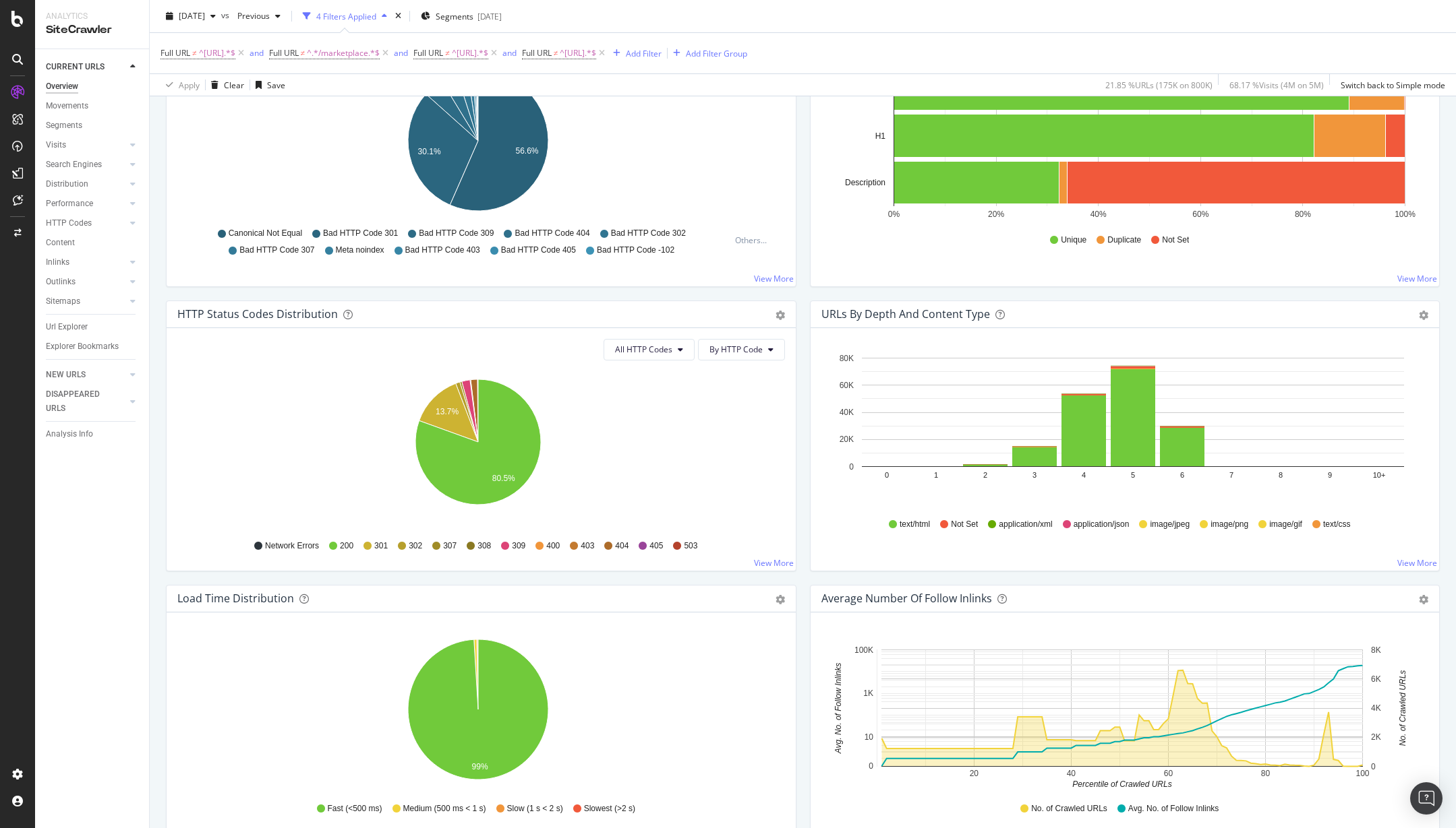
click at [661, 492] on icon "13.7% 80.5%" at bounding box center [478, 449] width 602 height 156
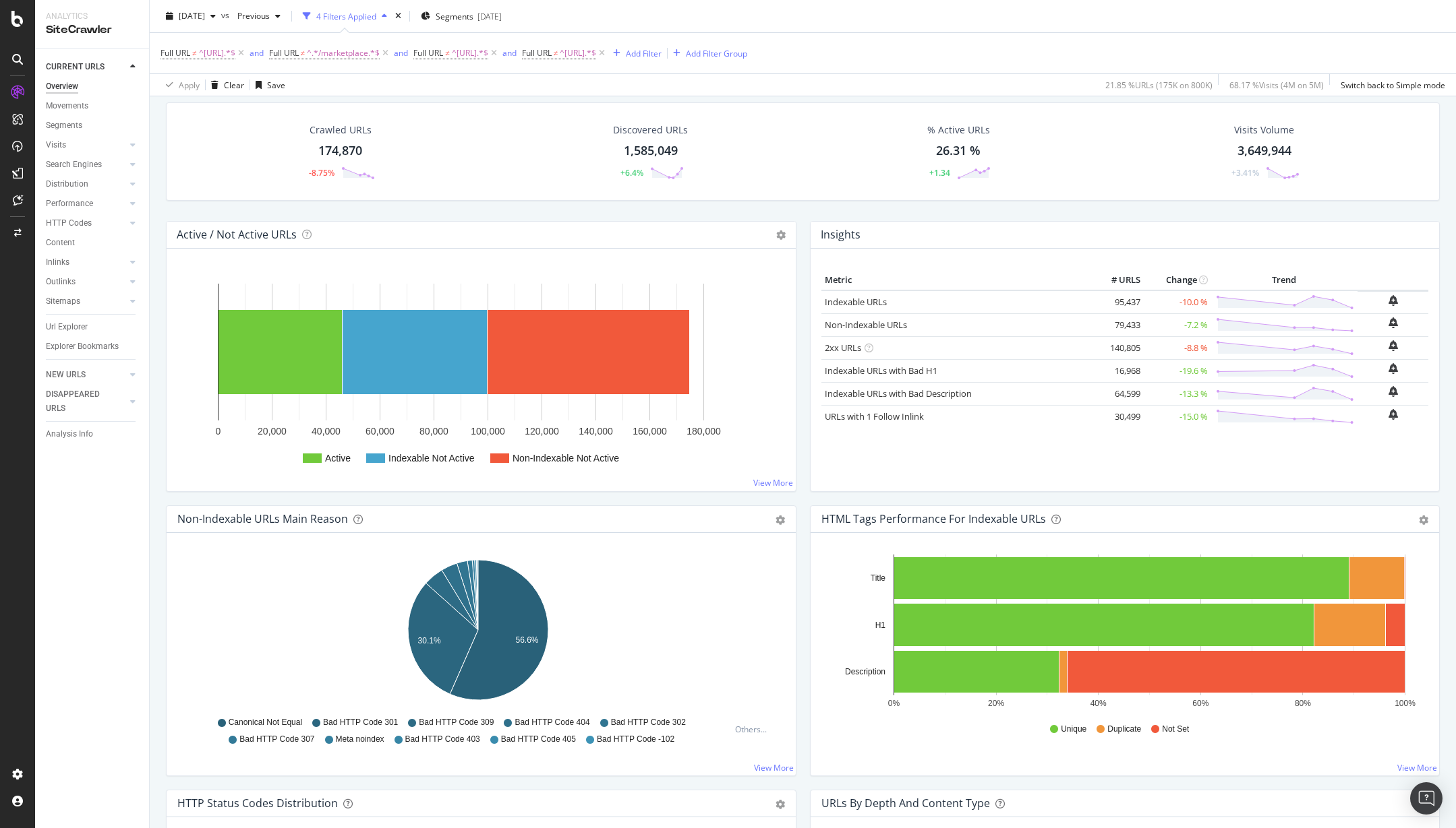
scroll to position [0, 0]
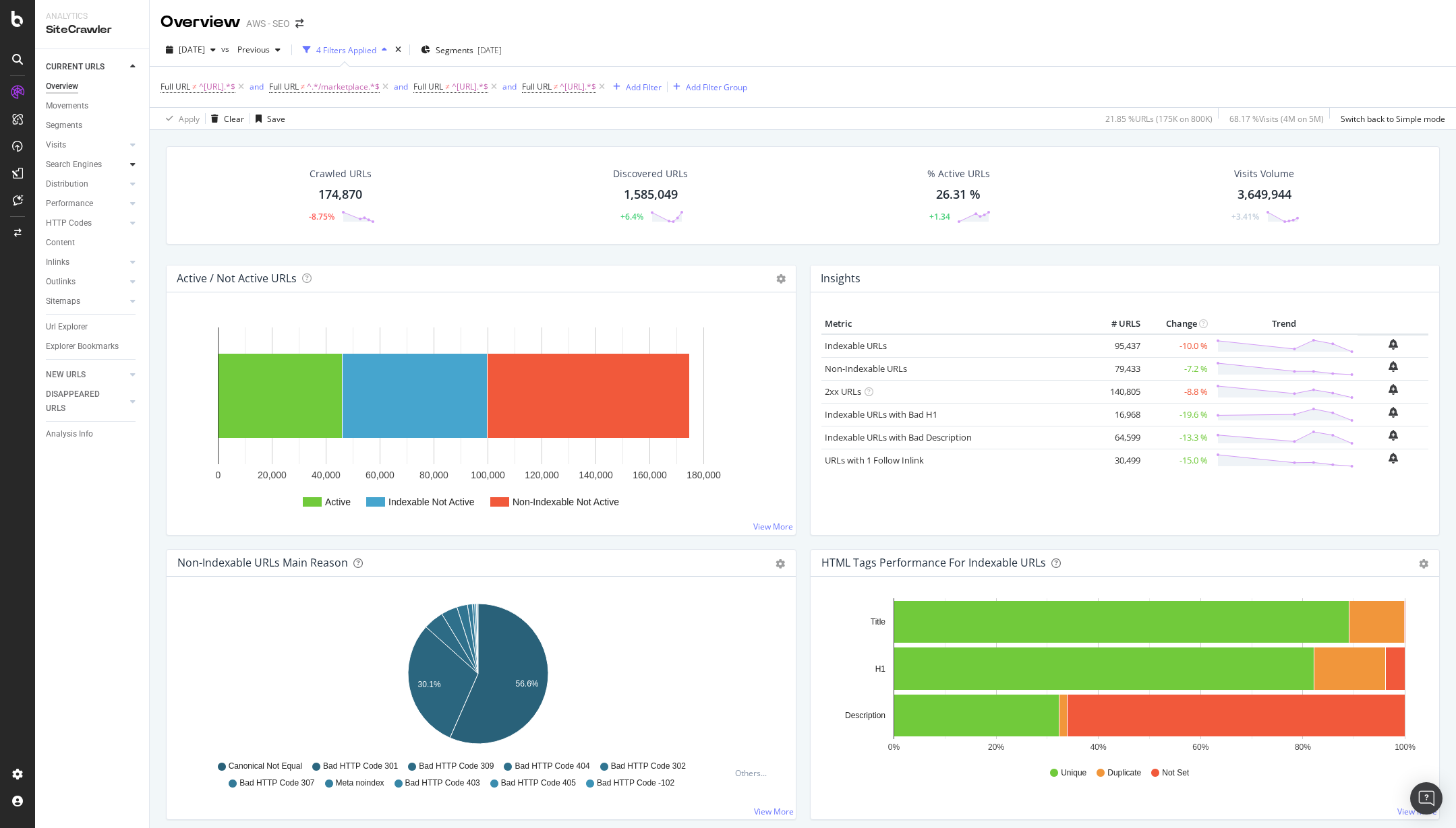
click at [130, 164] on icon at bounding box center [132, 164] width 5 height 8
click at [77, 182] on div "Top Charts" at bounding box center [71, 184] width 39 height 14
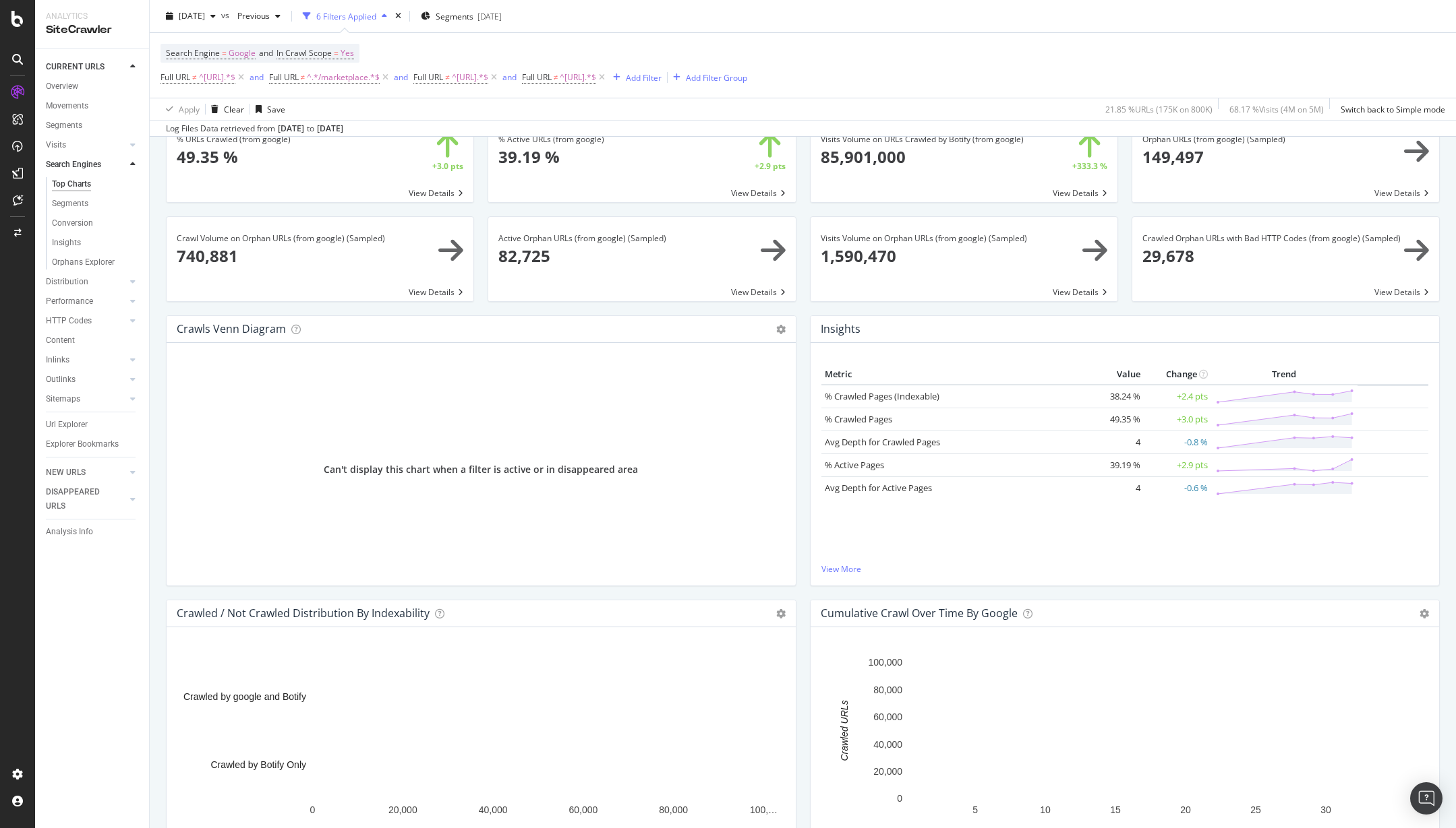
scroll to position [269, 0]
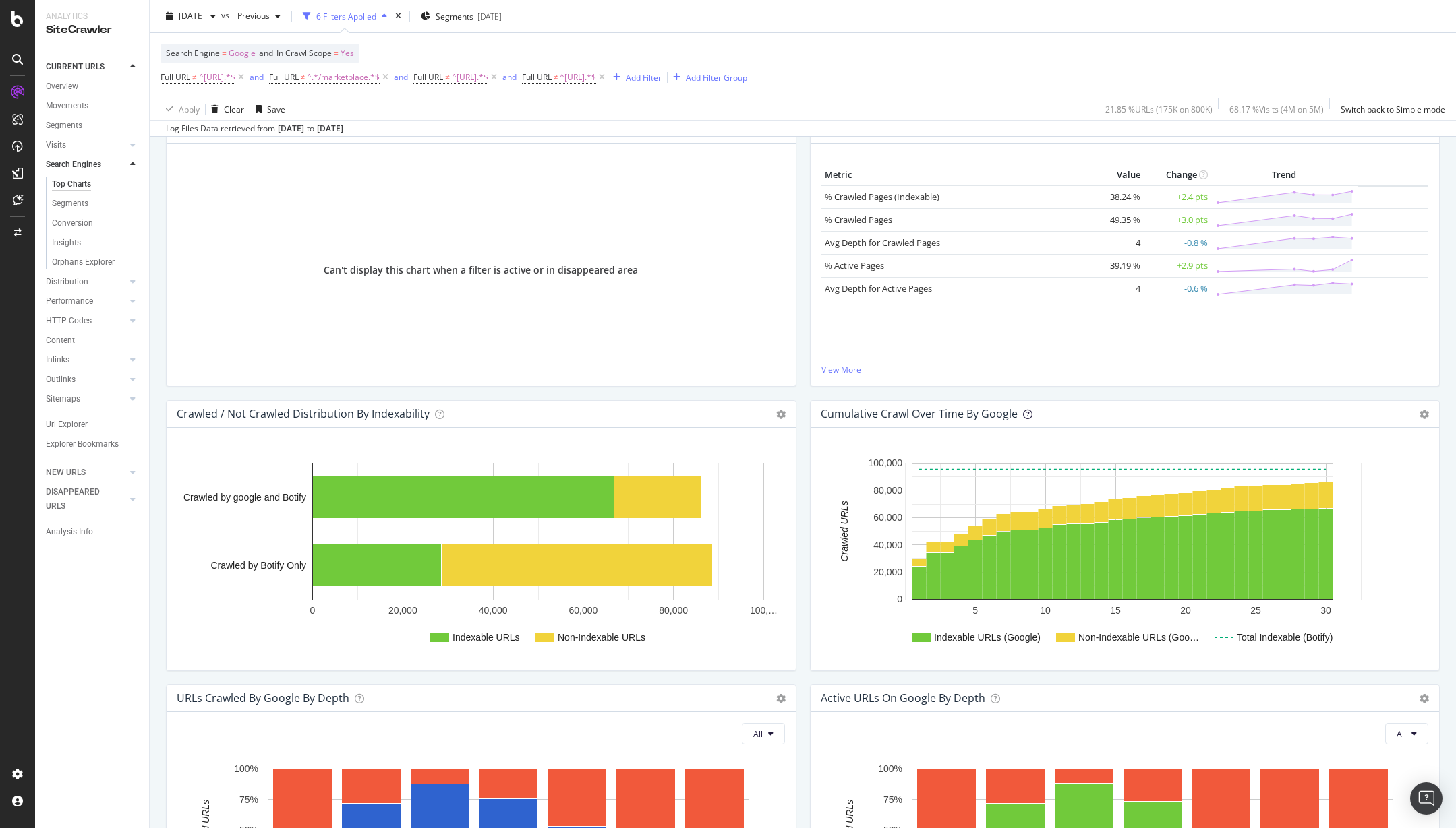
click at [1023, 413] on icon at bounding box center [1027, 414] width 10 height 10
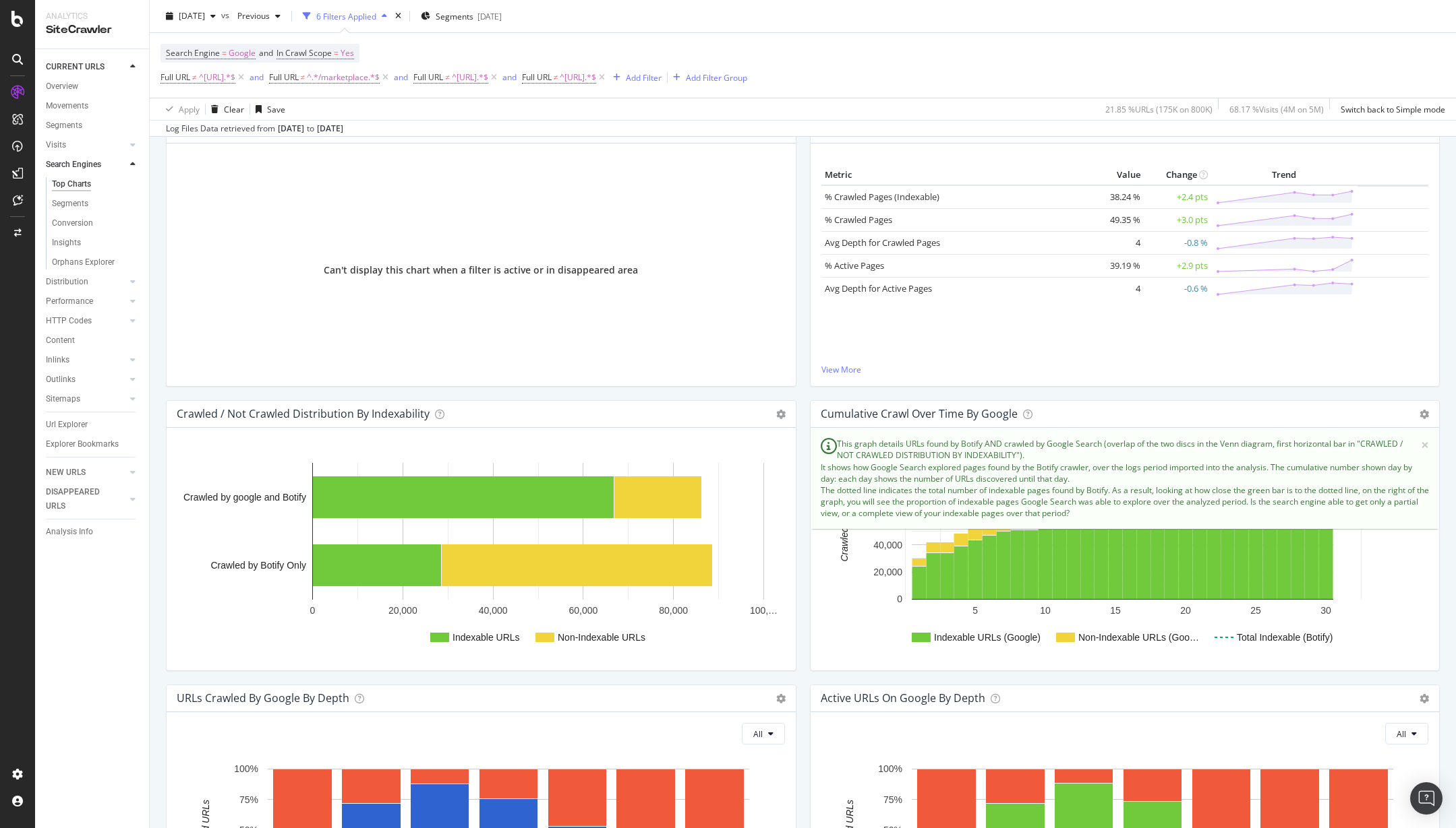
click at [1107, 412] on div "Cumulative Crawl Over Time by google Chart (by Value) Table Expand Export as CS…" at bounding box center [1125, 414] width 629 height 27
click at [1023, 410] on icon at bounding box center [1027, 414] width 10 height 10
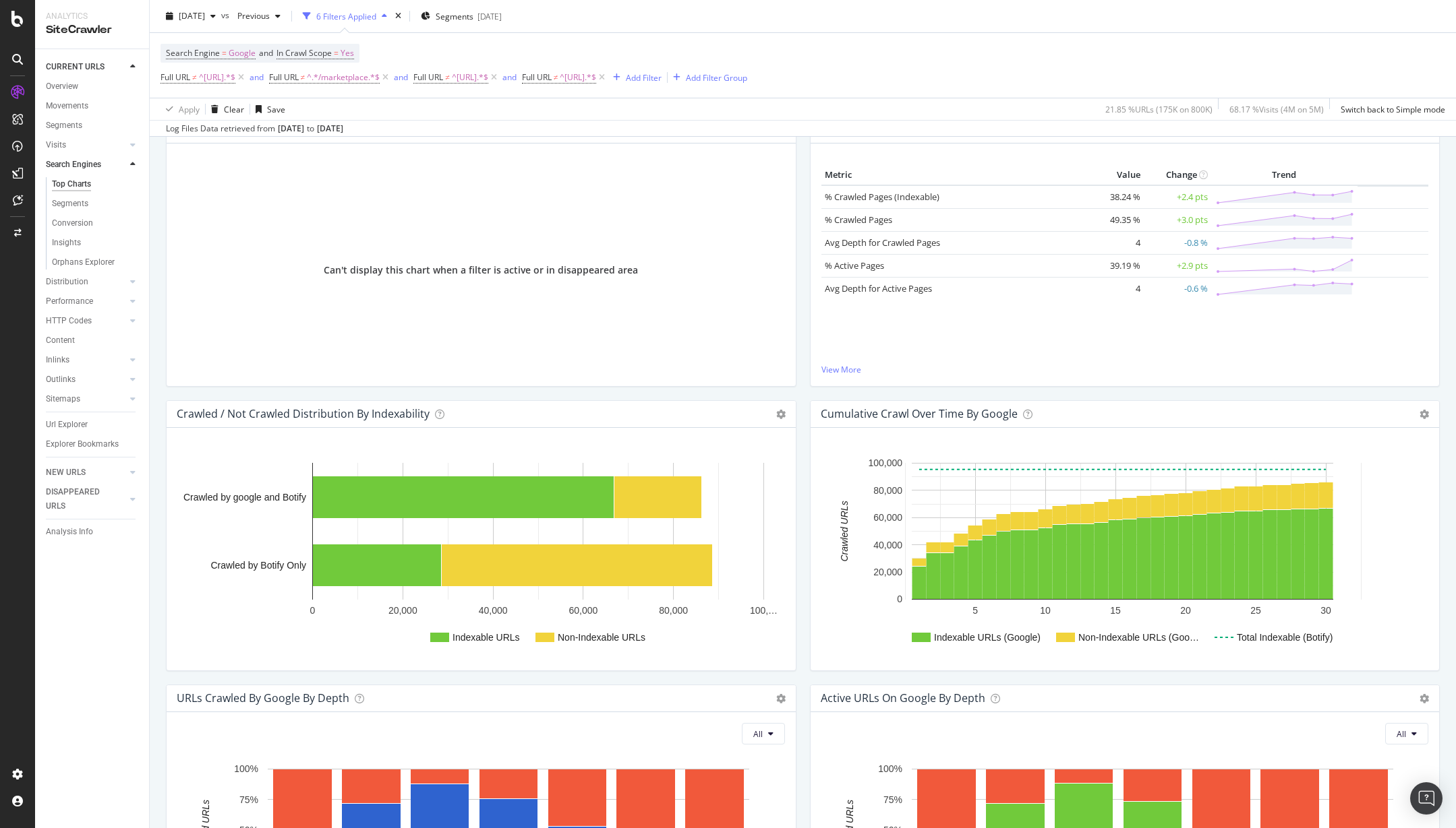
click at [1407, 414] on div "Cumulative Crawl Over Time by google Chart (by Value) Table Expand Export as CS…" at bounding box center [1125, 414] width 629 height 27
click at [1420, 417] on icon at bounding box center [1424, 414] width 10 height 10
click at [1301, 409] on div "Cumulative Crawl Over Time by google Chart (by Value) Table Expand Export as CS…" at bounding box center [1125, 414] width 629 height 27
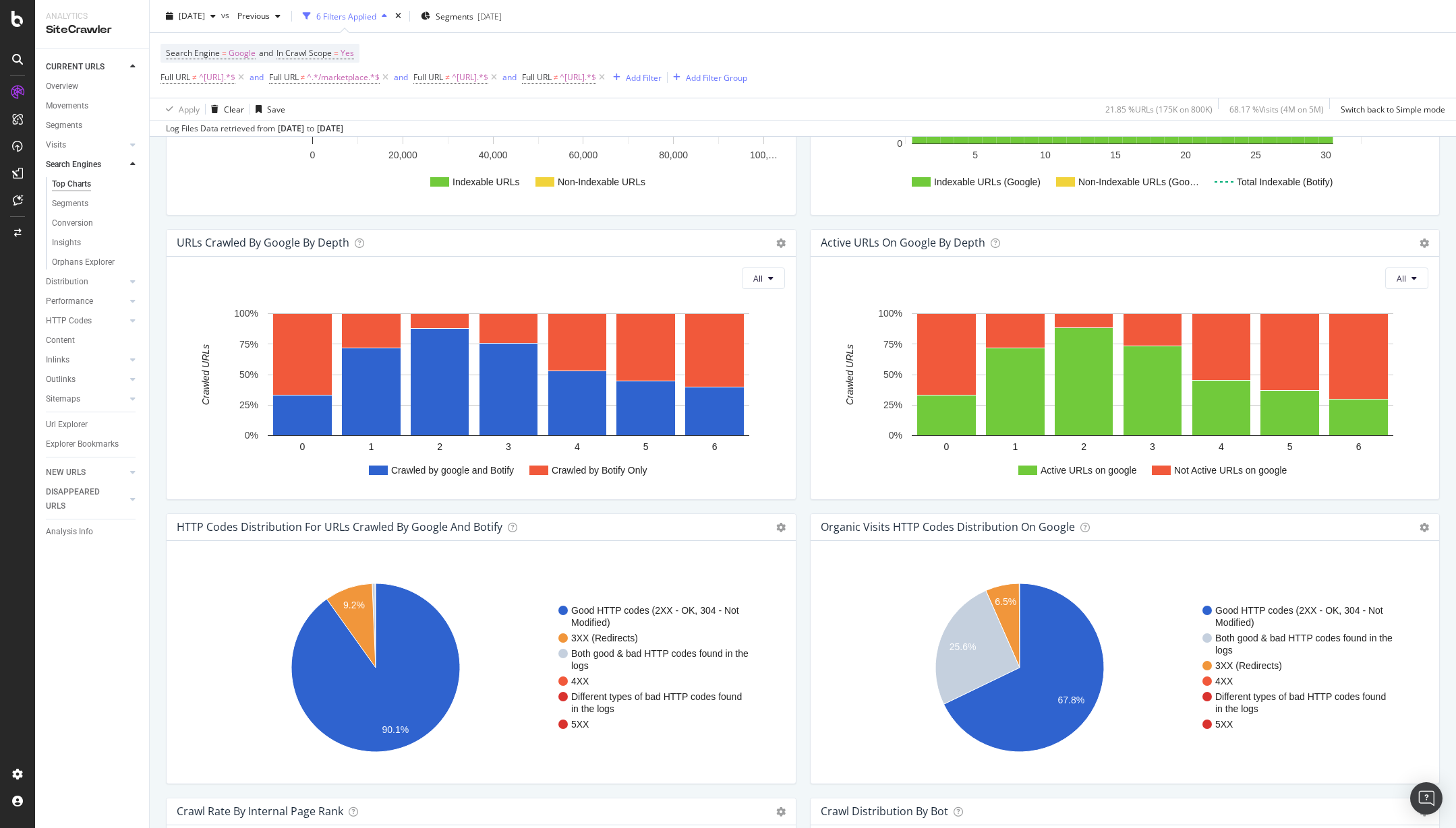
scroll to position [740, 0]
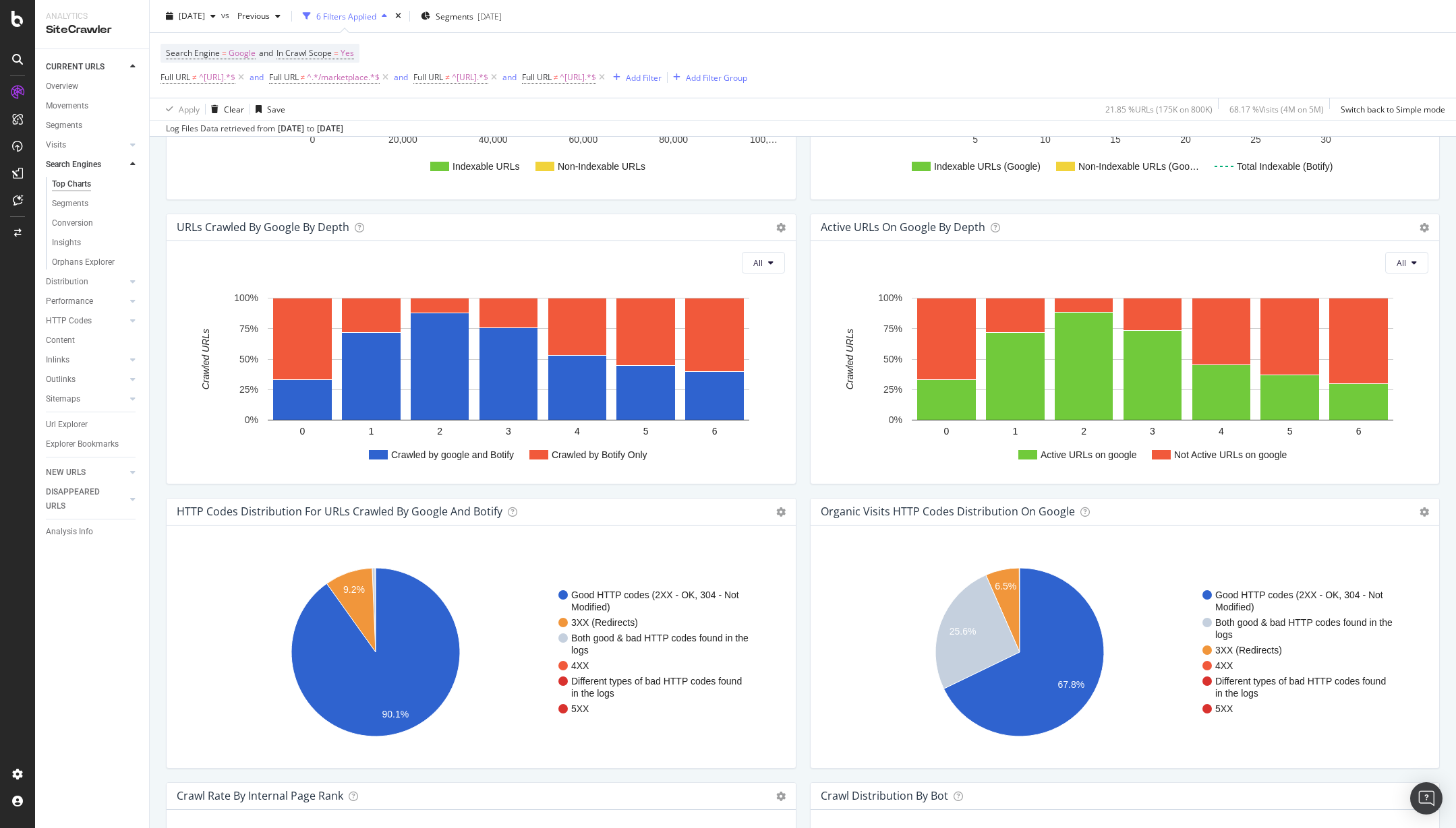
click at [642, 567] on rect "A chart." at bounding box center [478, 652] width 602 height 211
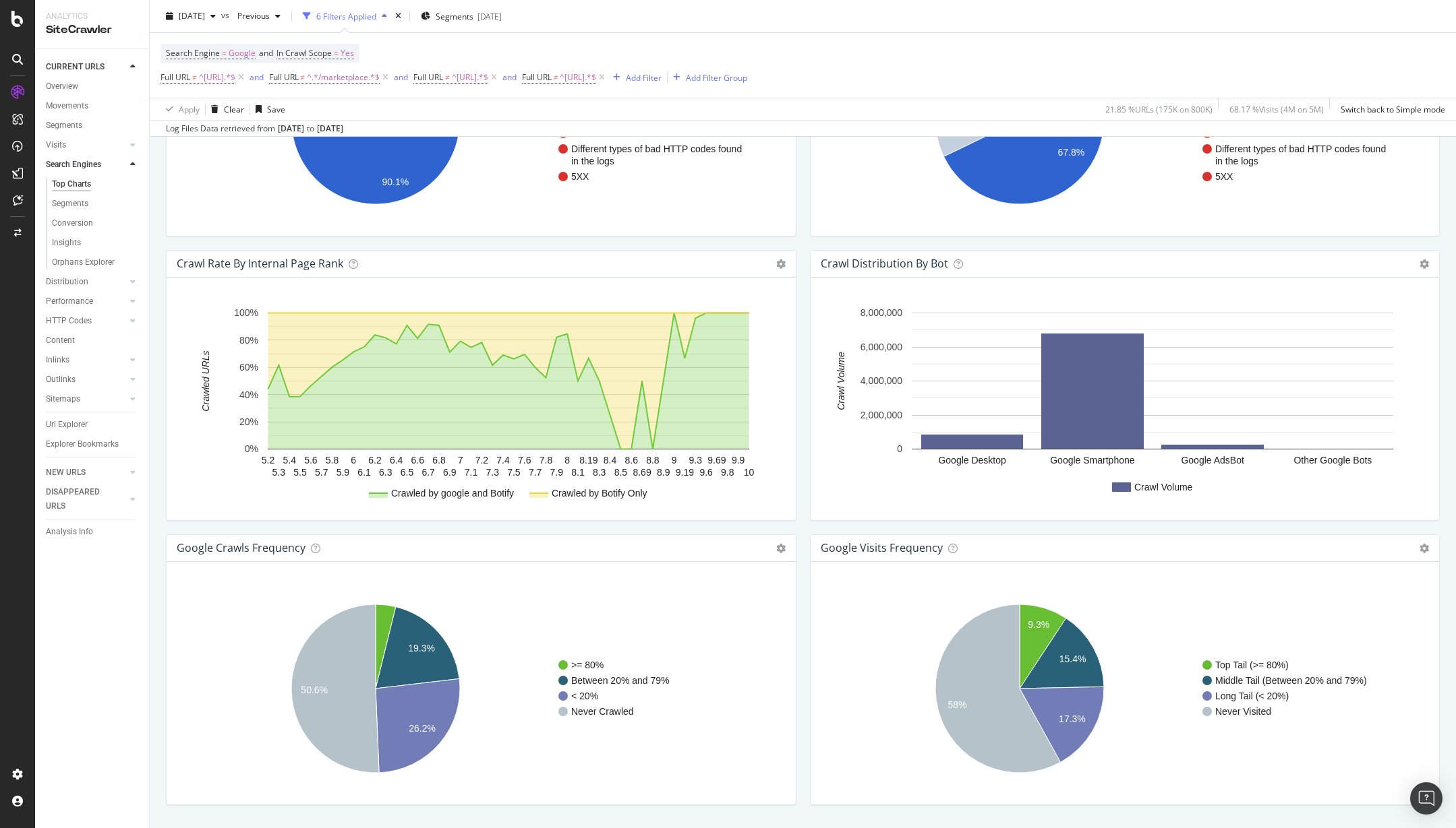
scroll to position [1310, 0]
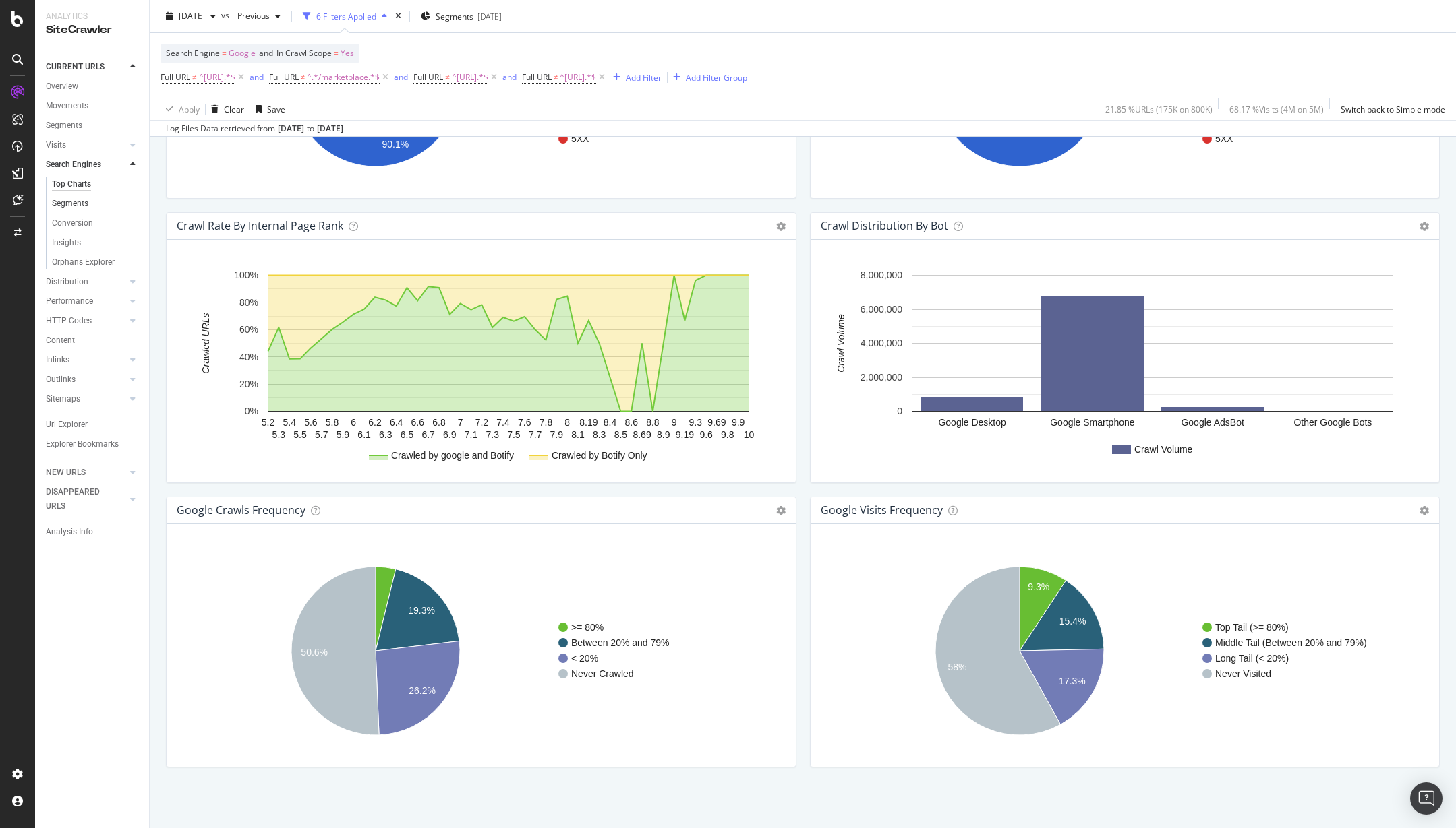
click at [92, 205] on link "Segments" at bounding box center [96, 204] width 88 height 14
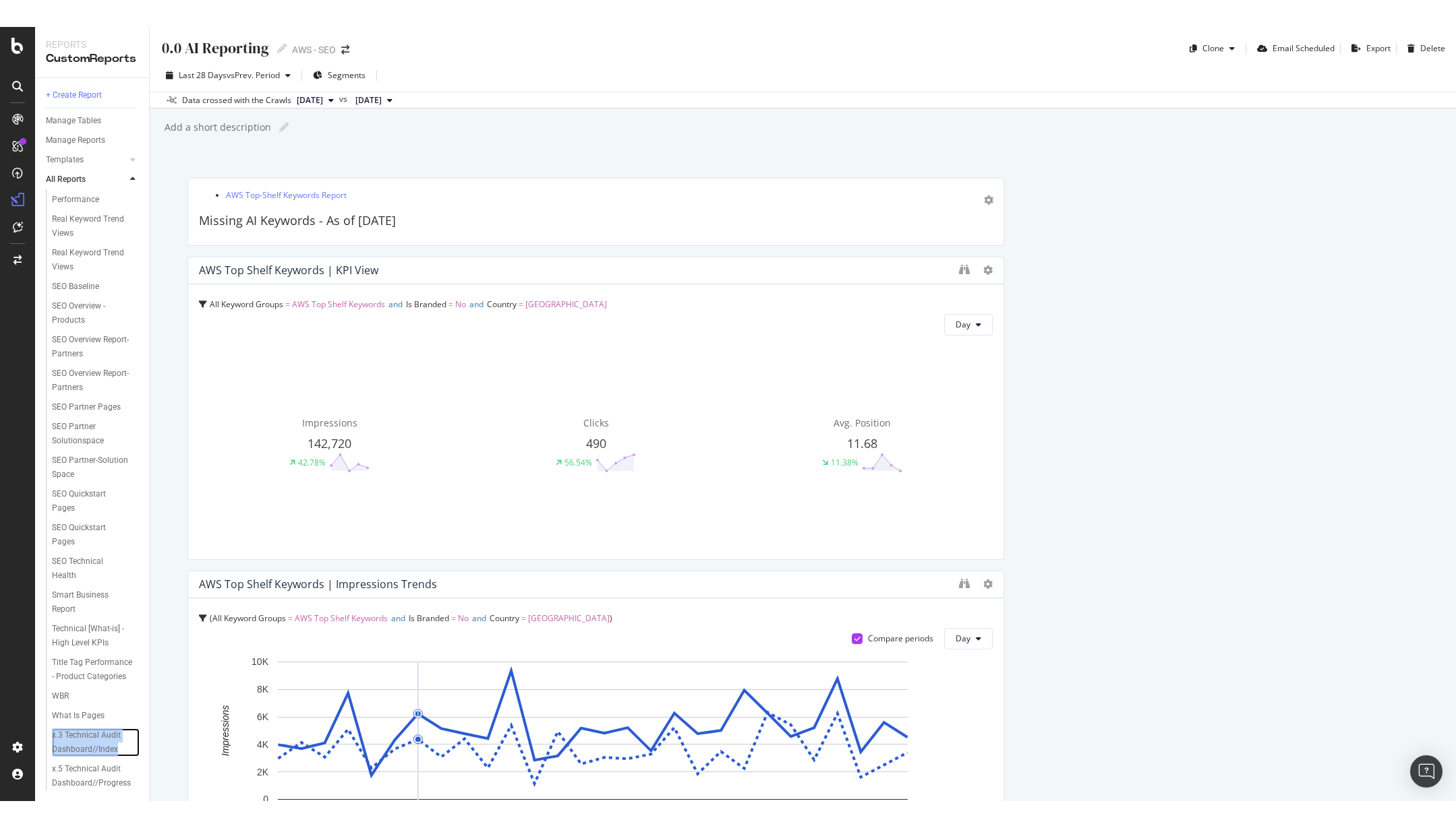
scroll to position [990, 0]
